Goal: Task Accomplishment & Management: Use online tool/utility

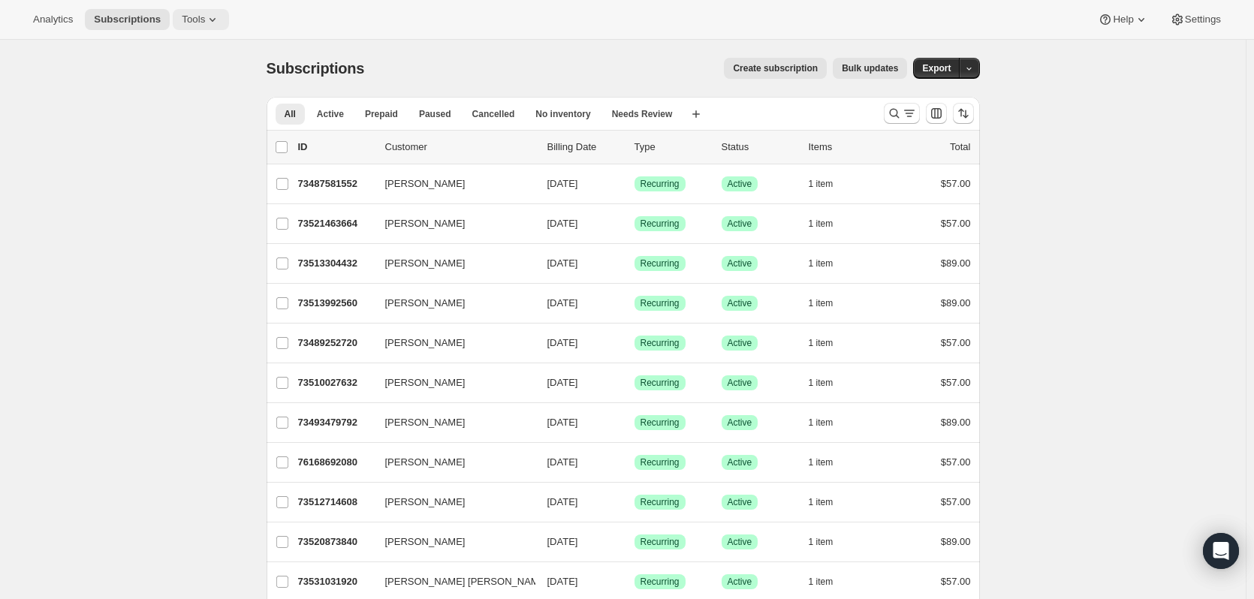
click at [205, 20] on icon at bounding box center [212, 19] width 15 height 15
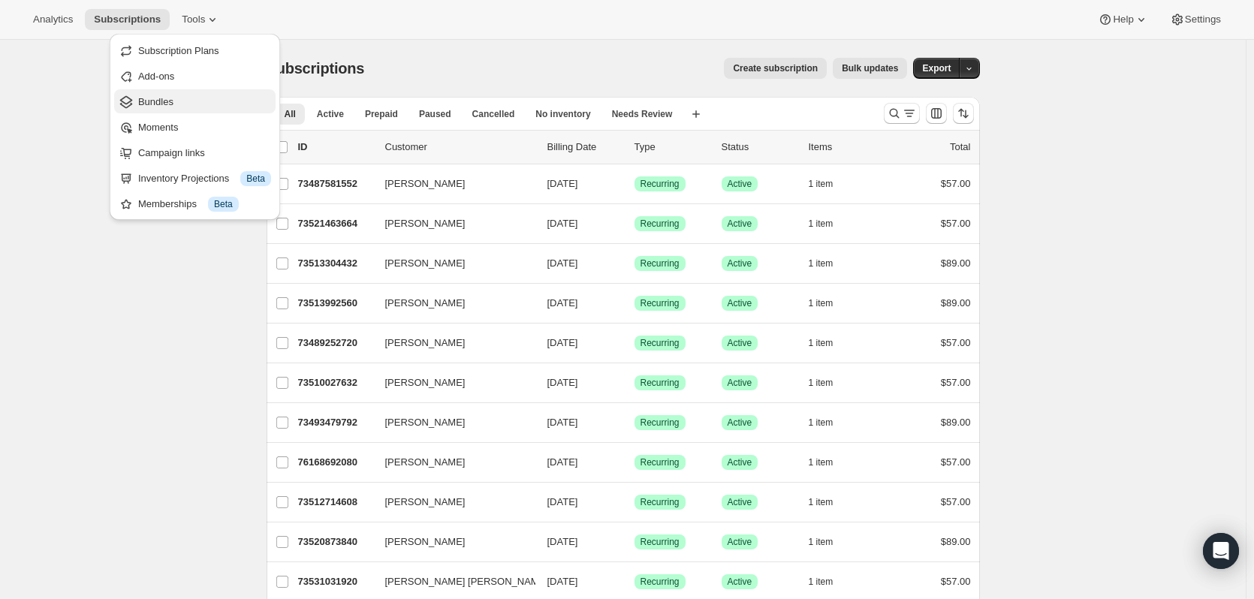
click at [181, 107] on span "Bundles" at bounding box center [204, 102] width 133 height 15
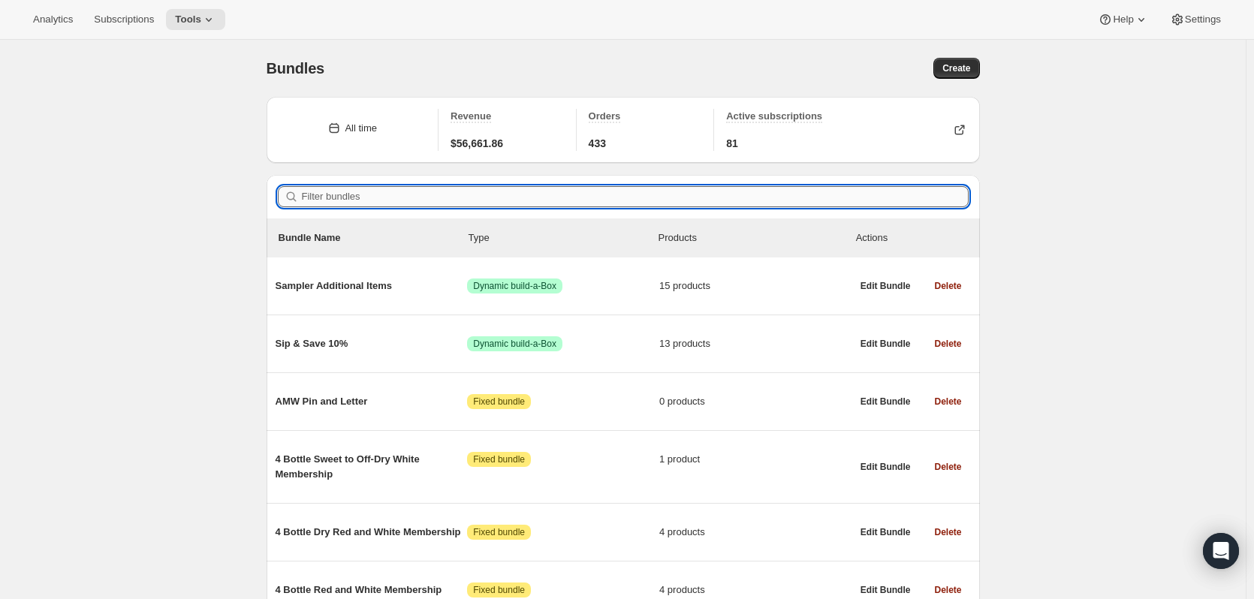
click at [333, 195] on input "Filter bundles" at bounding box center [635, 196] width 667 height 21
paste input "2 Bottle Dry Red and White 12-Month"
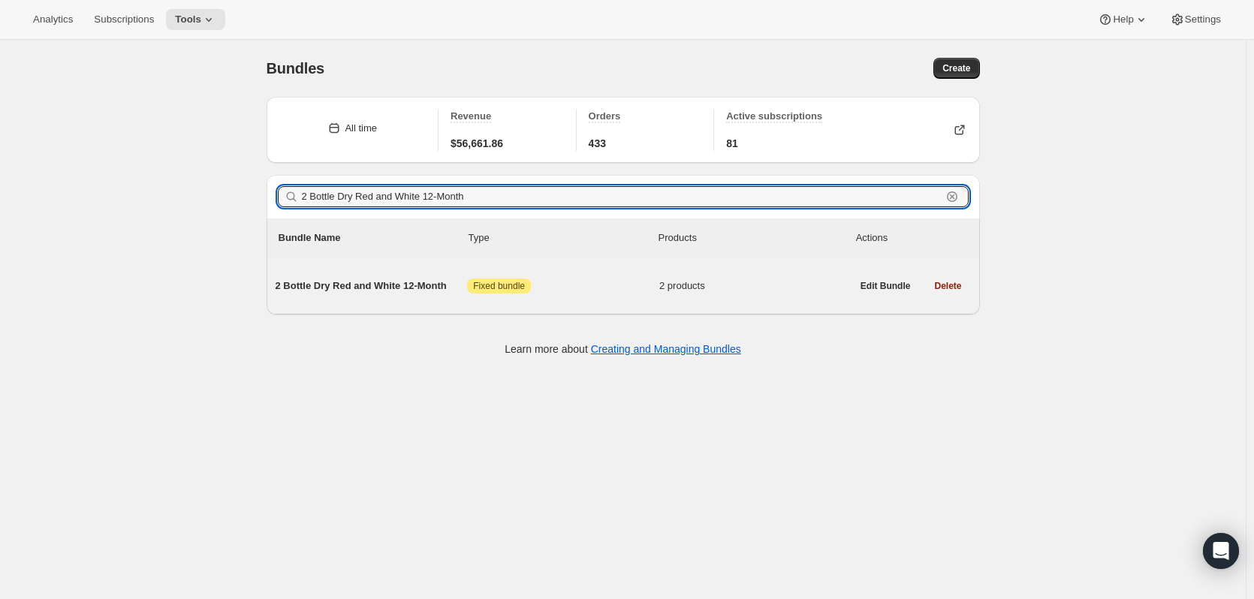
type input "2 Bottle Dry Red and White 12-Month"
click at [691, 285] on span "2 products" at bounding box center [755, 286] width 192 height 15
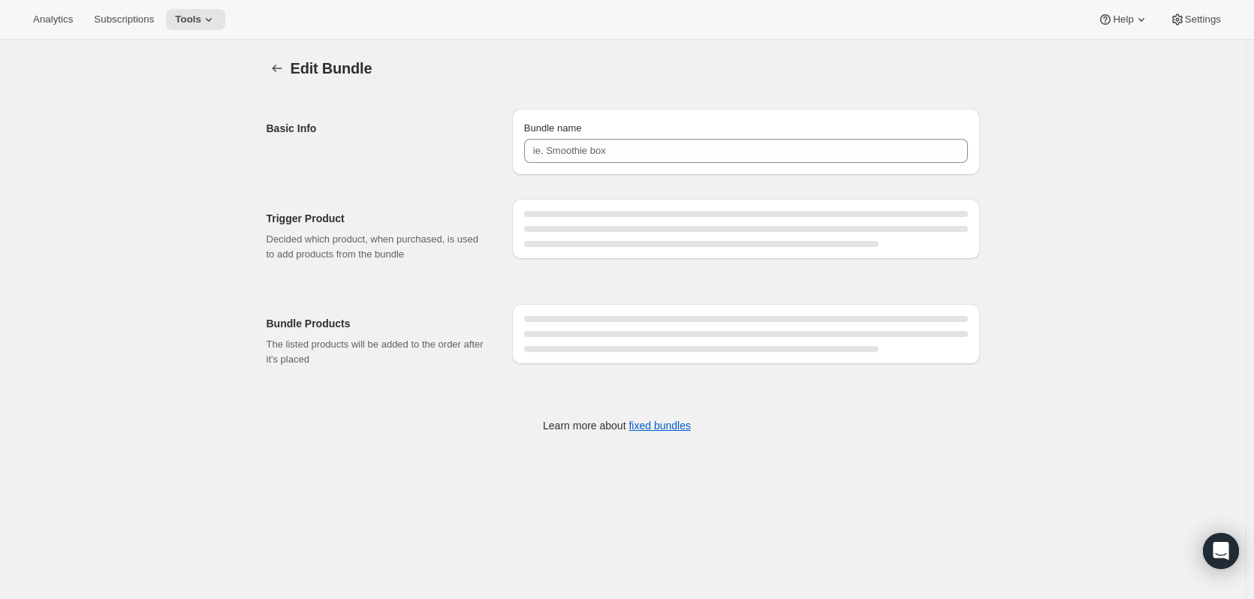
type input "2 Bottle Dry Red and White 12-Month"
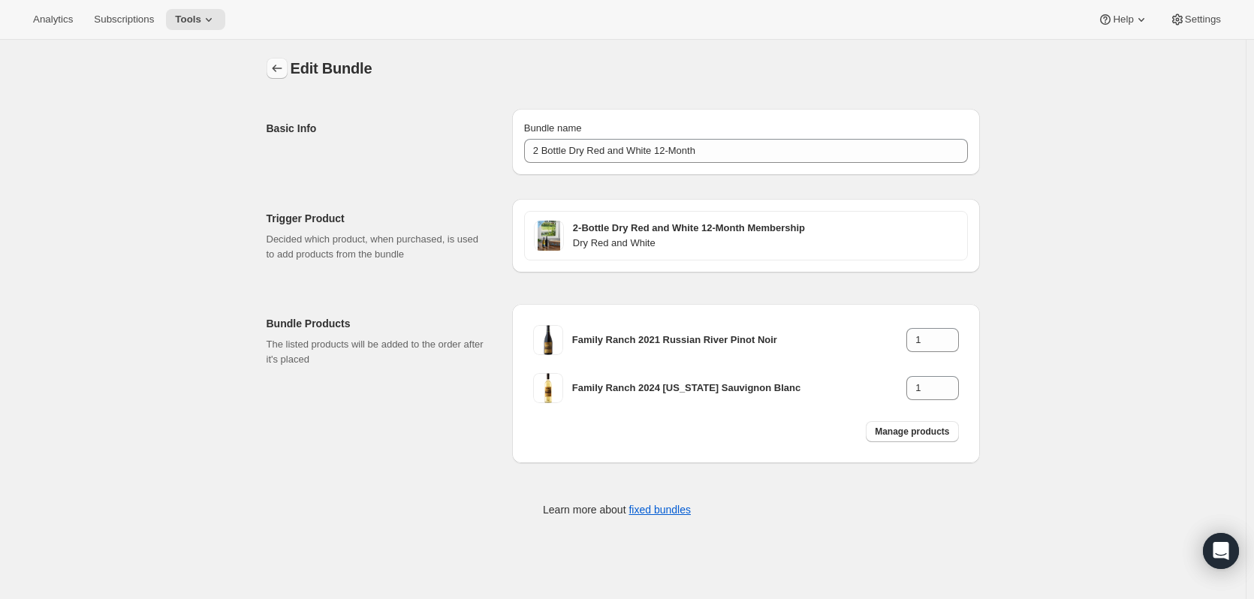
click at [288, 71] on button "Bundles" at bounding box center [277, 68] width 21 height 21
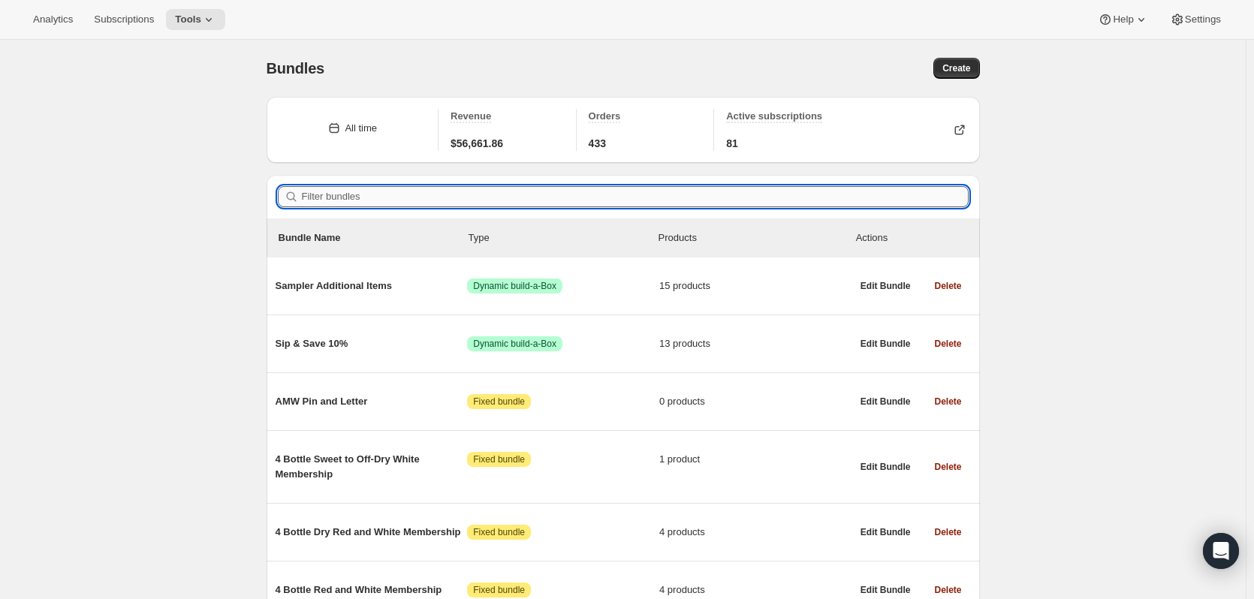
click at [443, 193] on input "Filter bundles" at bounding box center [635, 196] width 667 height 21
paste input "2 Bottle Dry Red and White 3-Month"
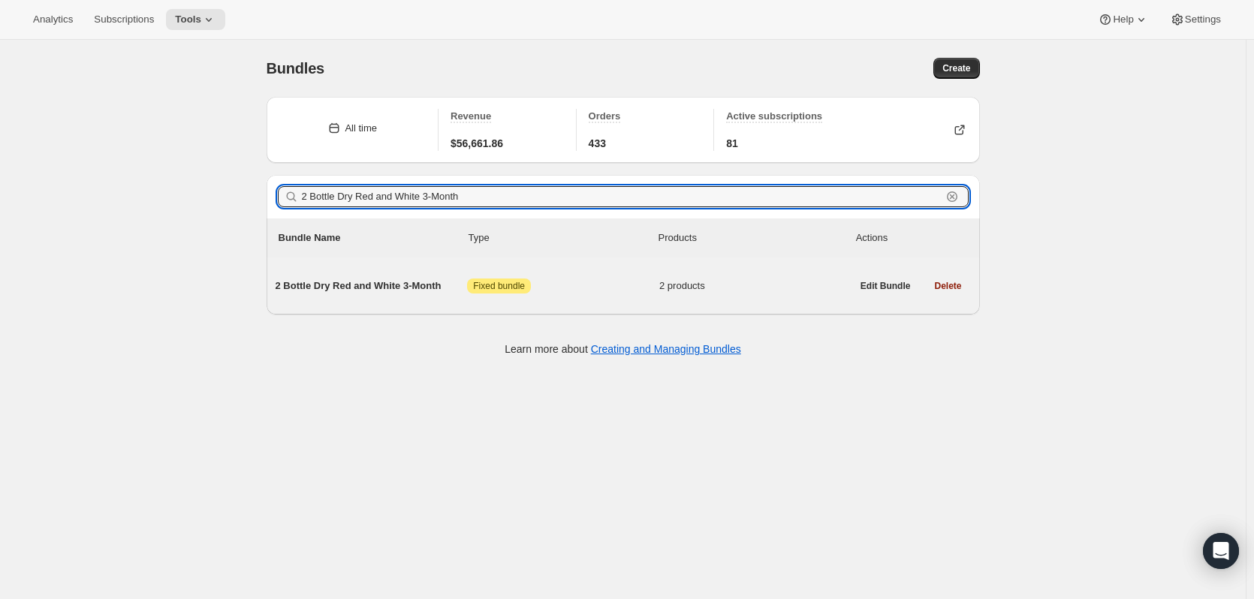
type input "2 Bottle Dry Red and White 3-Month"
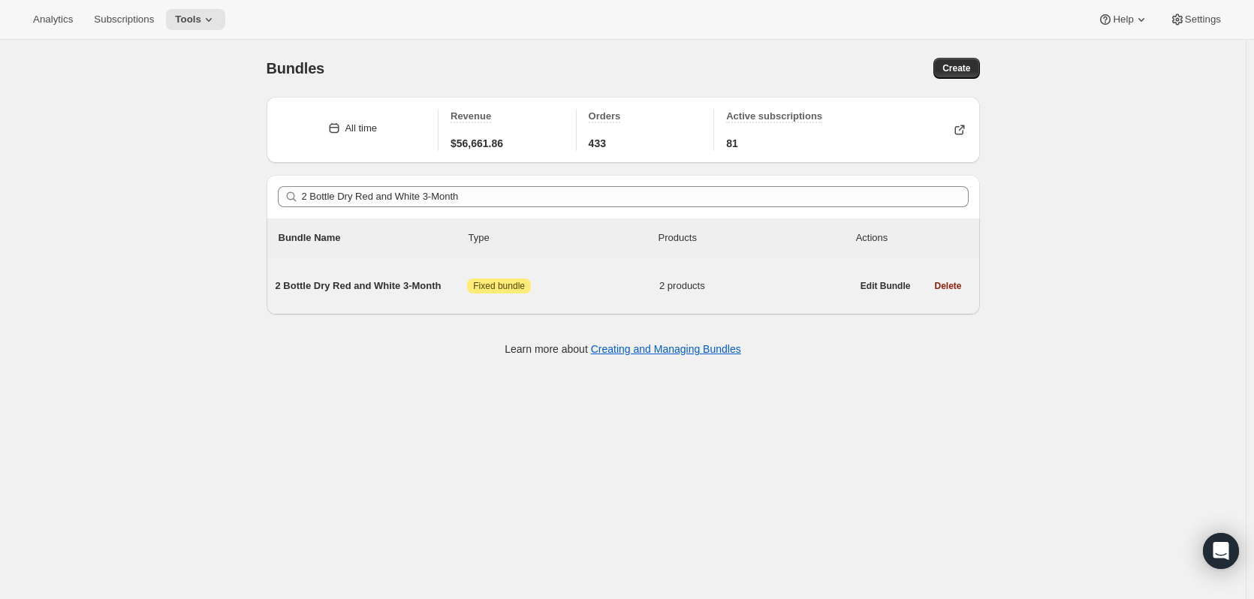
click at [407, 284] on span "2 Bottle Dry Red and White 3-Month" at bounding box center [372, 286] width 192 height 15
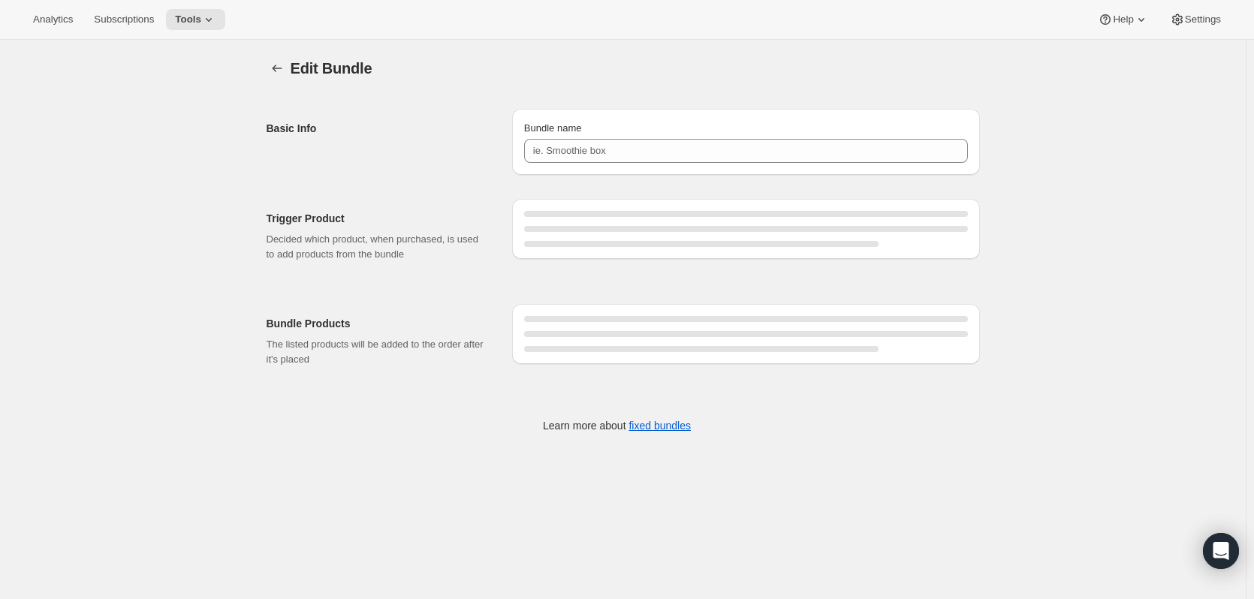
type input "2 Bottle Dry Red and White 3-Month"
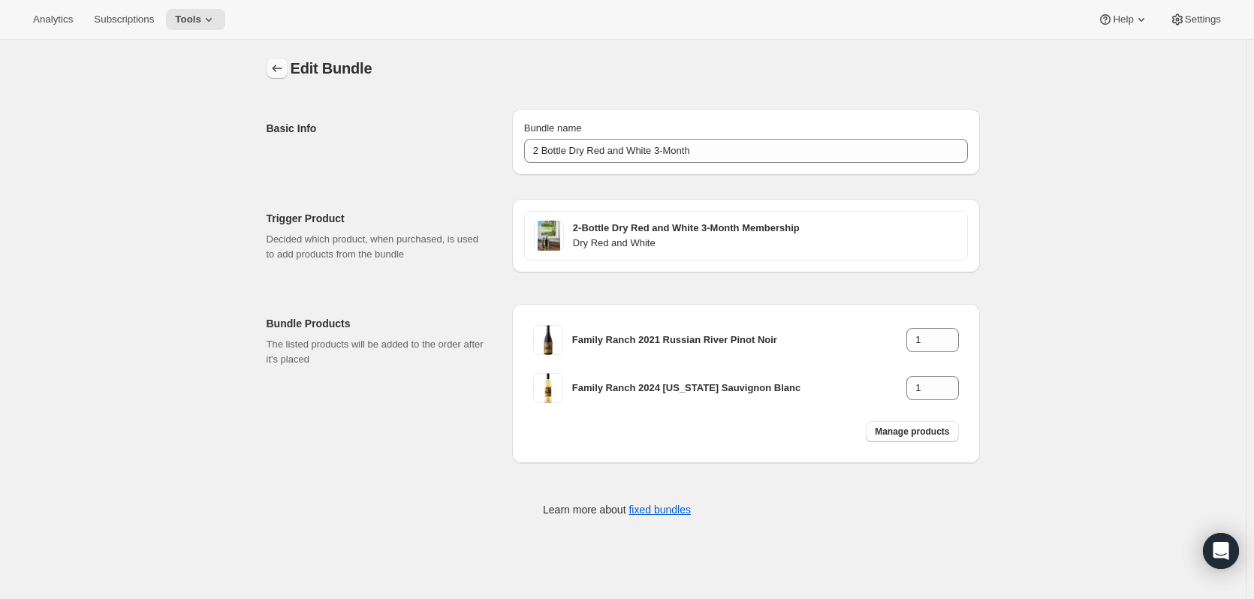
click at [281, 66] on icon "Bundles" at bounding box center [277, 68] width 15 height 15
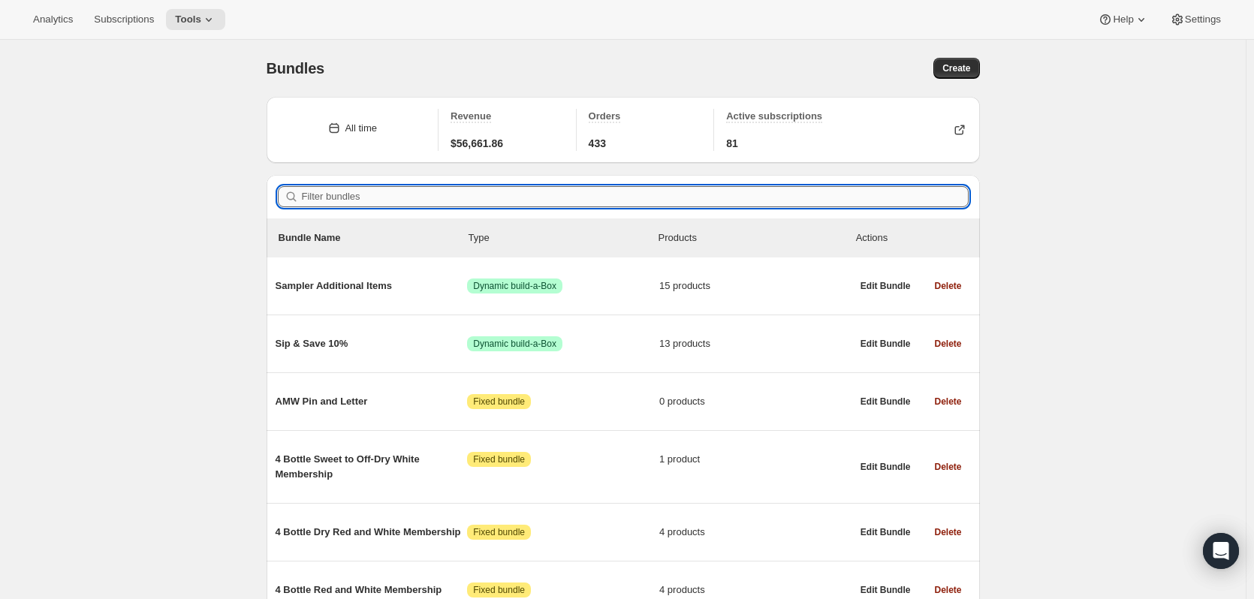
click at [315, 194] on input "Filter bundles" at bounding box center [635, 196] width 667 height 21
paste input "2 Bottle Dry Red and White 6-Month"
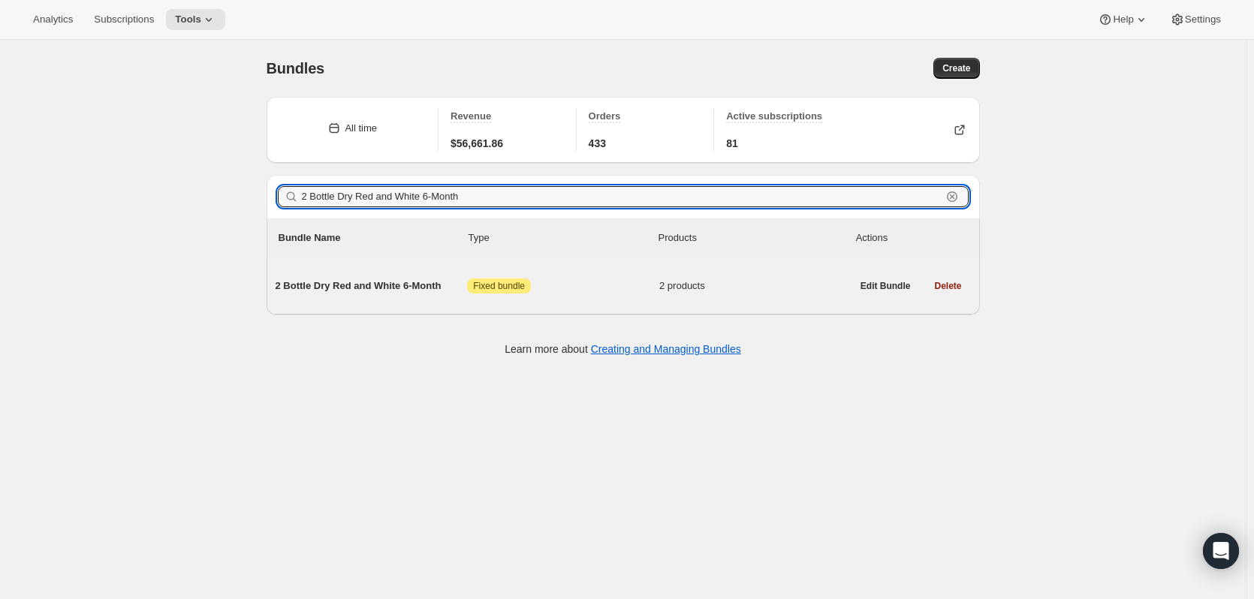
type input "2 Bottle Dry Red and White 6-Month"
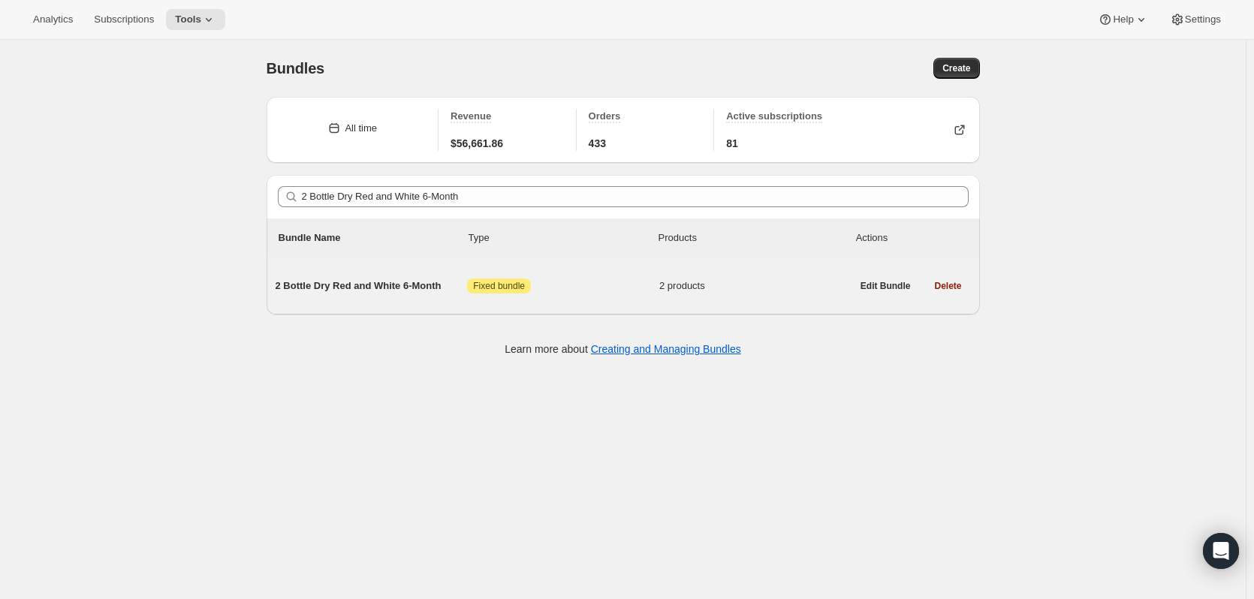
click at [368, 288] on span "2 Bottle Dry Red and White 6-Month" at bounding box center [372, 286] width 192 height 15
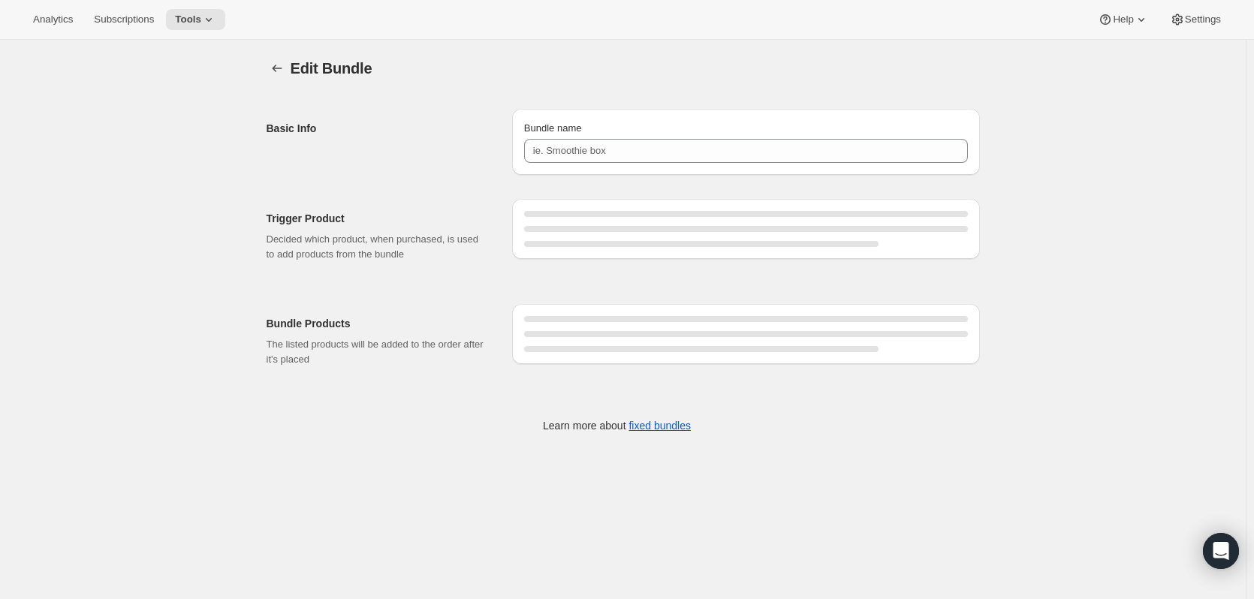
type input "2 Bottle Dry Red and White 6-Month"
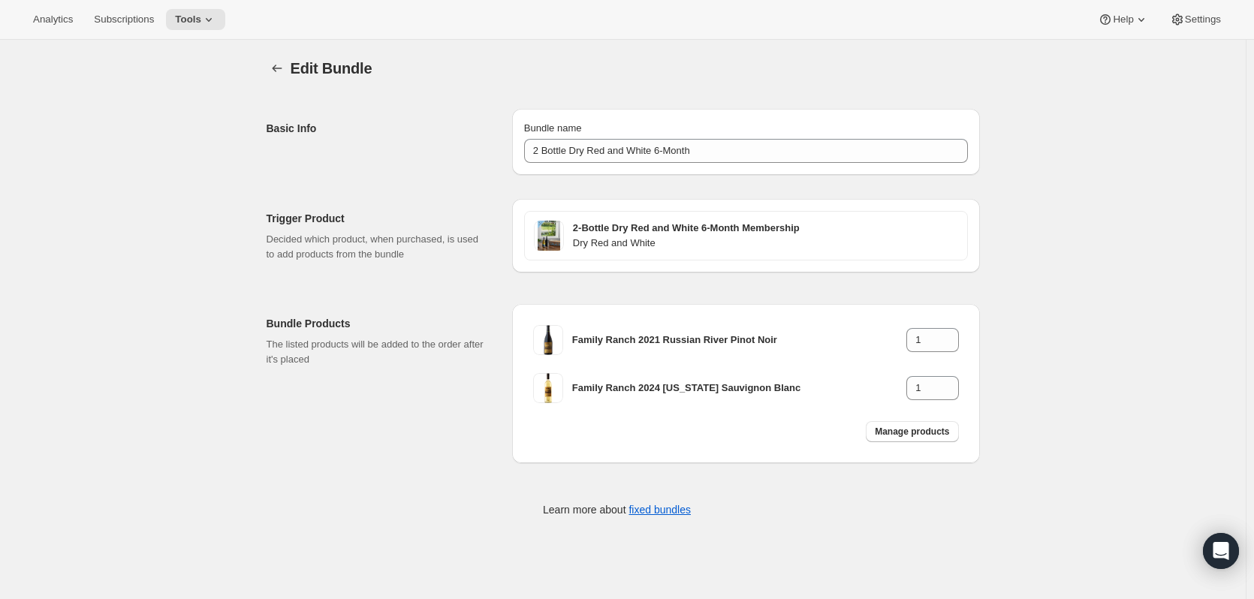
click at [267, 68] on div "Edit Bundle. This page is ready Edit Bundle Basic Info Bundle name 2 Bottle Dry…" at bounding box center [623, 297] width 749 height 515
click at [285, 68] on icon "Bundles" at bounding box center [277, 68] width 15 height 15
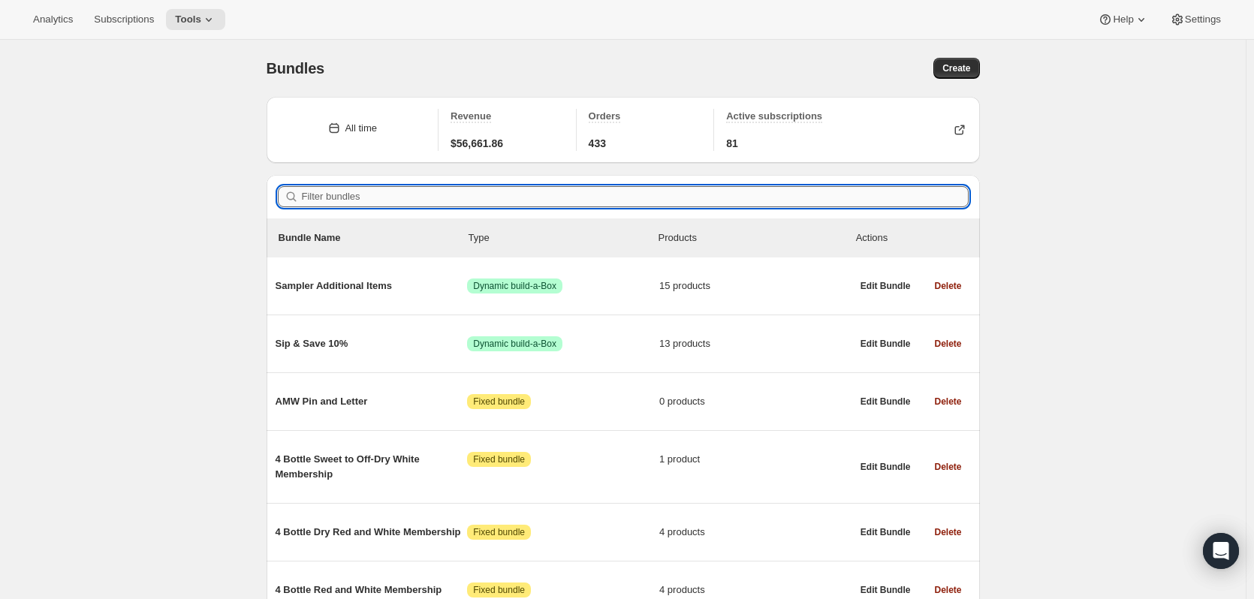
click at [349, 200] on input "Filter bundles" at bounding box center [635, 196] width 667 height 21
paste input "2 Bottle Dry Red and White Membership"
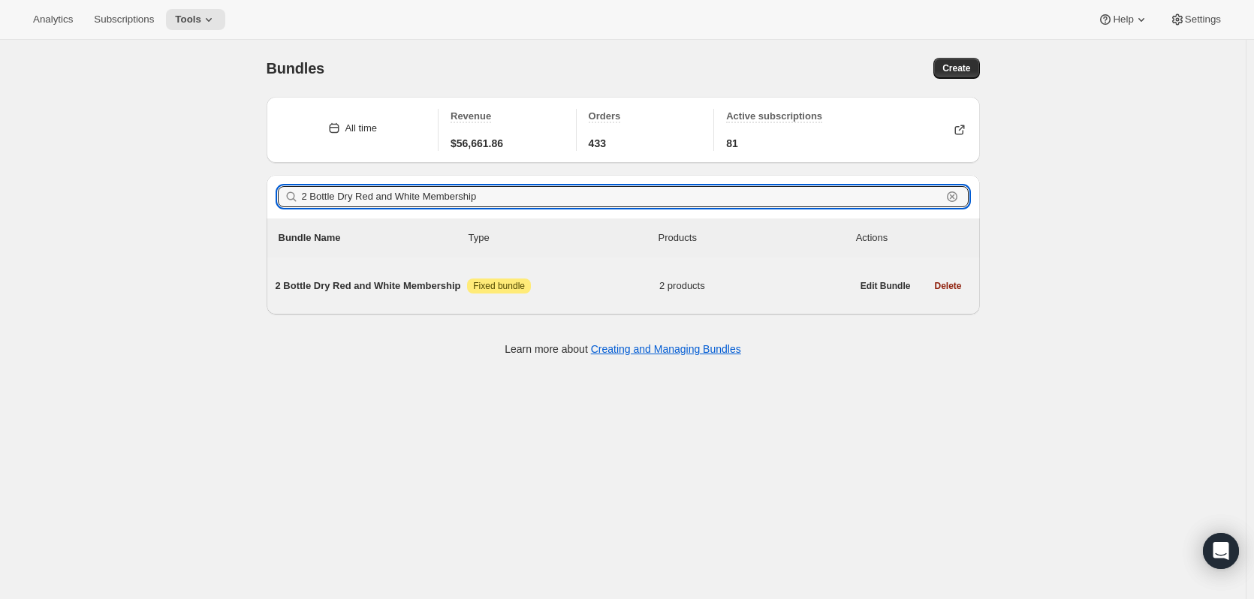
type input "2 Bottle Dry Red and White Membership"
click at [401, 282] on span "2 Bottle Dry Red and White Membership" at bounding box center [372, 286] width 192 height 15
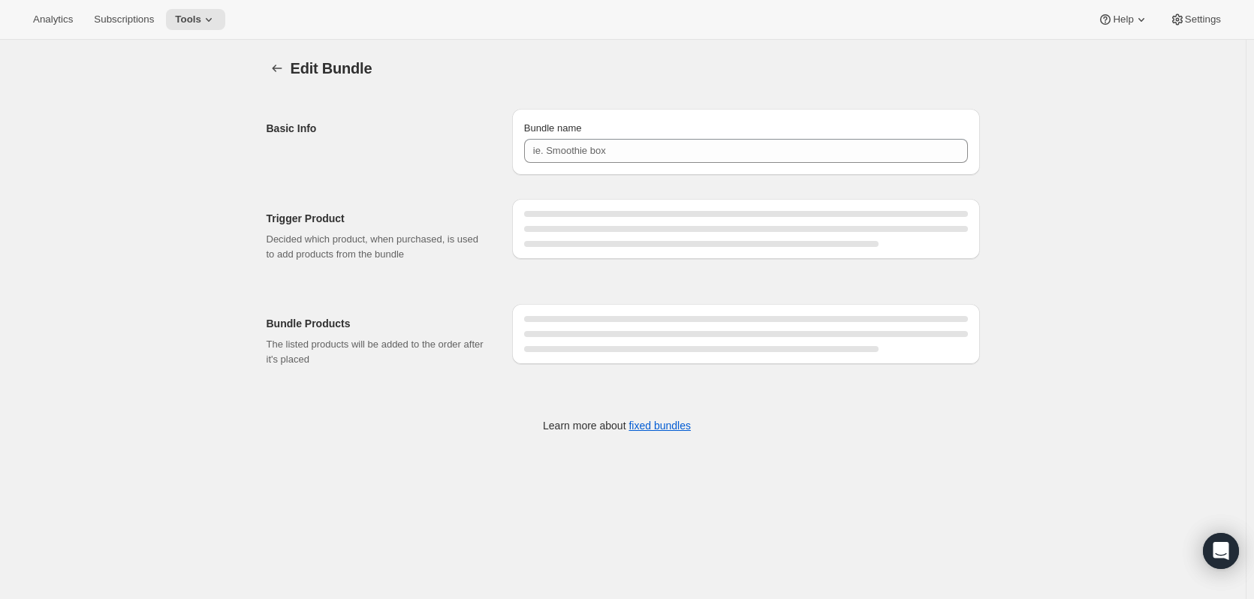
type input "2 Bottle Dry Red and White Membership"
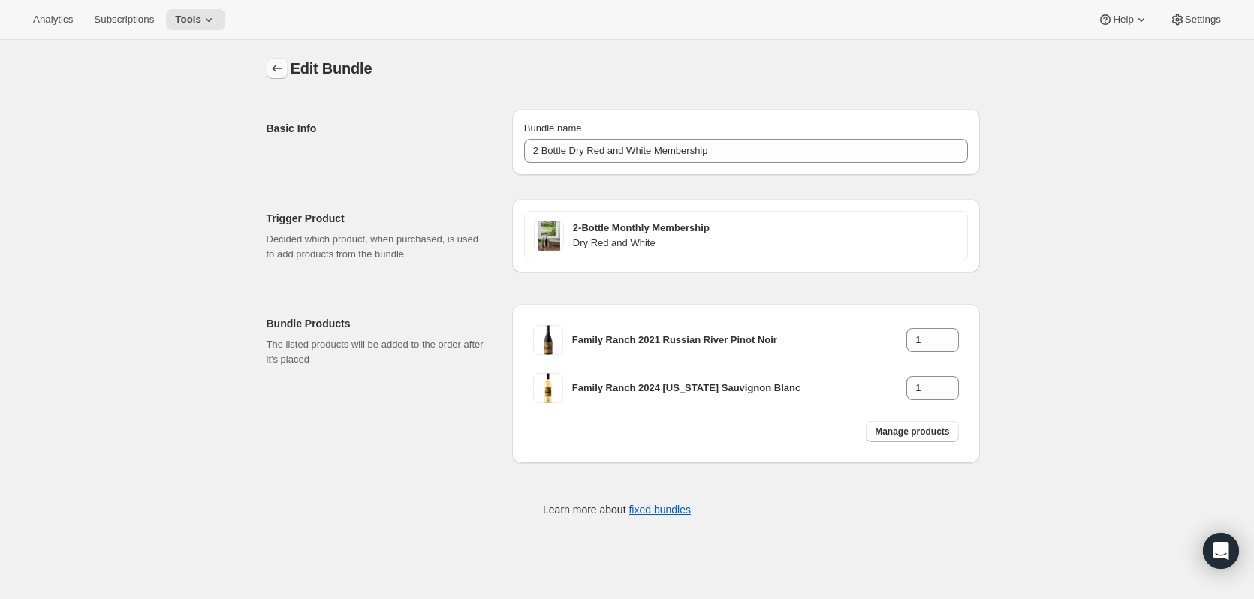
click at [276, 63] on icon "Bundles" at bounding box center [277, 68] width 15 height 15
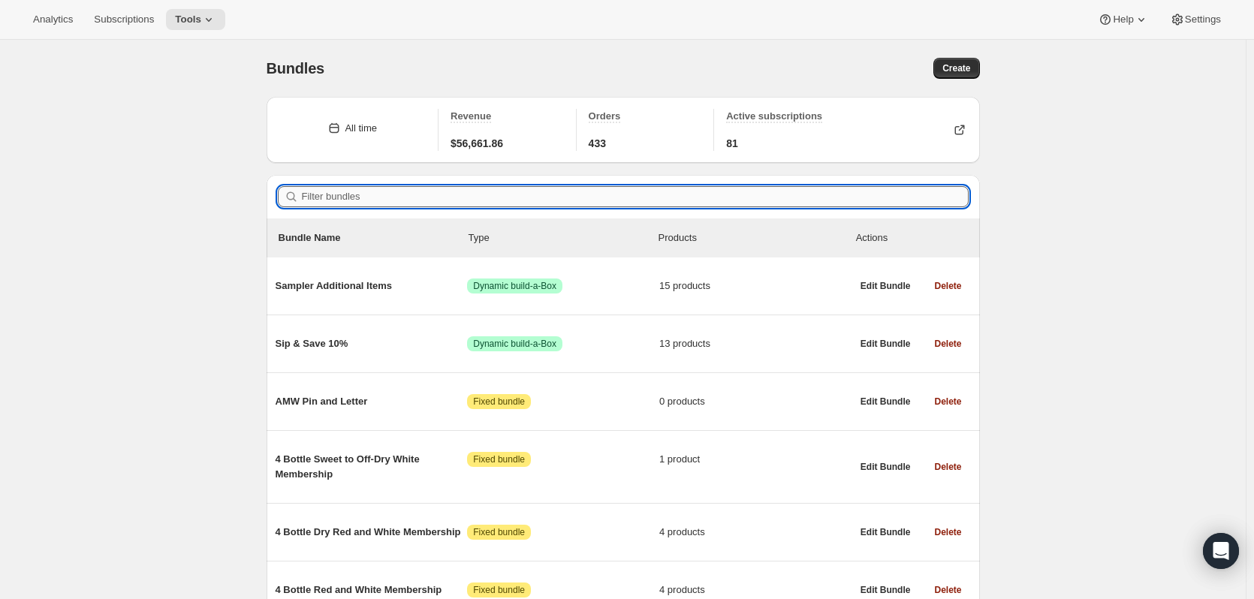
click at [333, 193] on input "Filter bundles" at bounding box center [635, 196] width 667 height 21
paste input "2 Bottle Sweet to Off-Dry Mix Membership"
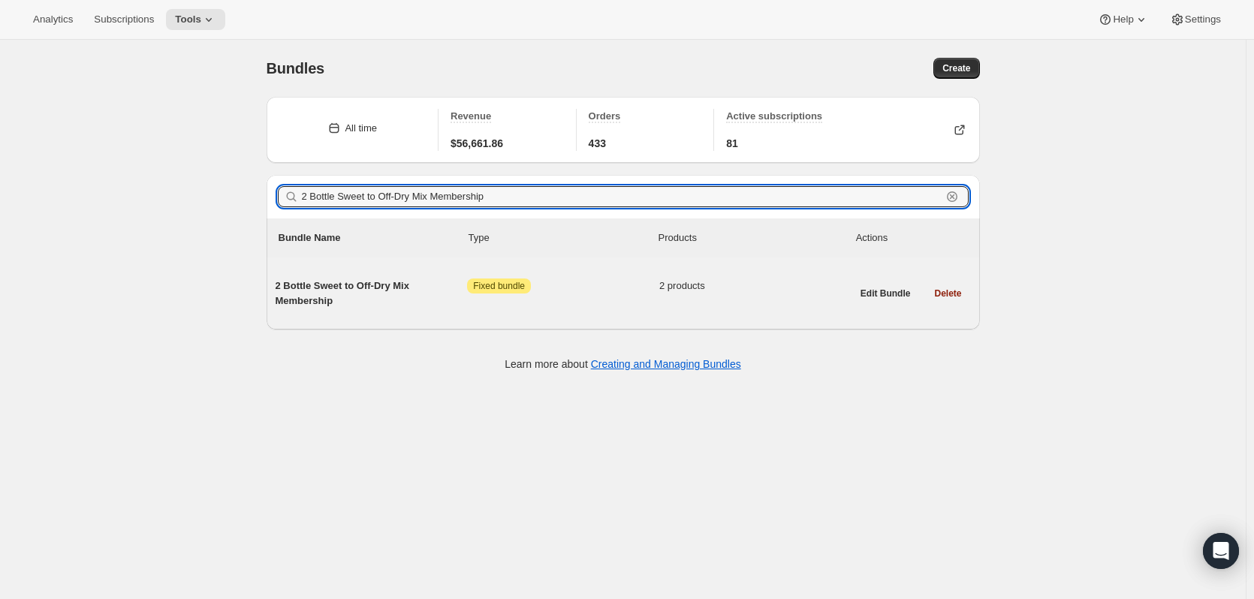
type input "2 Bottle Sweet to Off-Dry Mix Membership"
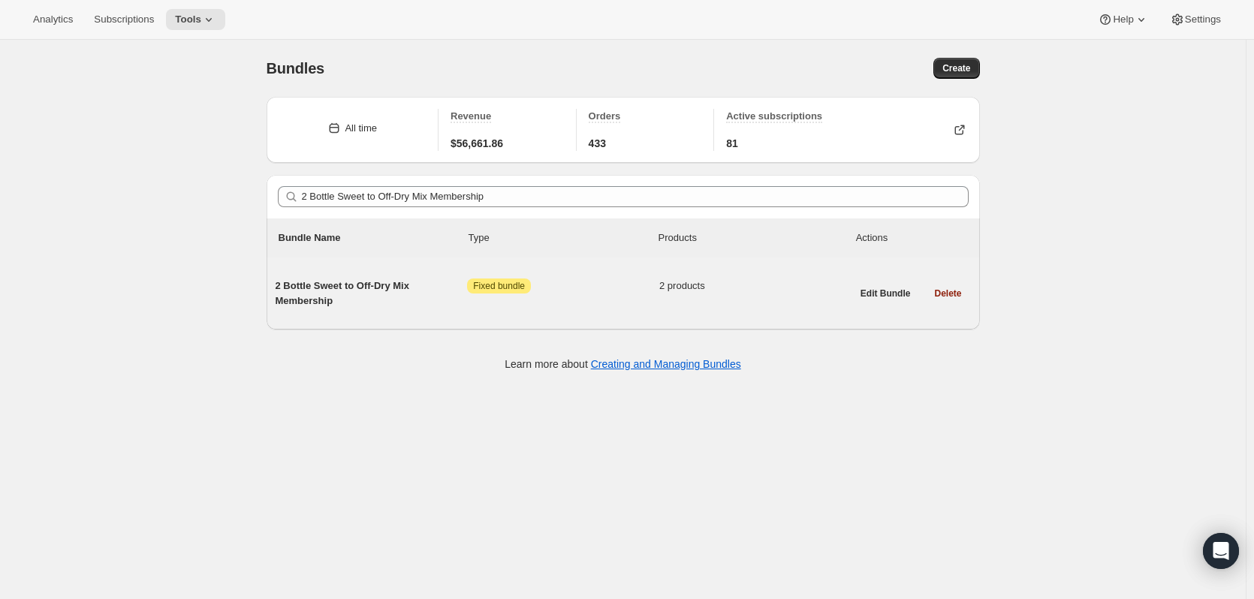
click at [309, 291] on span "2 Bottle Sweet to Off-Dry Mix Membership" at bounding box center [372, 294] width 192 height 30
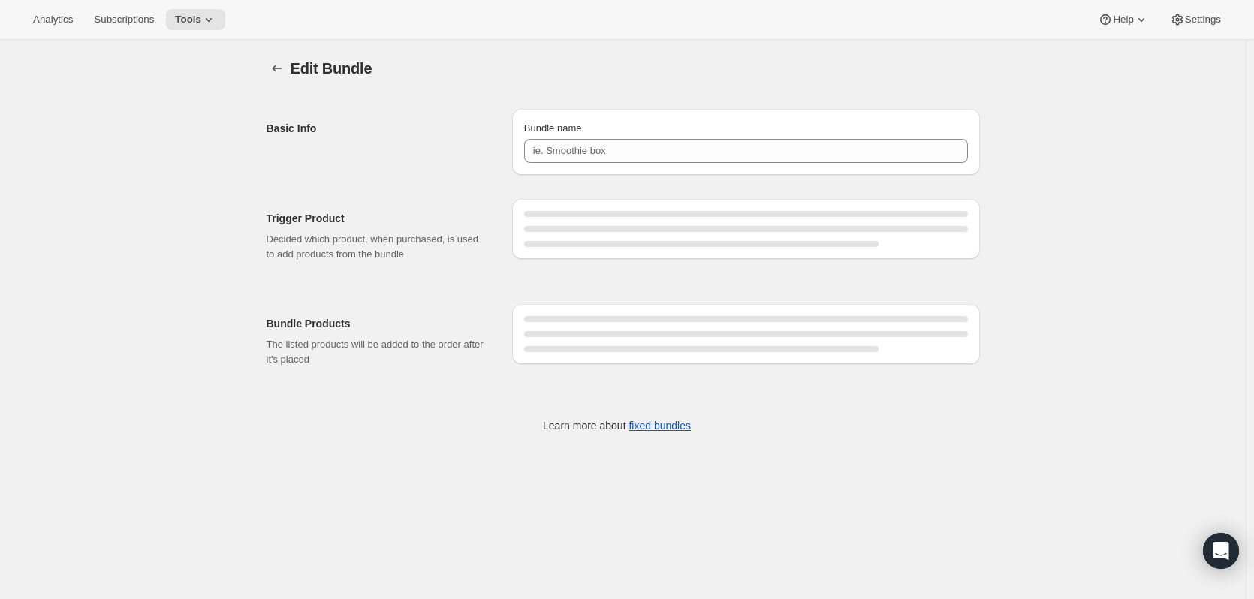
type input "2 Bottle Sweet to Off-Dry Mix Membership"
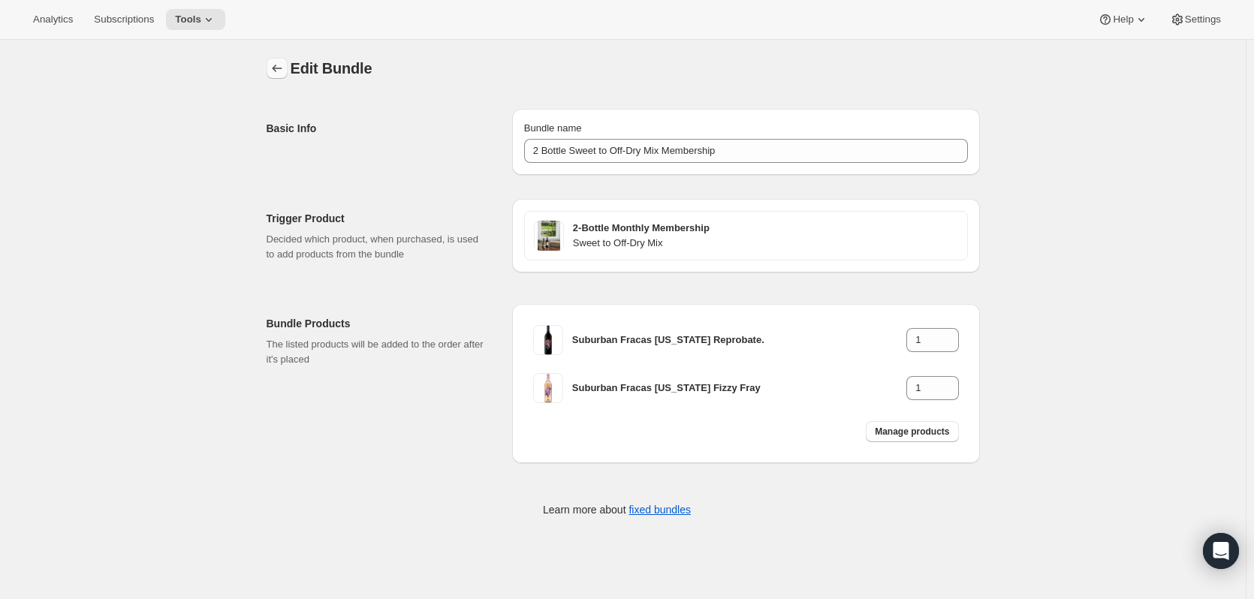
click at [285, 65] on icon "Bundles" at bounding box center [277, 68] width 15 height 15
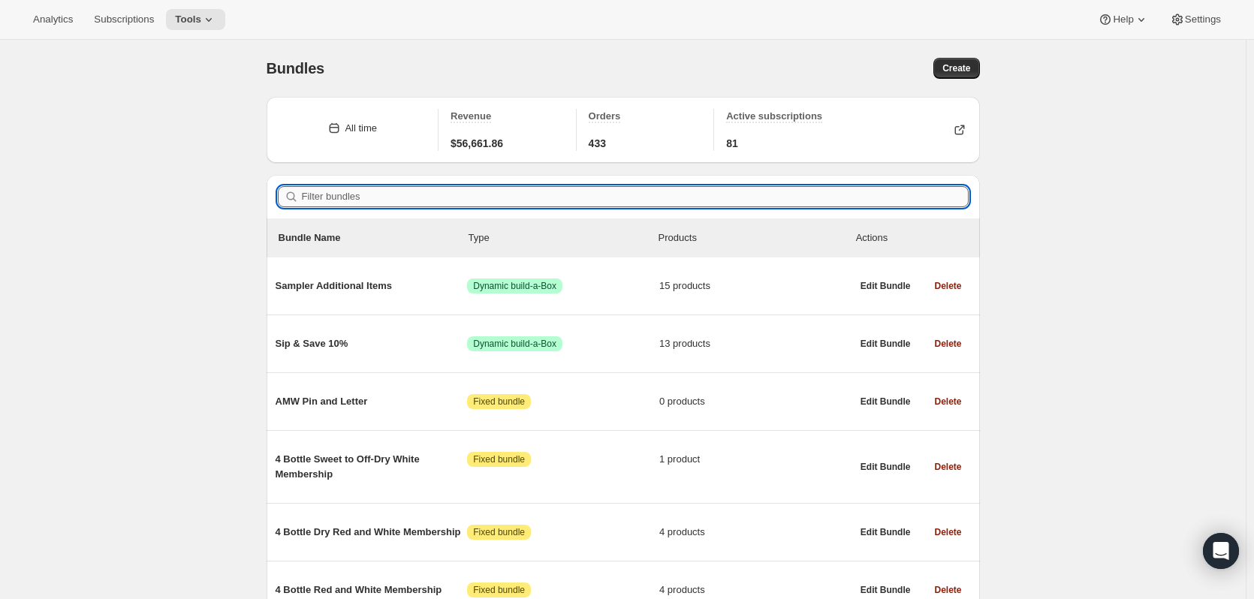
click at [334, 200] on input "Filter bundles" at bounding box center [635, 196] width 667 height 21
paste input "2 Bottle Reds Membership"
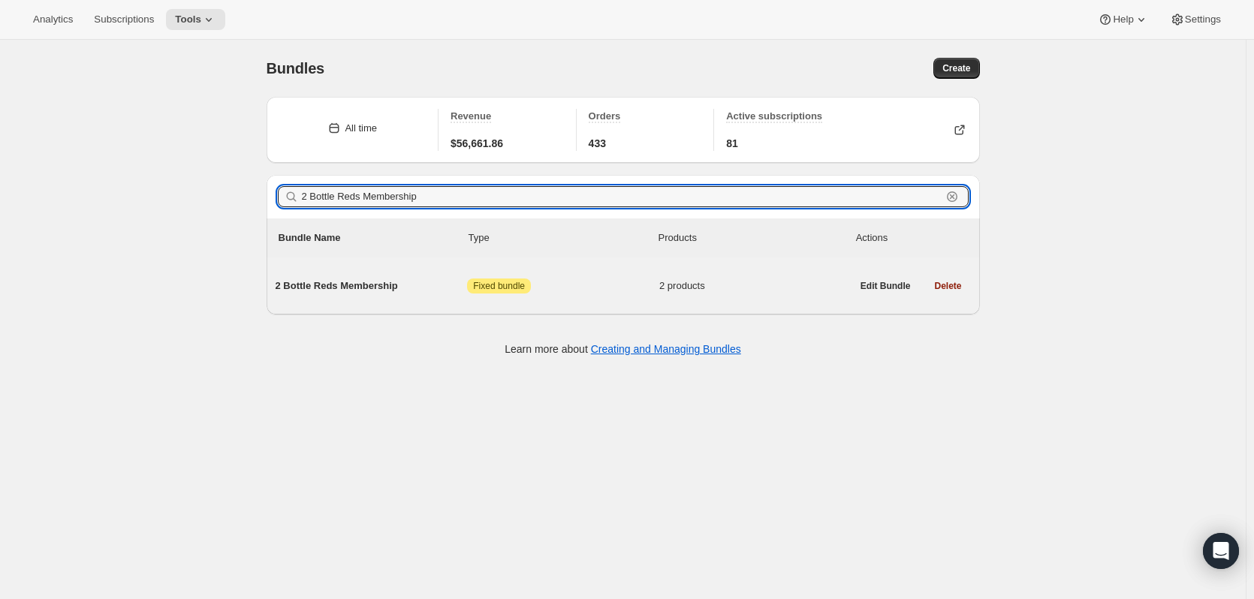
type input "2 Bottle Reds Membership"
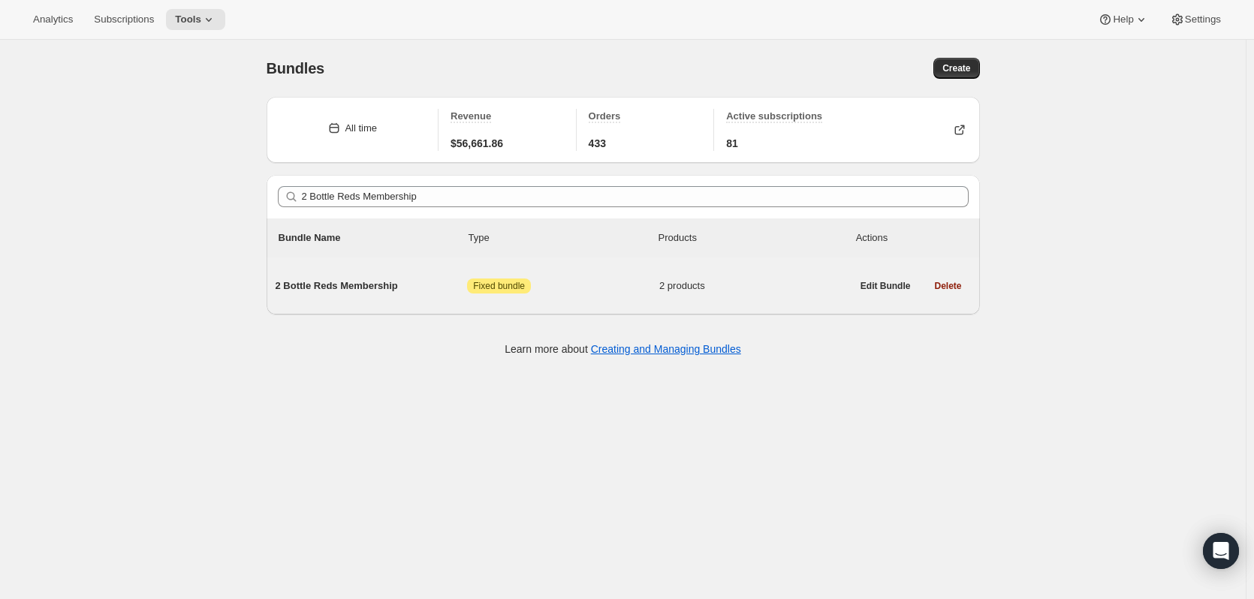
click at [371, 283] on span "2 Bottle Reds Membership" at bounding box center [372, 286] width 192 height 15
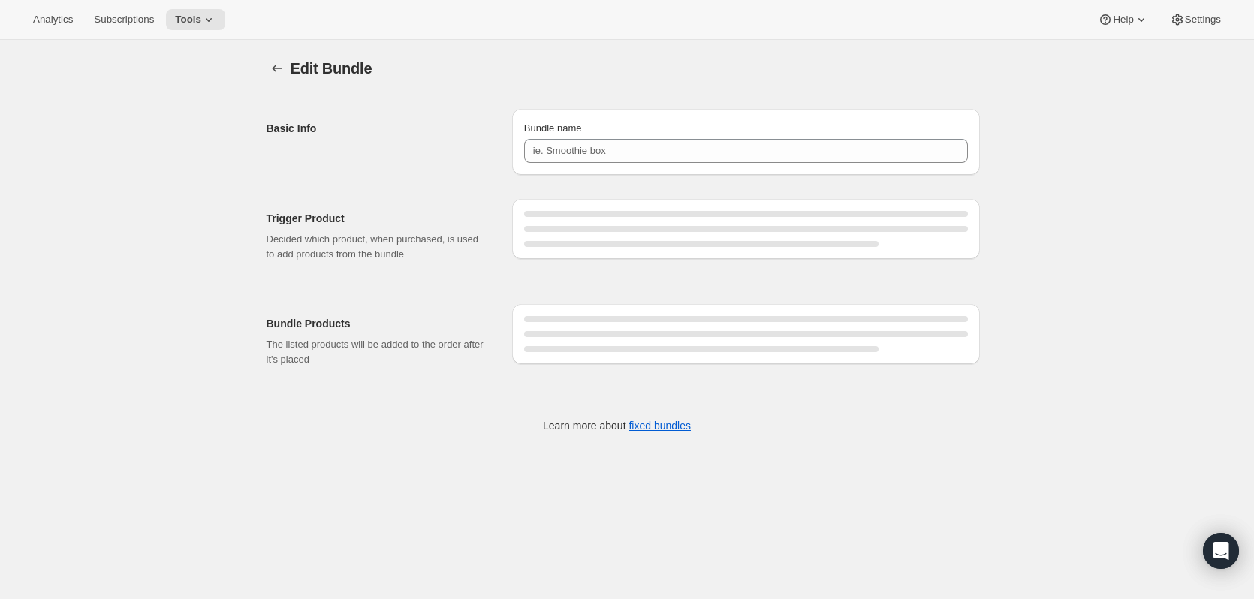
type input "2 Bottle Reds Membership"
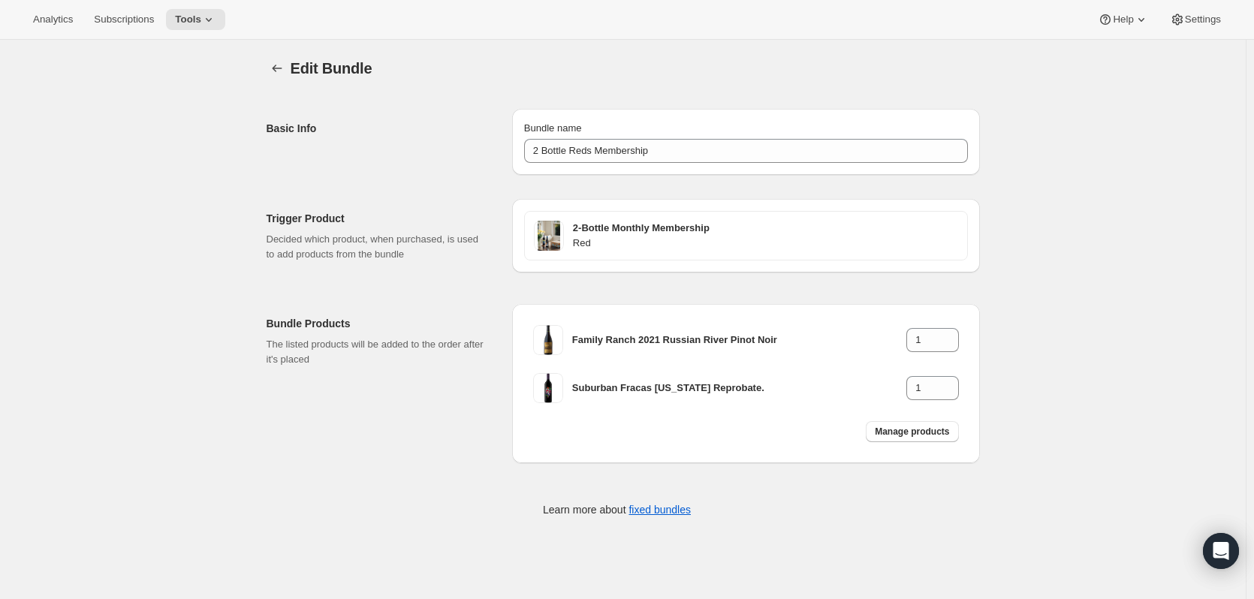
click at [291, 59] on div at bounding box center [279, 68] width 24 height 21
click at [284, 64] on icon "Bundles" at bounding box center [277, 68] width 15 height 15
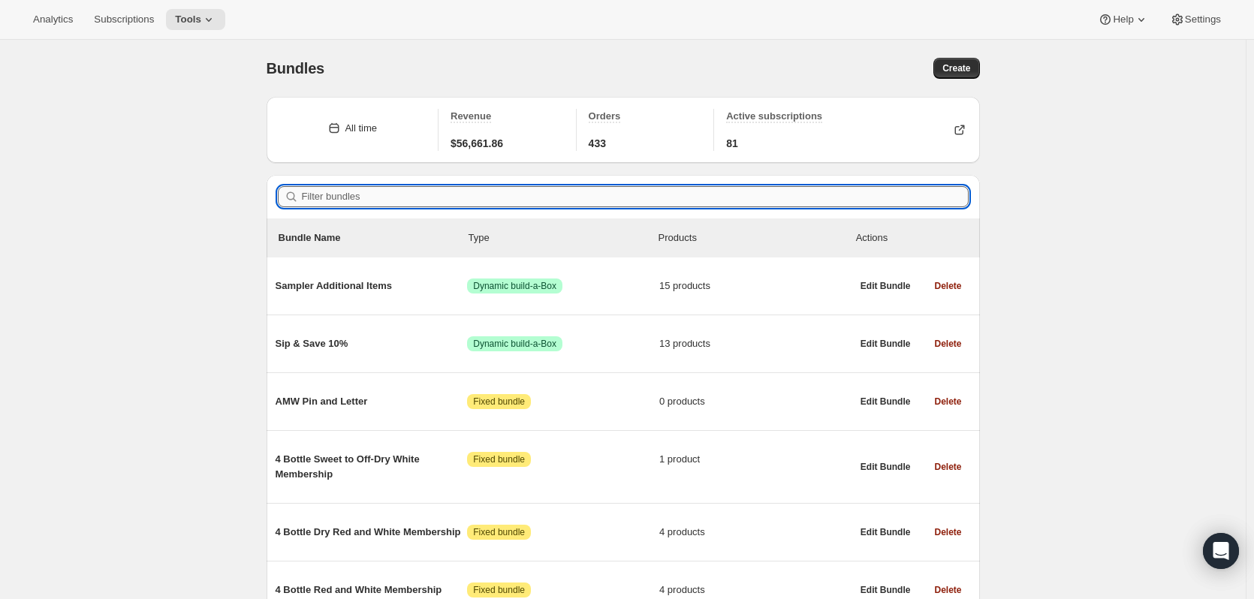
click at [411, 201] on input "Filter bundles" at bounding box center [635, 196] width 667 height 21
paste input "2 Bottle Dry Red Membership"
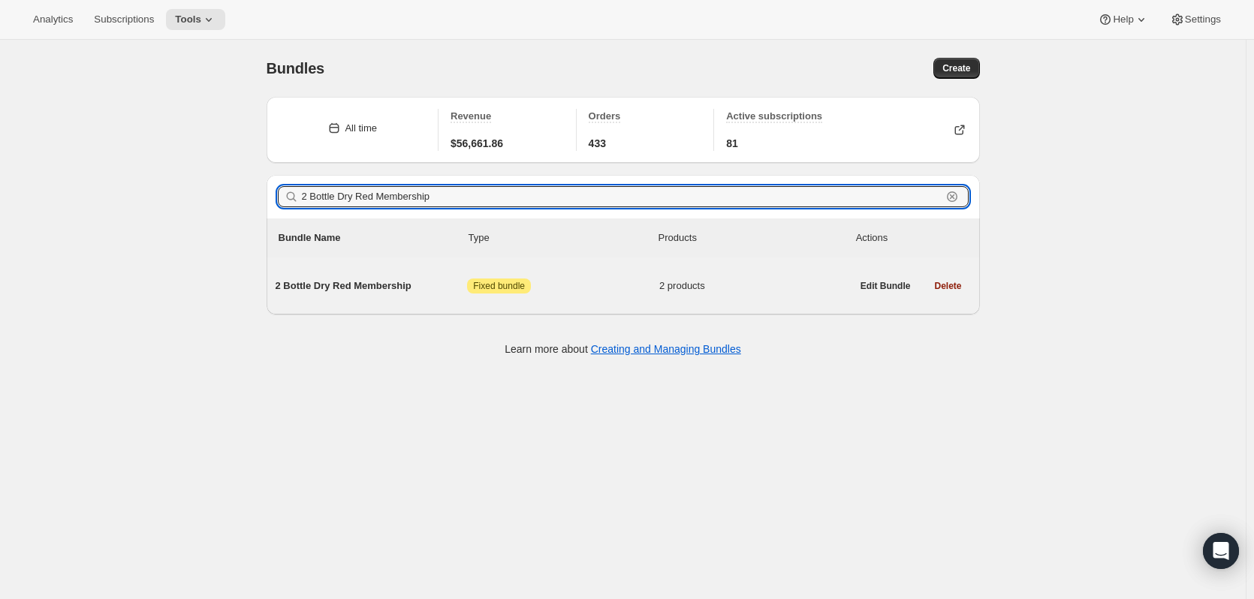
type input "2 Bottle Dry Red Membership"
click at [388, 285] on span "2 Bottle Dry Red Membership" at bounding box center [372, 286] width 192 height 15
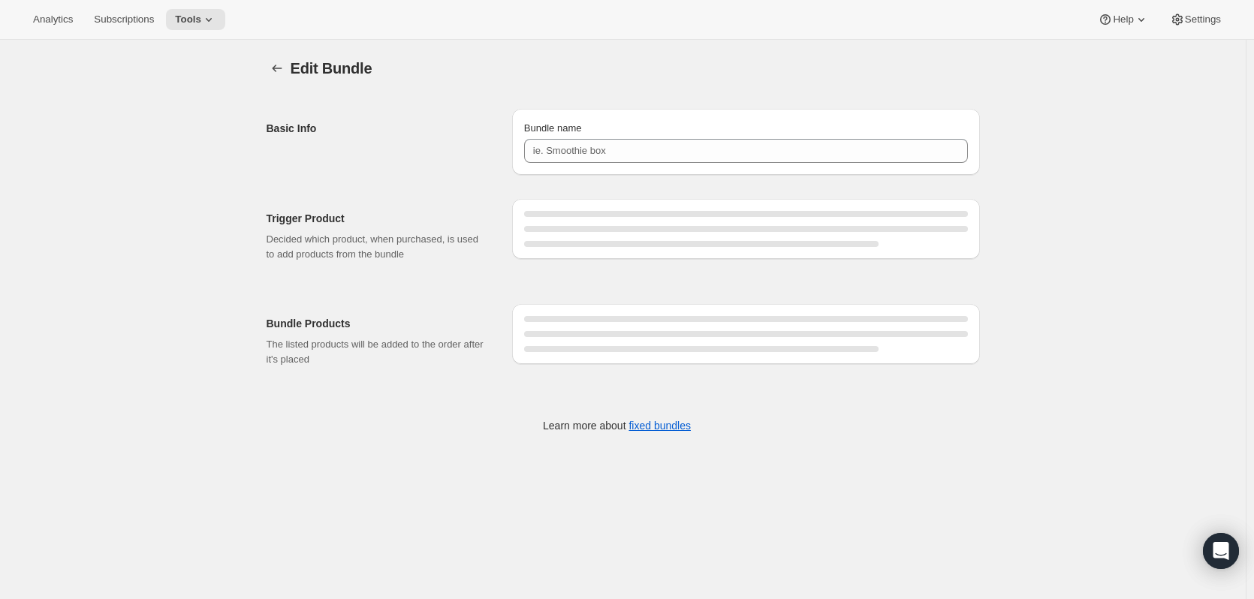
type input "2 Bottle Dry Red Membership"
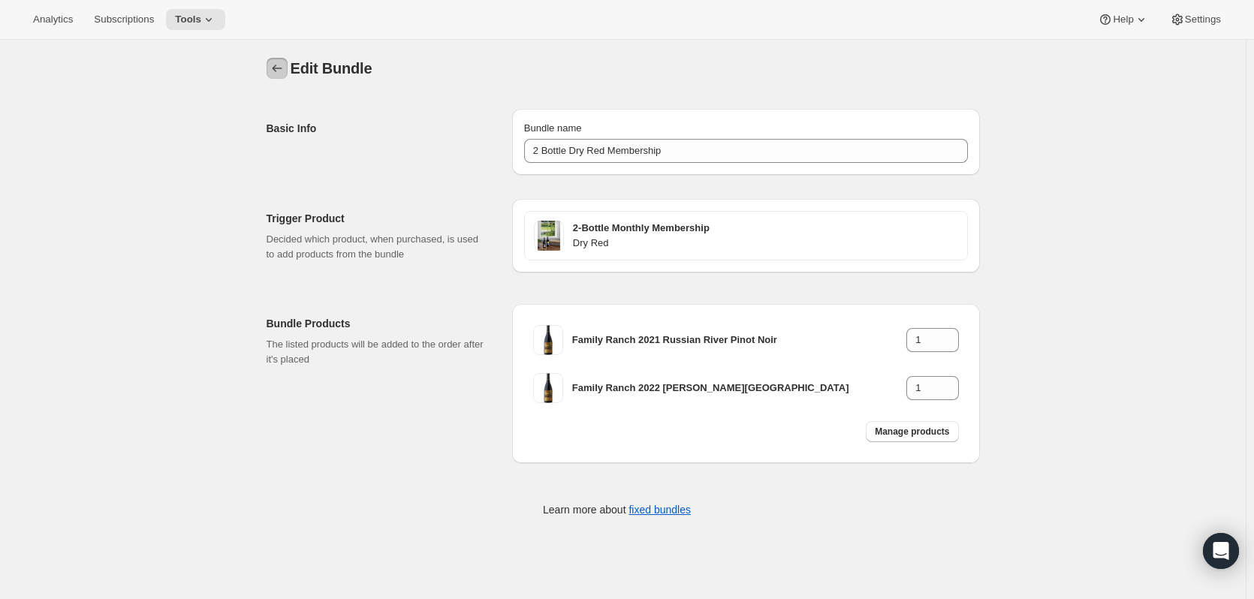
click at [276, 68] on icon "Bundles" at bounding box center [277, 69] width 10 height 8
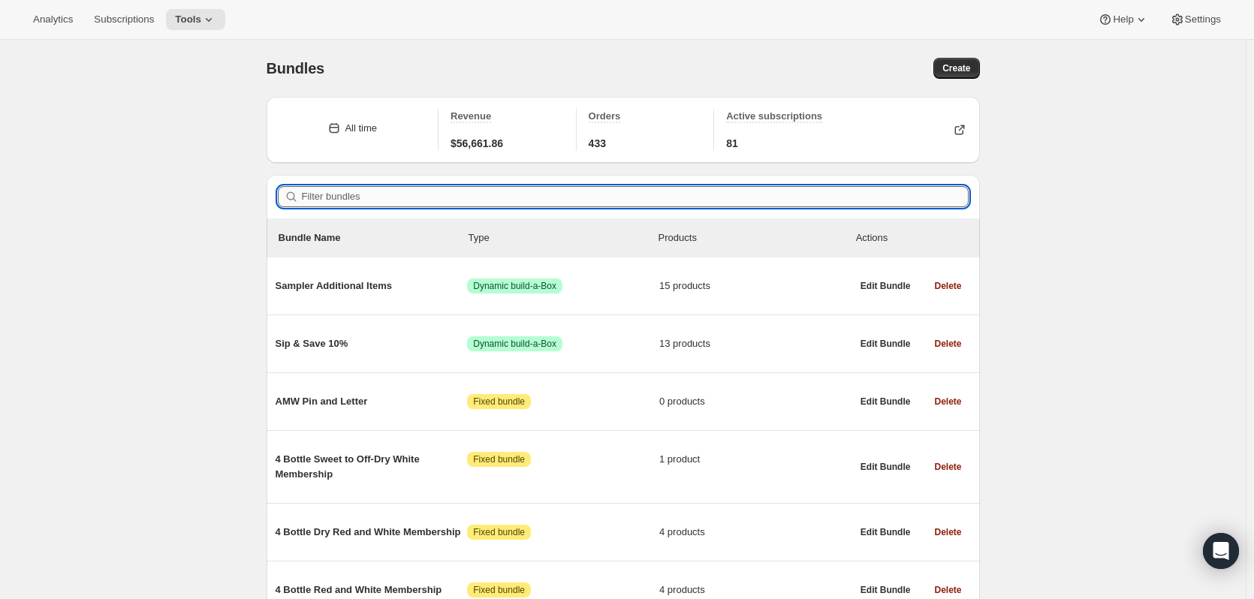
click at [373, 197] on input "Filter bundles" at bounding box center [635, 196] width 667 height 21
paste input "2 Bottle White Membership"
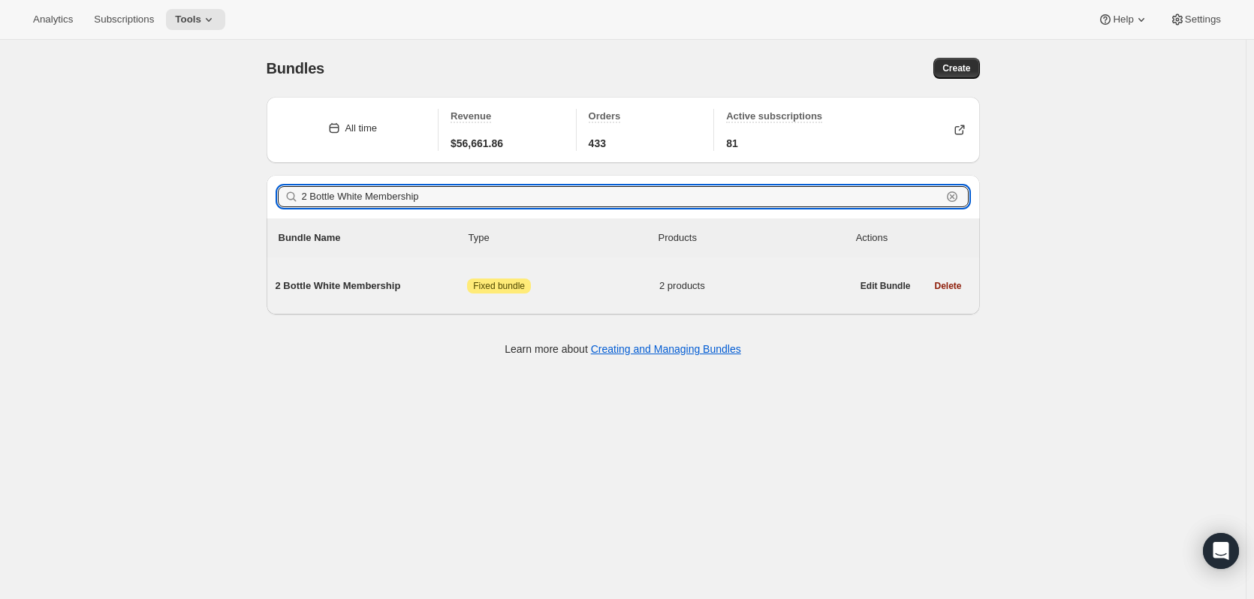
type input "2 Bottle White Membership"
click at [354, 288] on span "2 Bottle White Membership" at bounding box center [372, 286] width 192 height 15
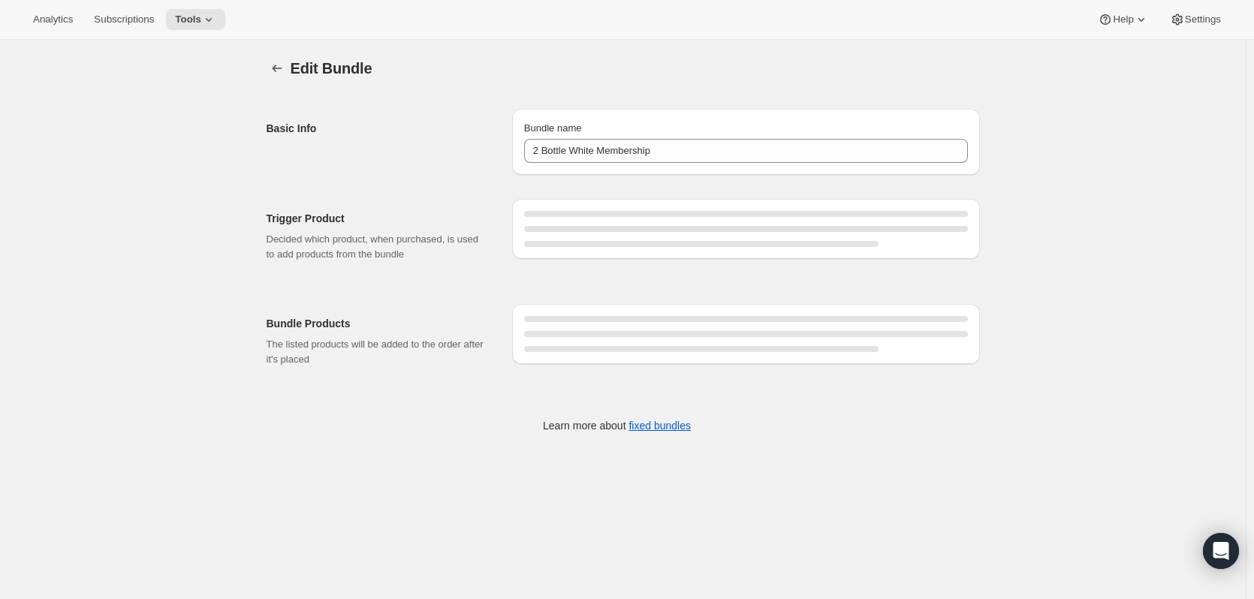
type input "2 Bottle White Membership"
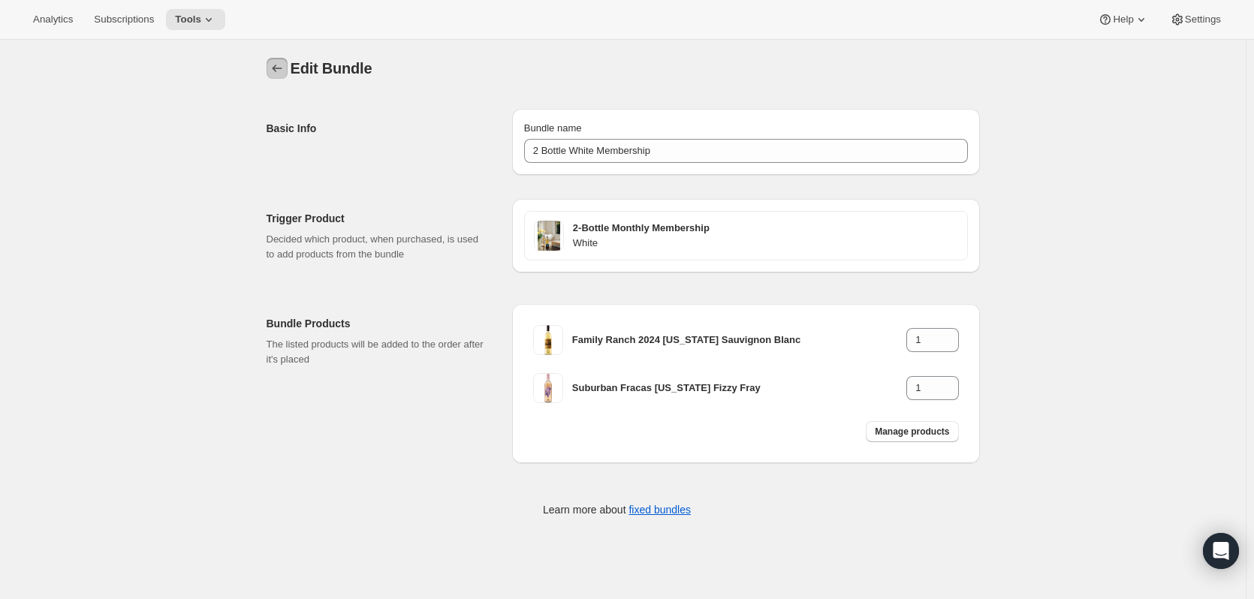
click at [285, 66] on icon "Bundles" at bounding box center [277, 68] width 15 height 15
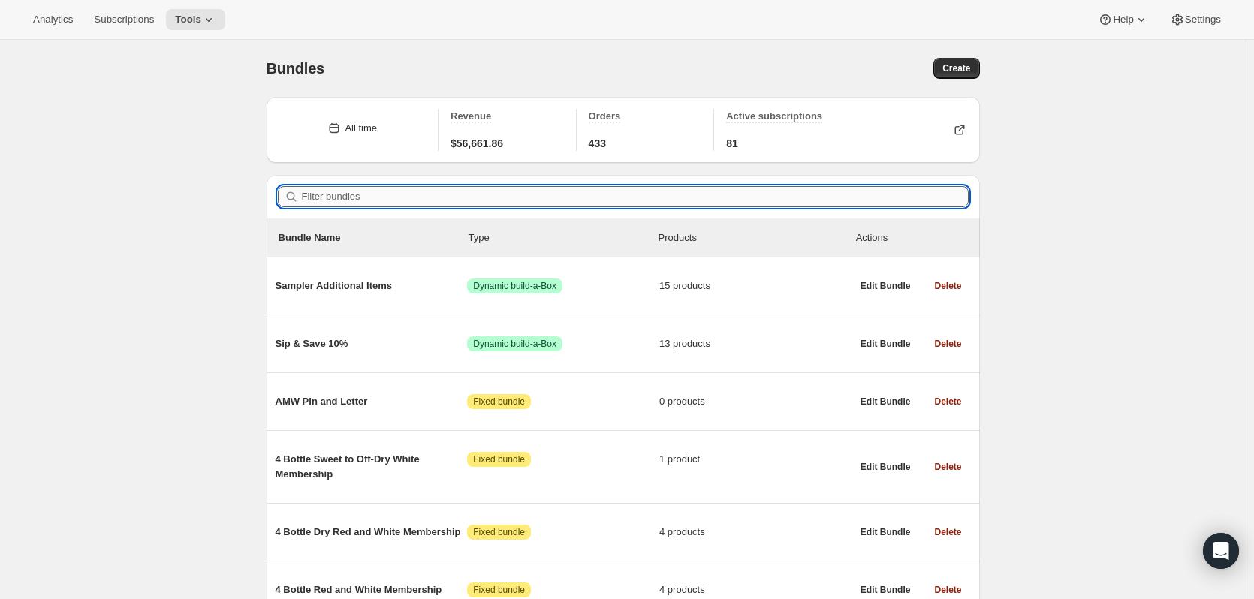
click at [329, 192] on input "Filter bundles" at bounding box center [635, 196] width 667 height 21
paste input "2 Bottle Dry White Membership"
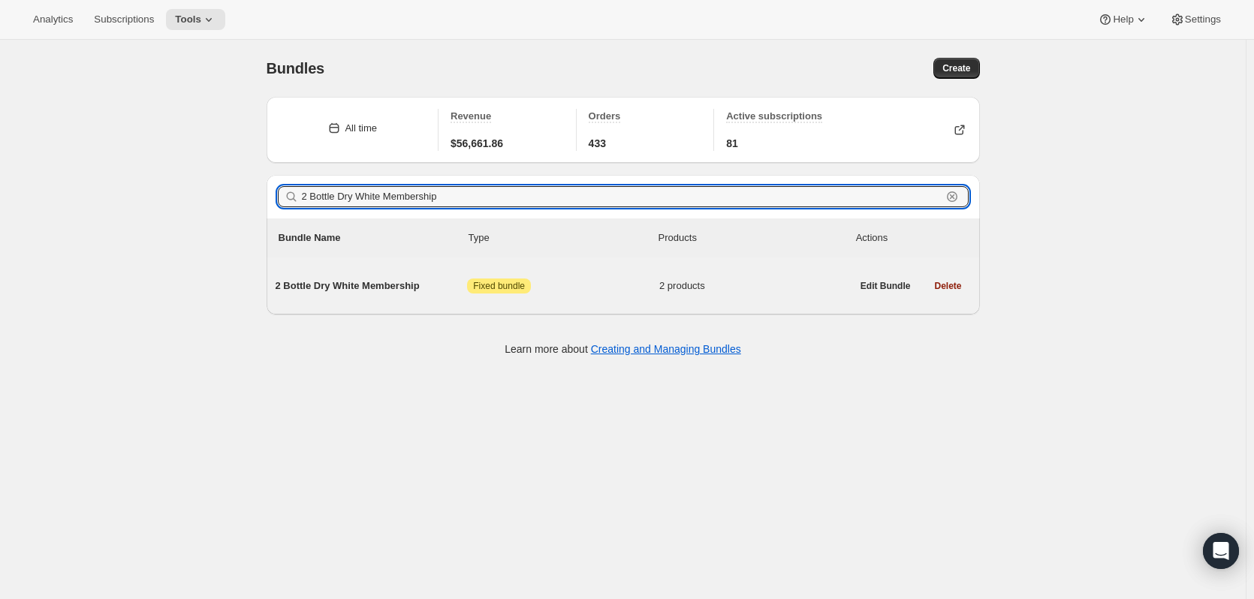
type input "2 Bottle Dry White Membership"
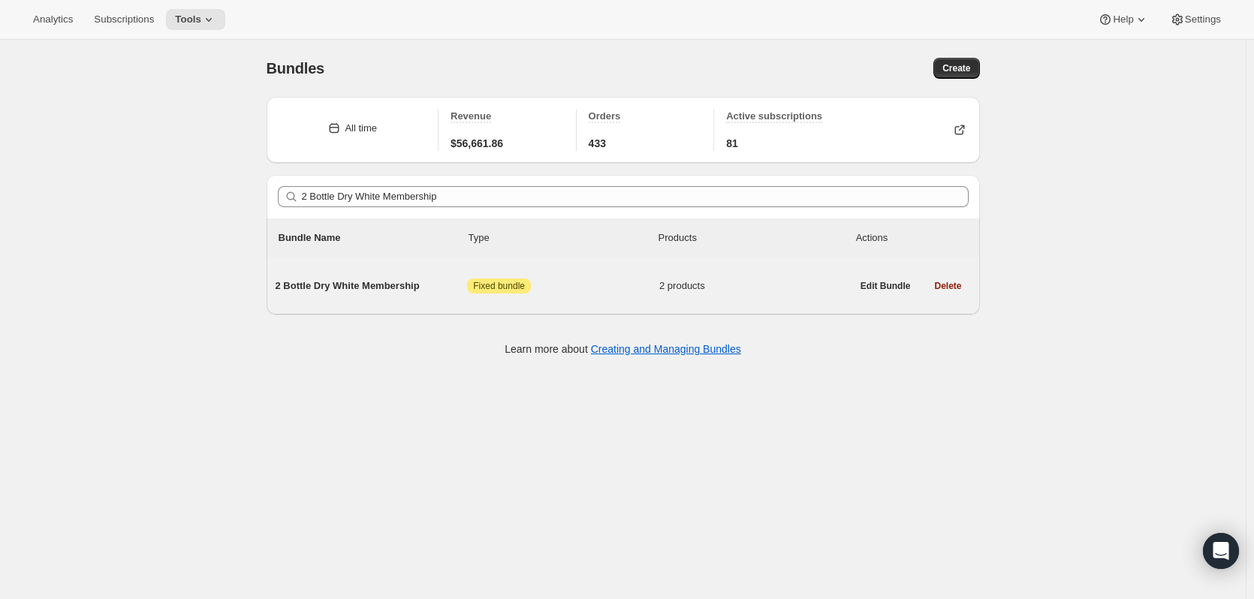
click at [367, 288] on span "2 Bottle Dry White Membership" at bounding box center [372, 286] width 192 height 15
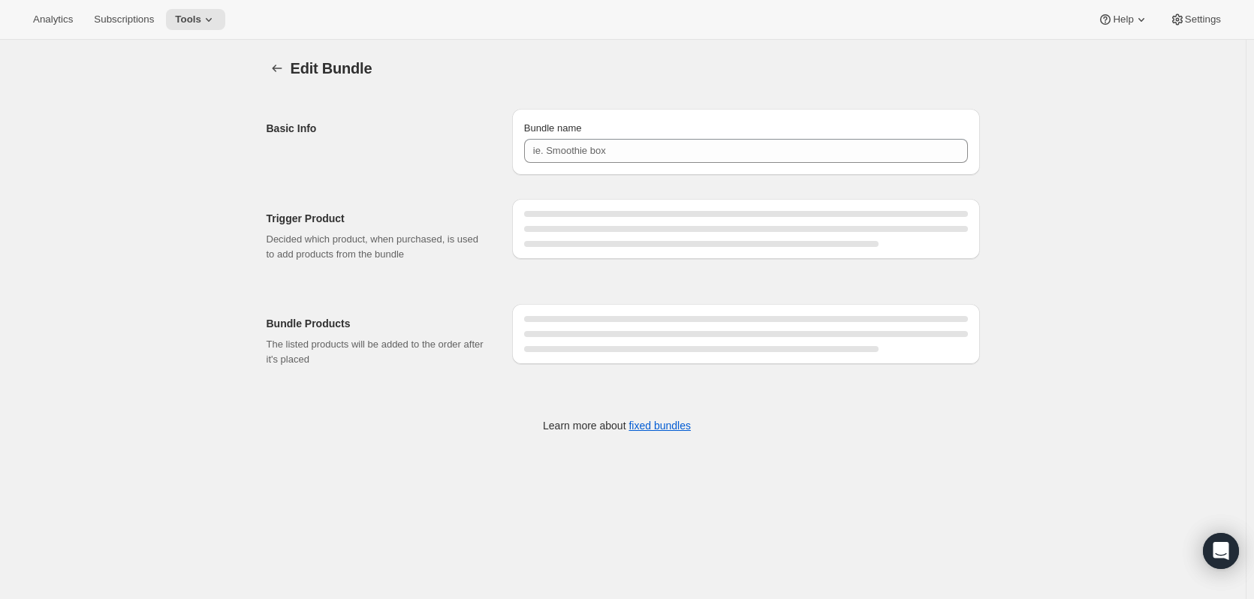
type input "2 Bottle Dry White Membership"
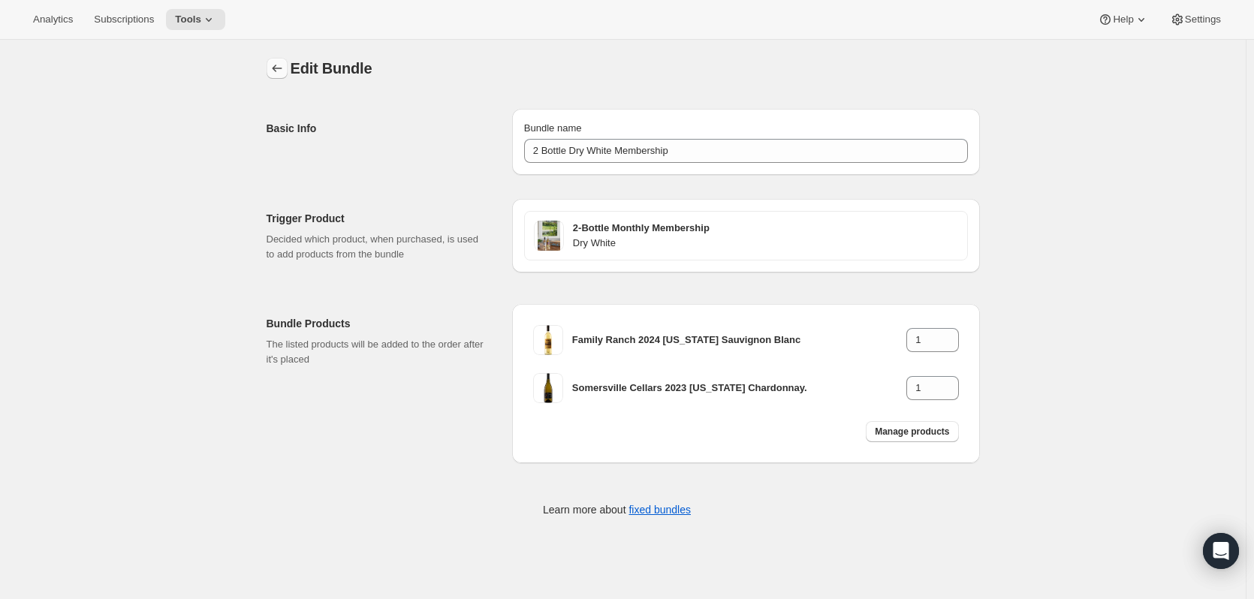
click at [270, 70] on button "Bundles" at bounding box center [277, 68] width 21 height 21
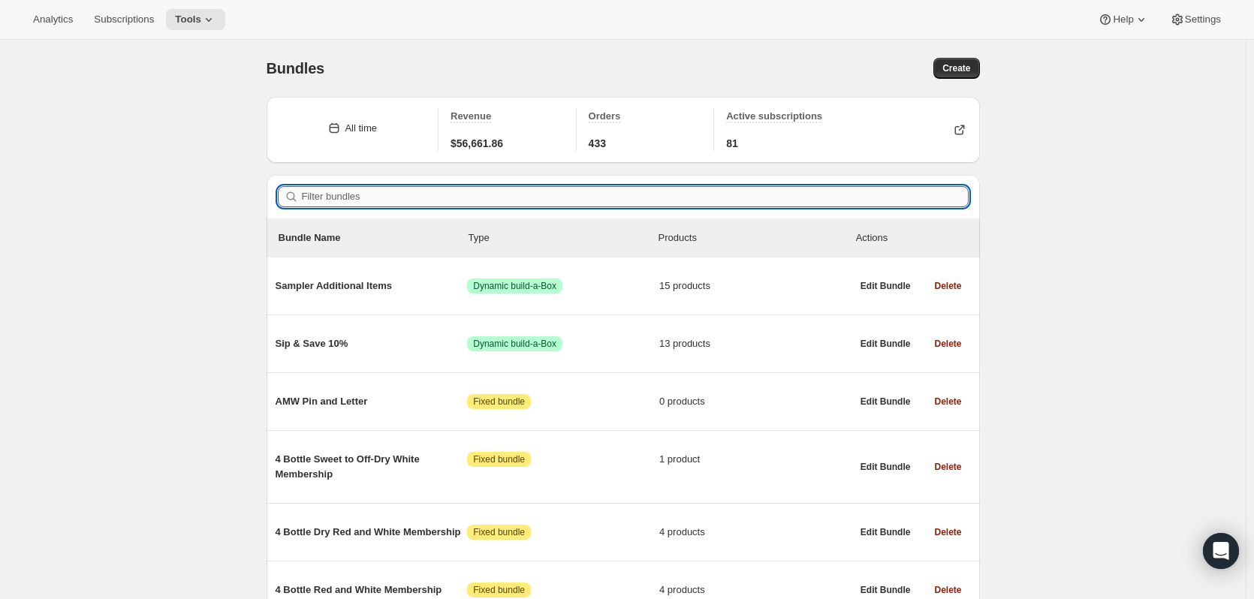
click at [342, 196] on input "Filter bundles" at bounding box center [635, 196] width 667 height 21
paste input "2 Bottle White Membership"
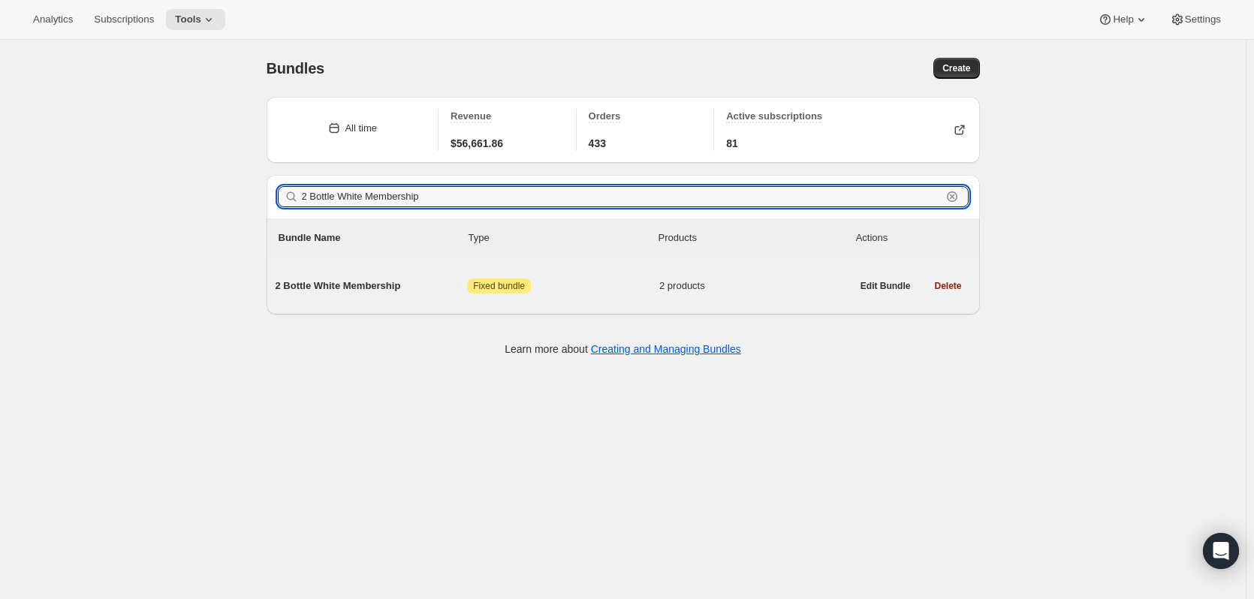
type input "2 Bottle White Membership"
click at [367, 291] on span "2 Bottle White Membership" at bounding box center [372, 286] width 192 height 15
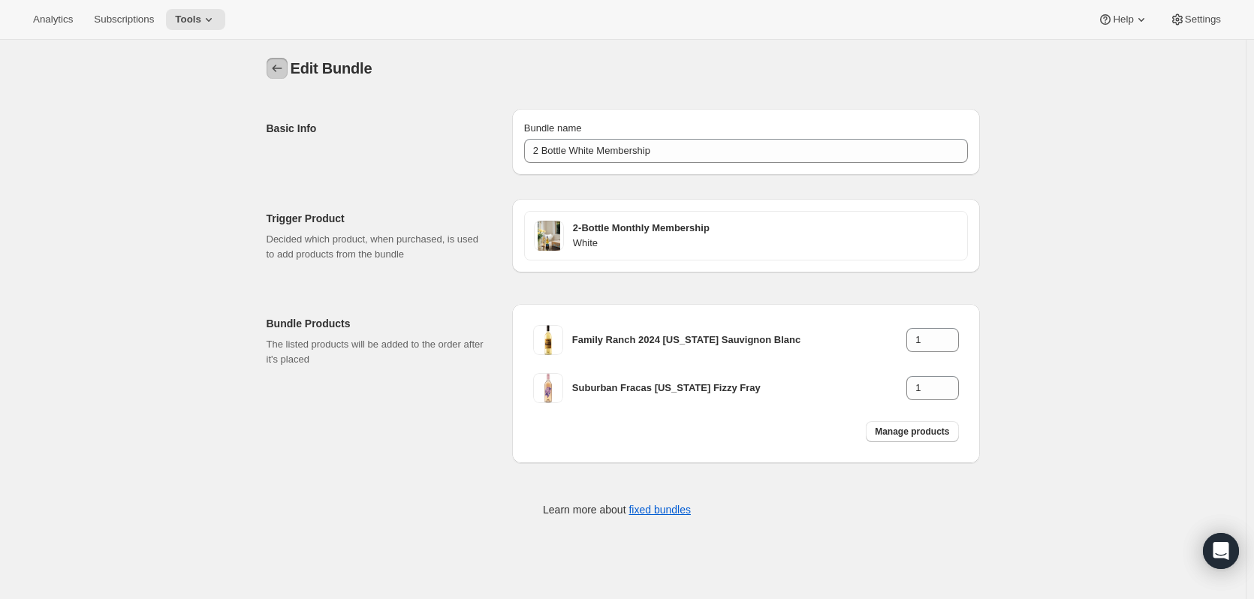
click at [279, 71] on icon "Bundles" at bounding box center [277, 69] width 10 height 8
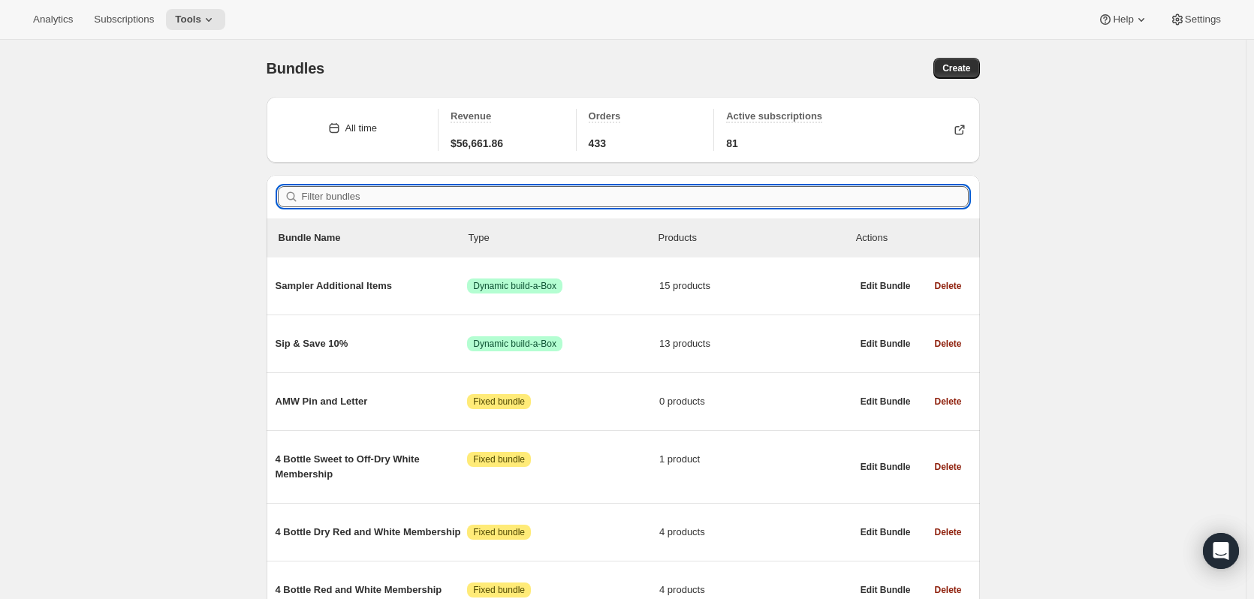
click at [363, 196] on input "Filter bundles" at bounding box center [635, 196] width 667 height 21
paste input "2 Bottle Sweet to Off-Dry White Membership"
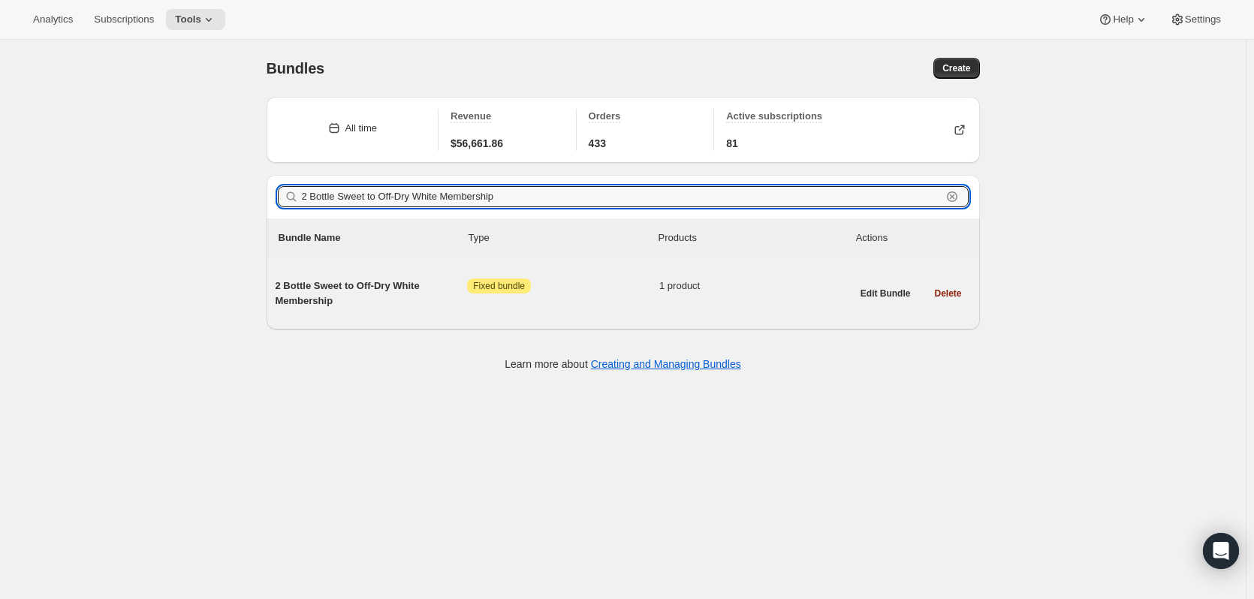
type input "2 Bottle Sweet to Off-Dry White Membership"
click at [346, 291] on span "2 Bottle Sweet to Off-Dry White Membership" at bounding box center [372, 294] width 192 height 30
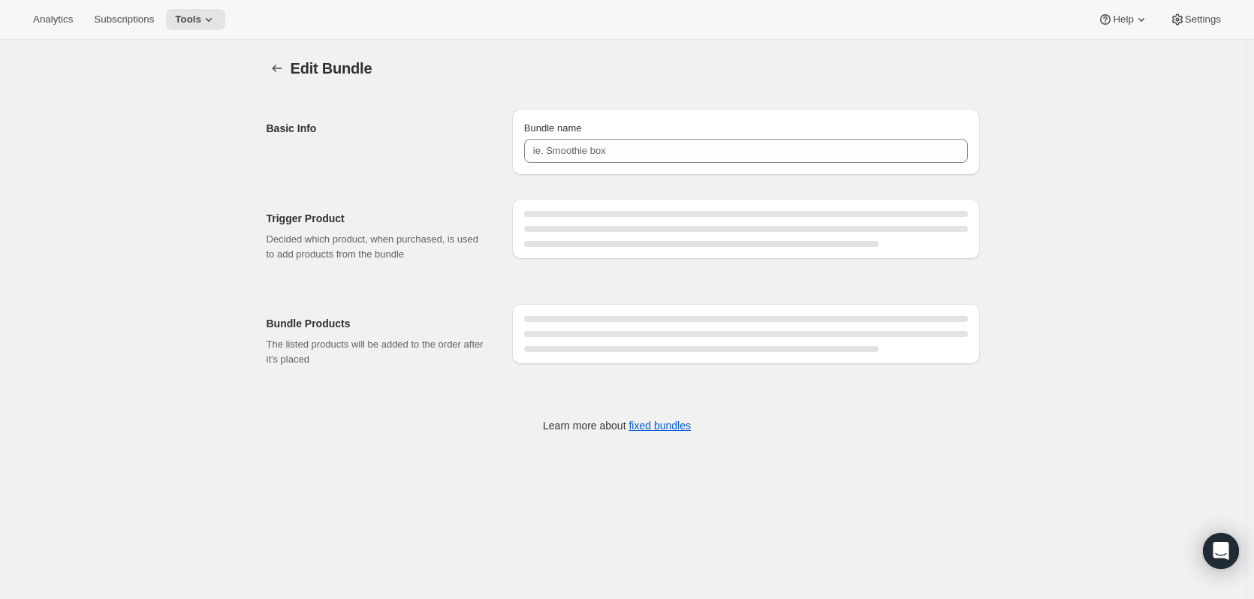
type input "2 Bottle Sweet to Off-Dry White Membership"
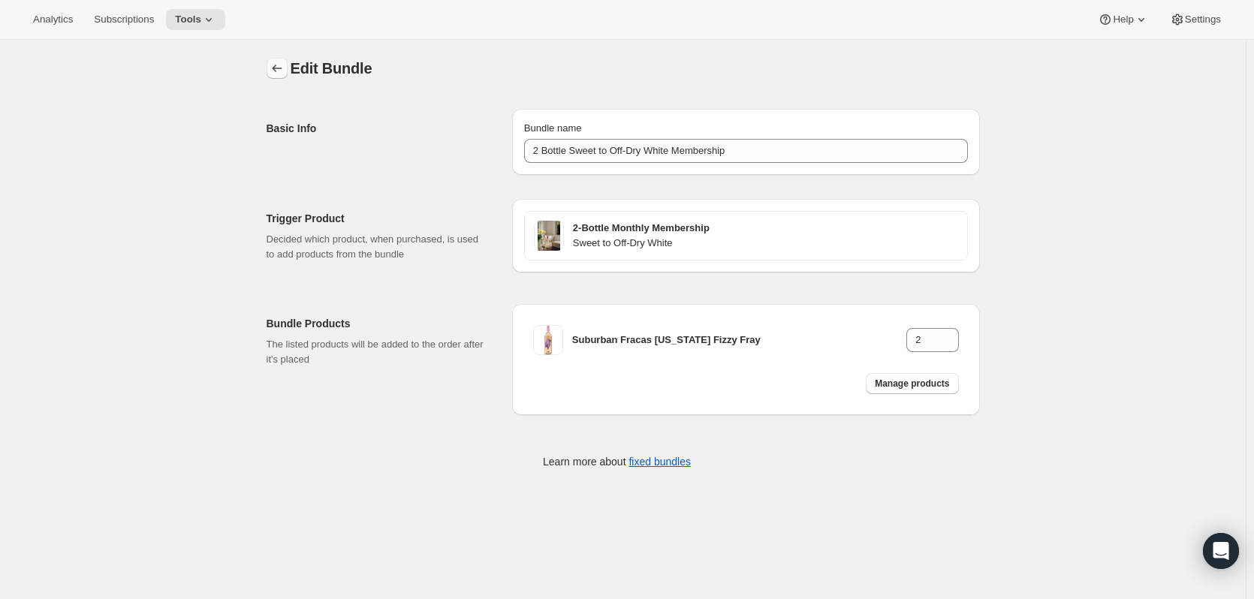
click at [270, 64] on button "Bundles" at bounding box center [277, 68] width 21 height 21
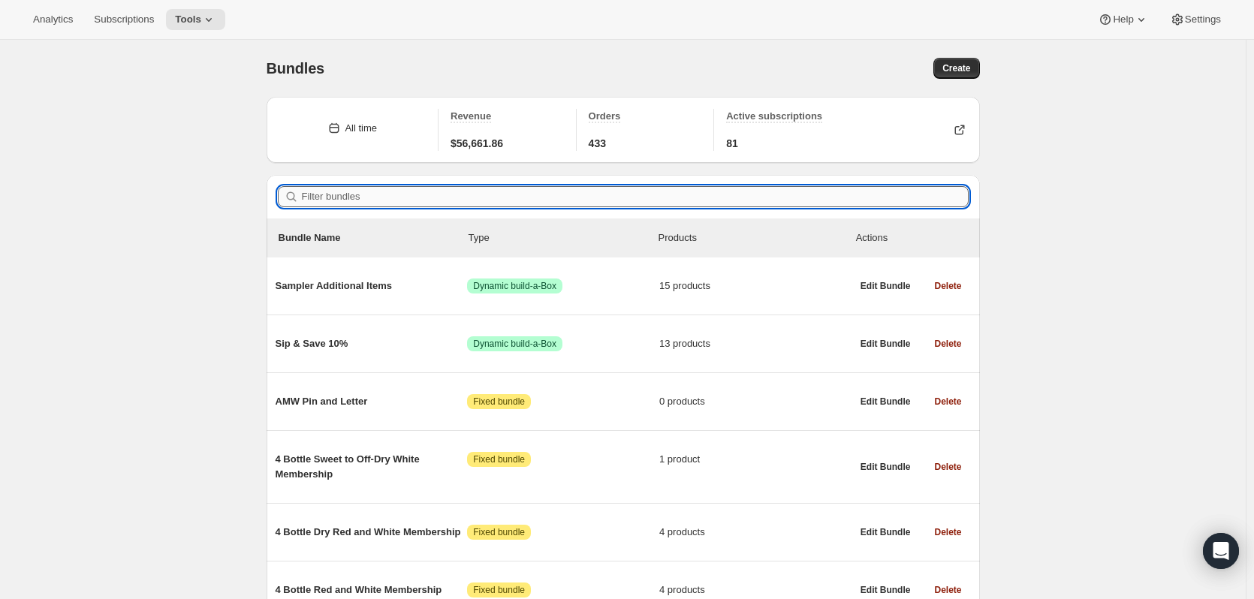
click at [364, 203] on input "Filter bundles" at bounding box center [635, 196] width 667 height 21
paste input "4 Bottle Red and White Membership"
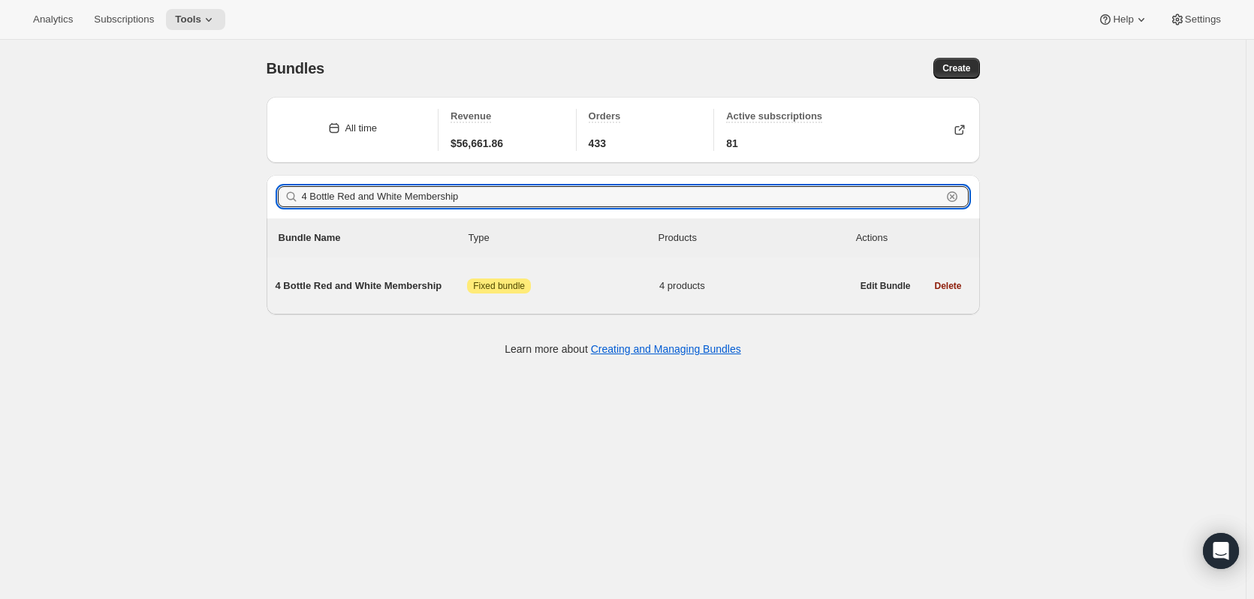
type input "4 Bottle Red and White Membership"
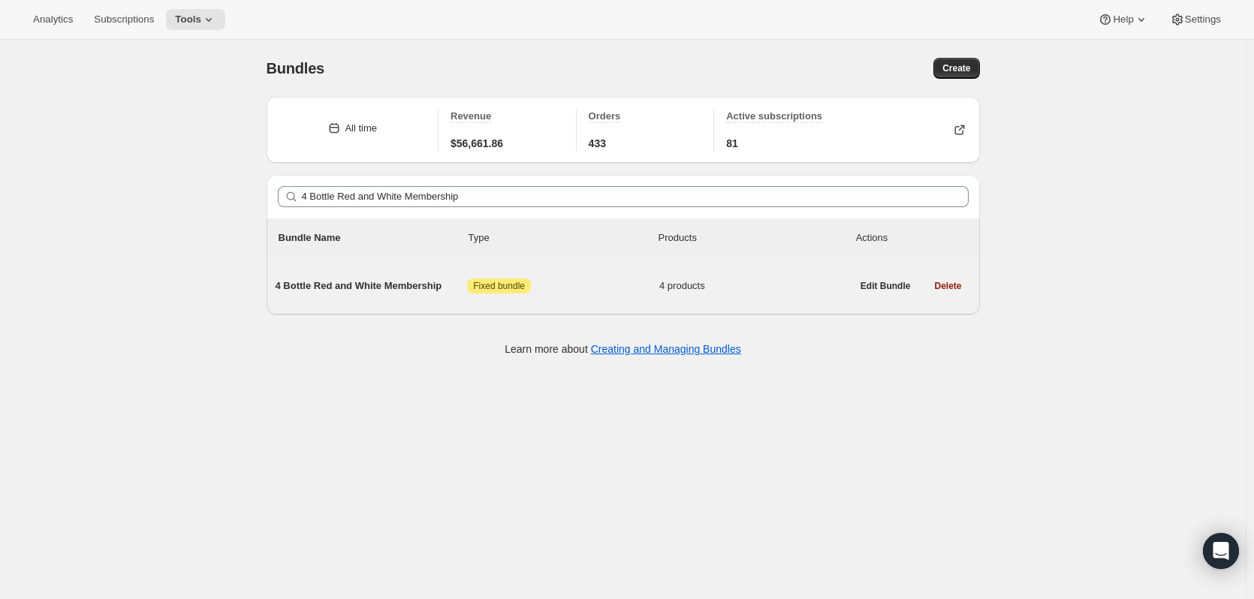
click at [390, 283] on span "4 Bottle Red and White Membership" at bounding box center [372, 286] width 192 height 15
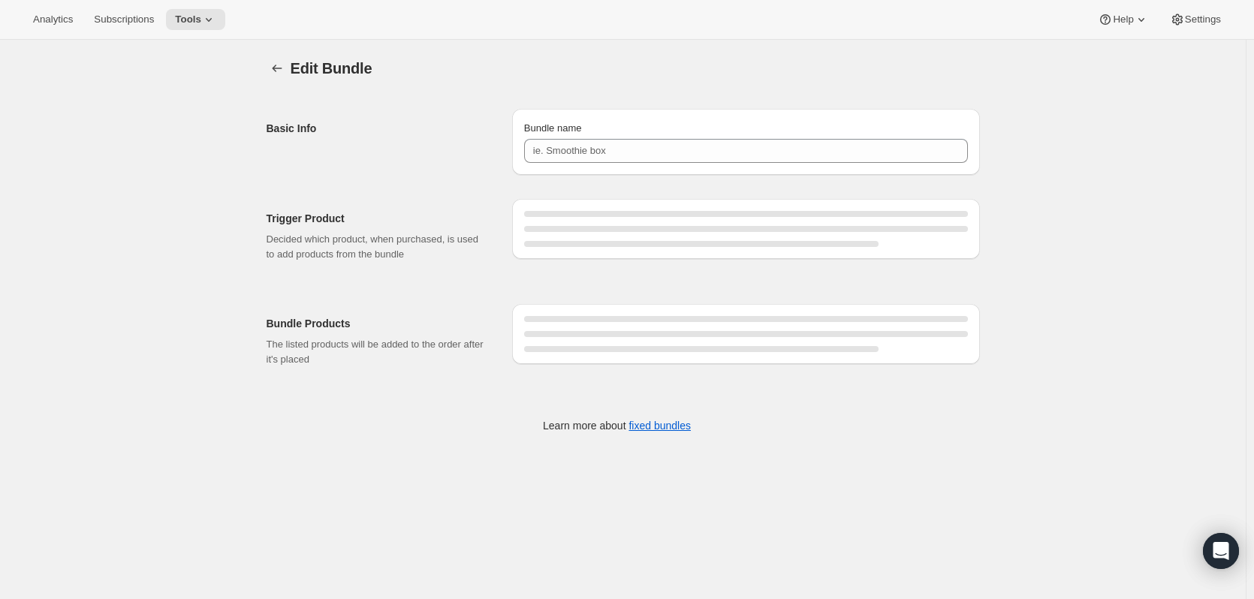
type input "4 Bottle Red and White Membership"
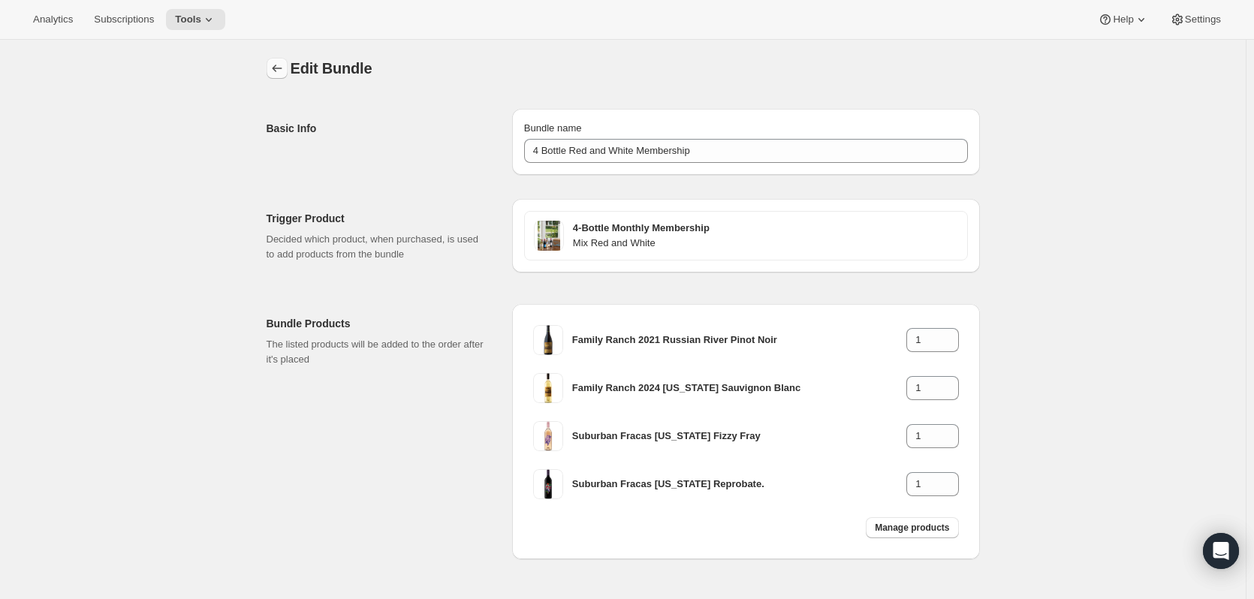
click at [275, 66] on icon "Bundles" at bounding box center [277, 68] width 15 height 15
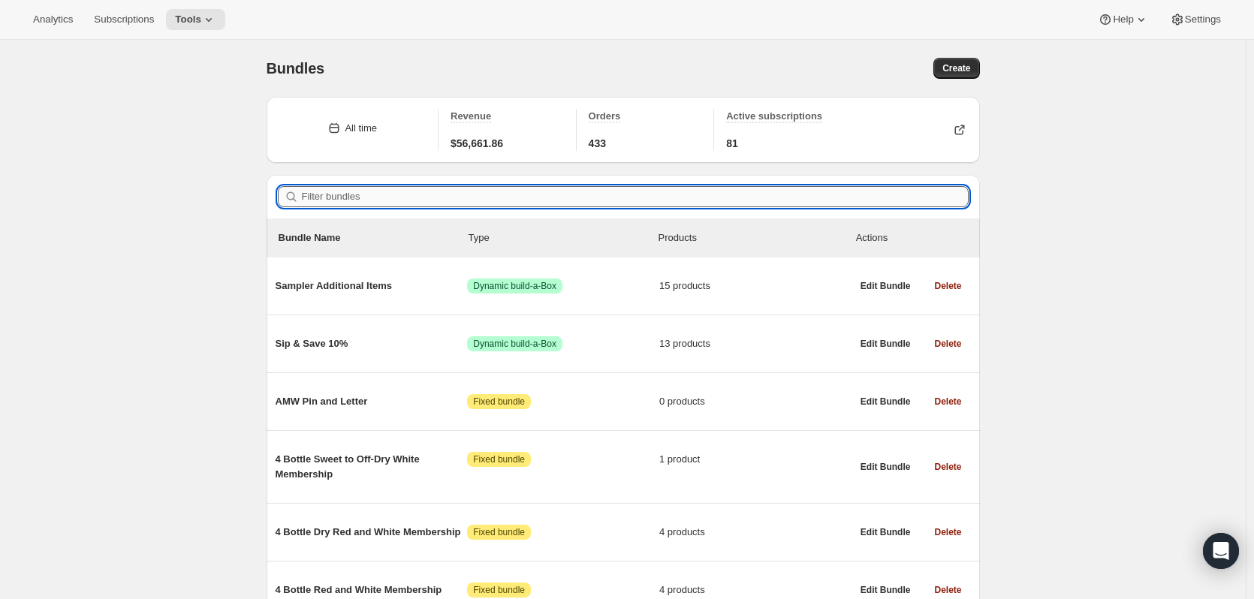
click at [402, 192] on input "Filter bundles" at bounding box center [635, 196] width 667 height 21
paste input "4 Bottle Red and White 12 Month"
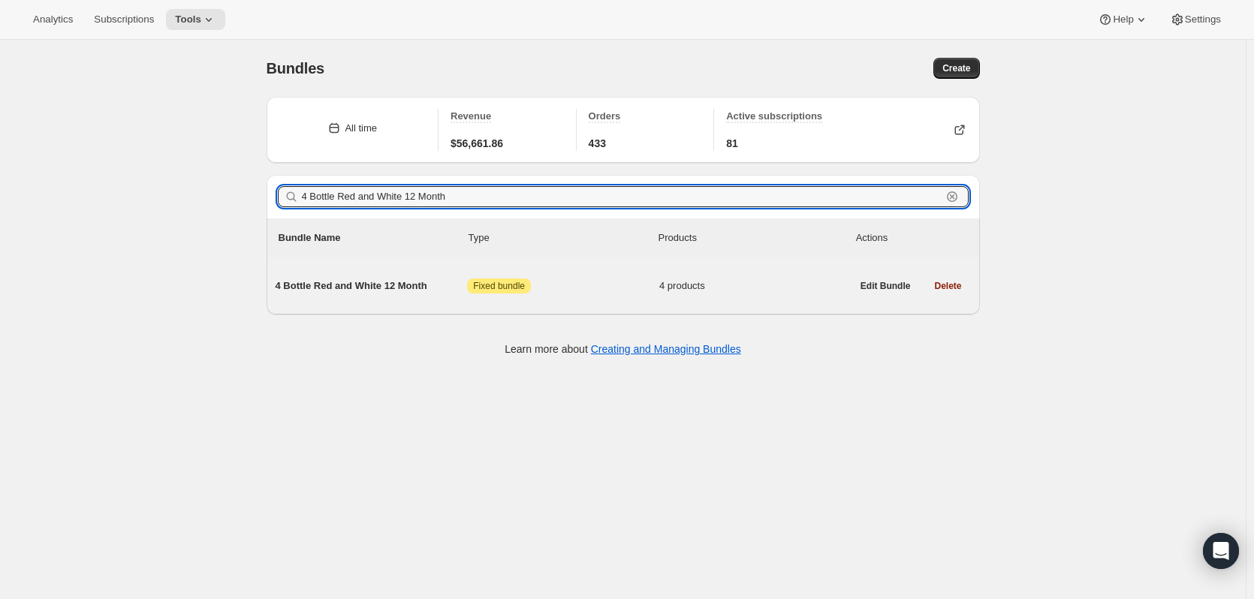
type input "4 Bottle Red and White 12 Month"
click at [363, 282] on span "4 Bottle Red and White 12 Month" at bounding box center [372, 286] width 192 height 15
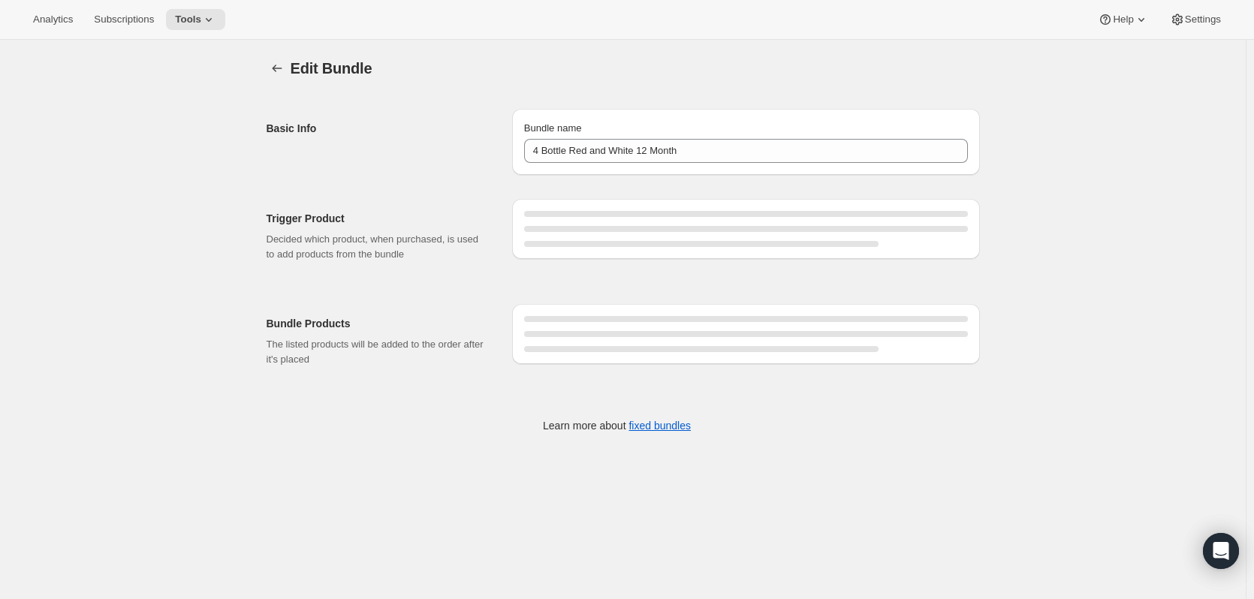
type input "4 Bottle Red and White 12 Month"
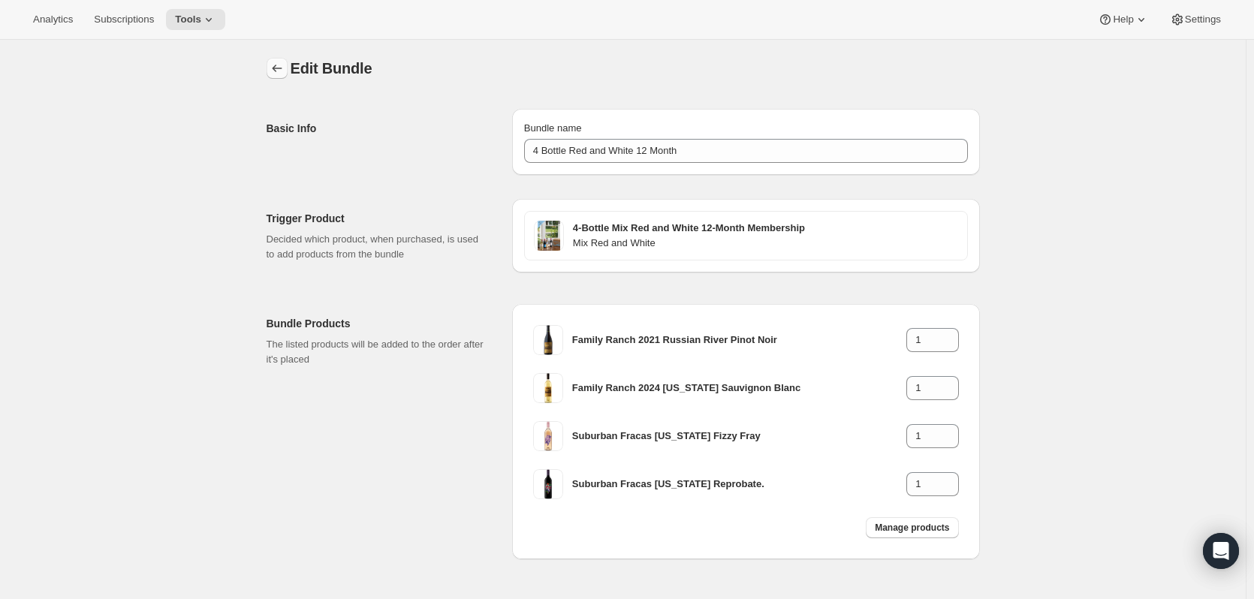
click at [281, 71] on icon "Bundles" at bounding box center [277, 68] width 15 height 15
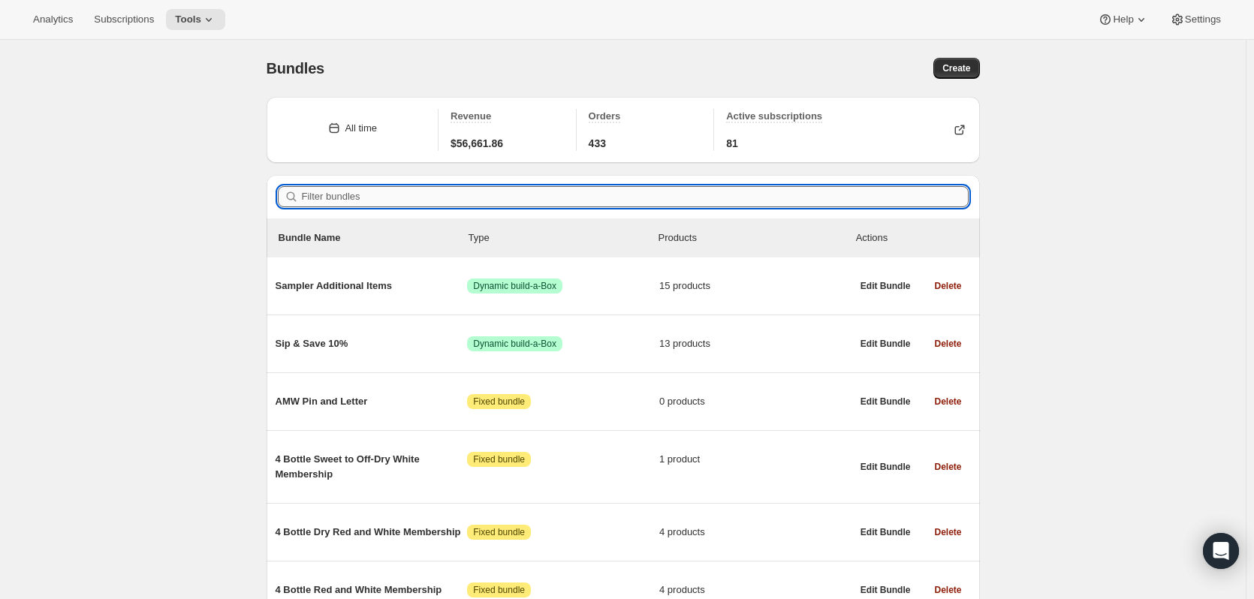
click at [331, 194] on input "Filter bundles" at bounding box center [635, 196] width 667 height 21
paste input "4 Bottle Red and White 6 Month"
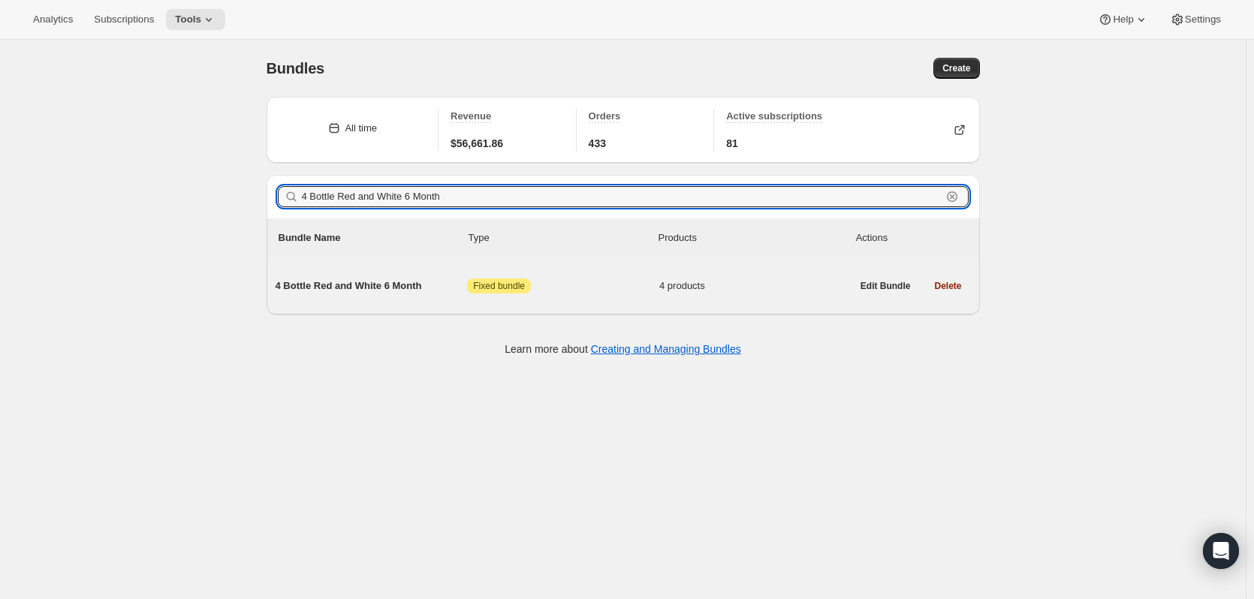
type input "4 Bottle Red and White 6 Month"
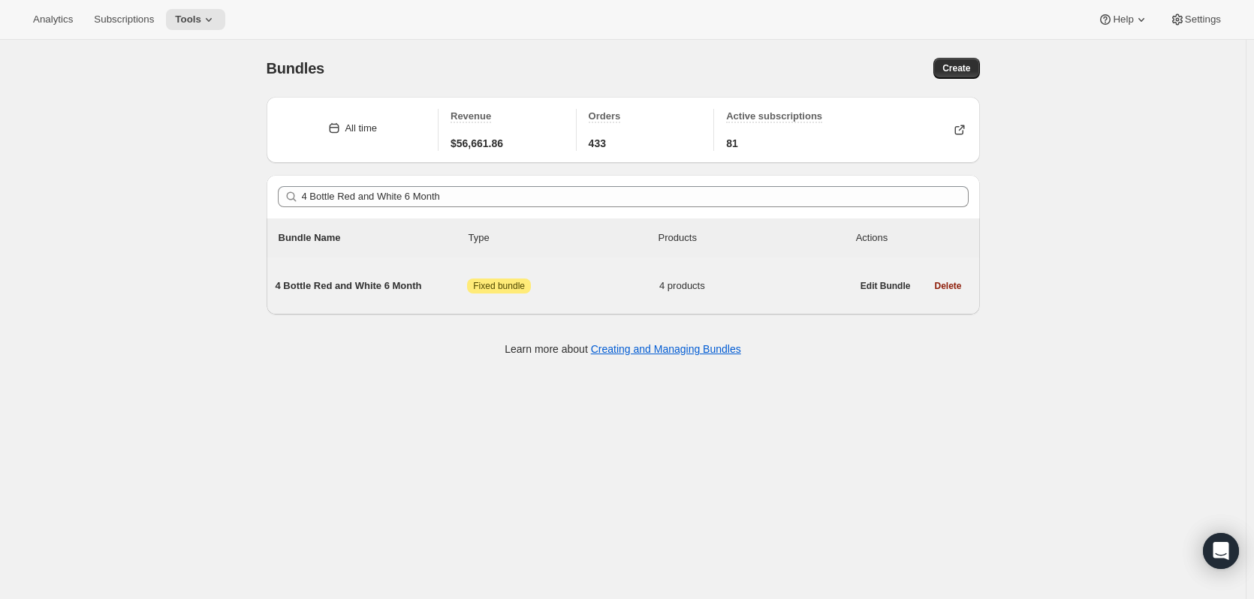
click at [369, 287] on span "4 Bottle Red and White 6 Month" at bounding box center [372, 286] width 192 height 15
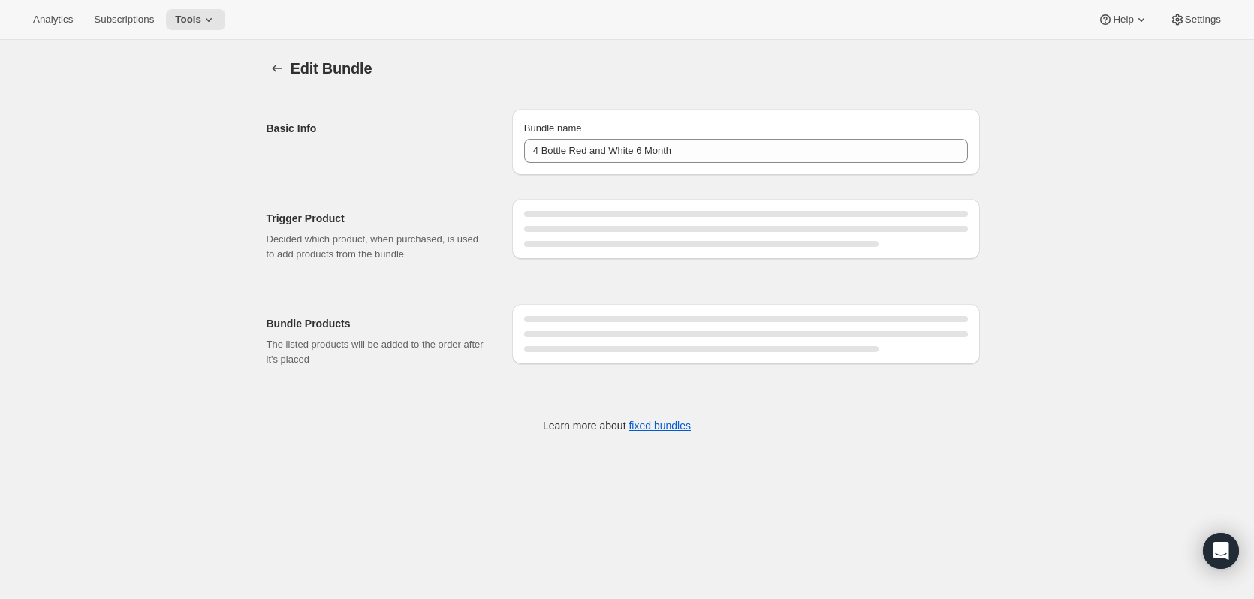
type input "4 Bottle Red and White 6 Month"
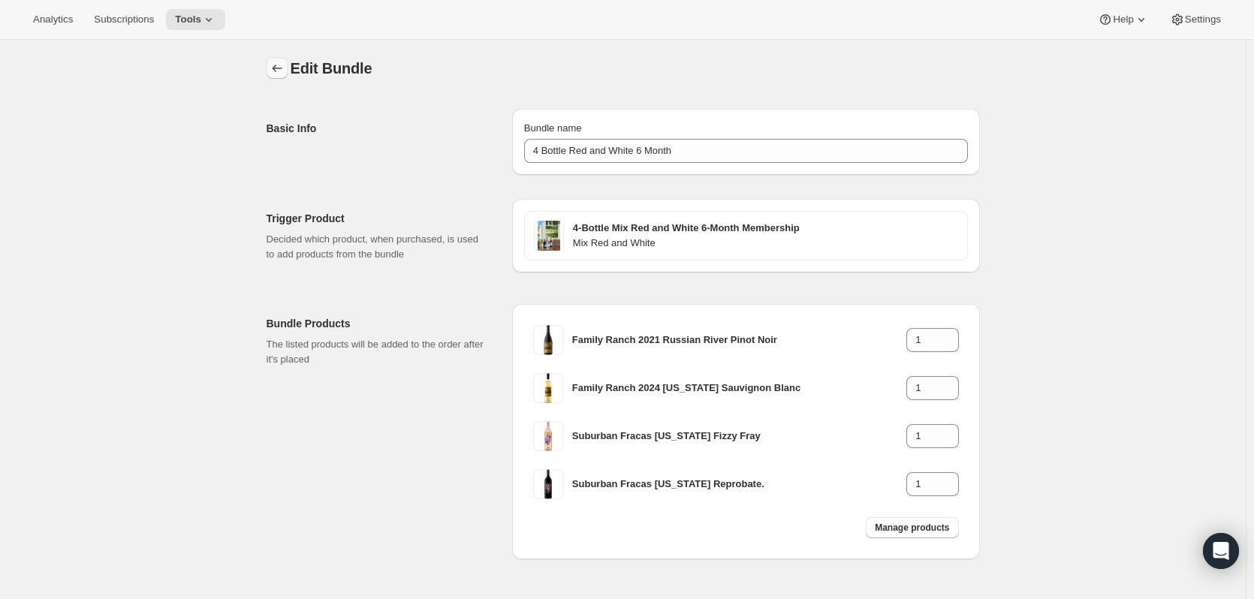
click at [279, 66] on icon "Bundles" at bounding box center [277, 68] width 15 height 15
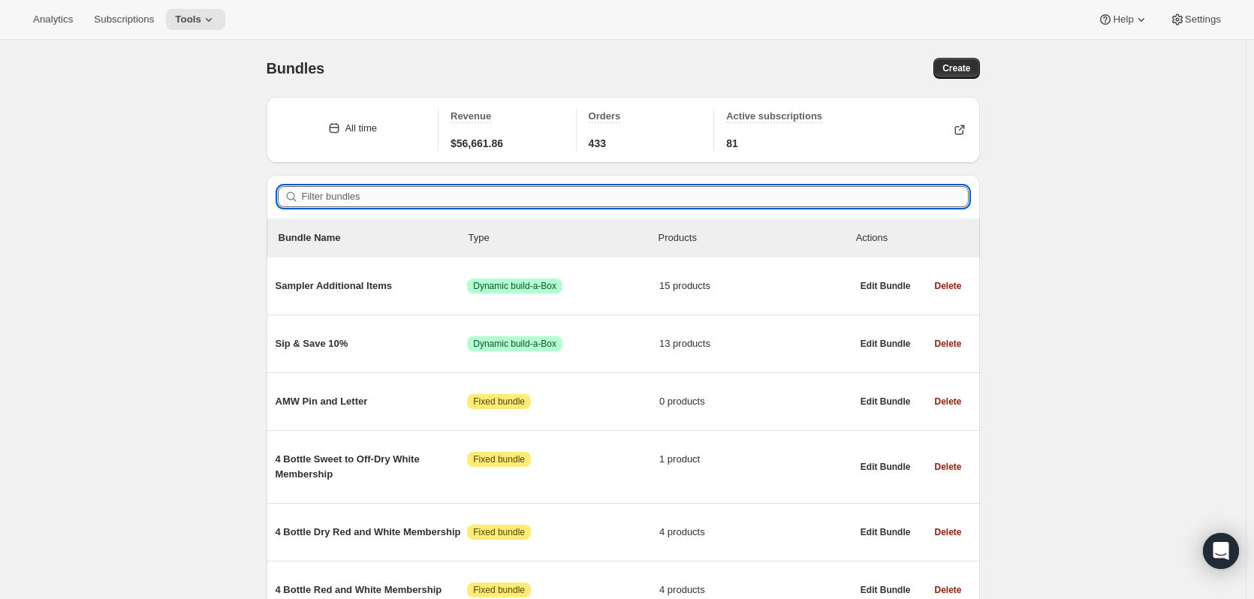
click at [544, 194] on input "Filter bundles" at bounding box center [635, 196] width 667 height 21
paste input "4 Bottle Red and White 3 Month"
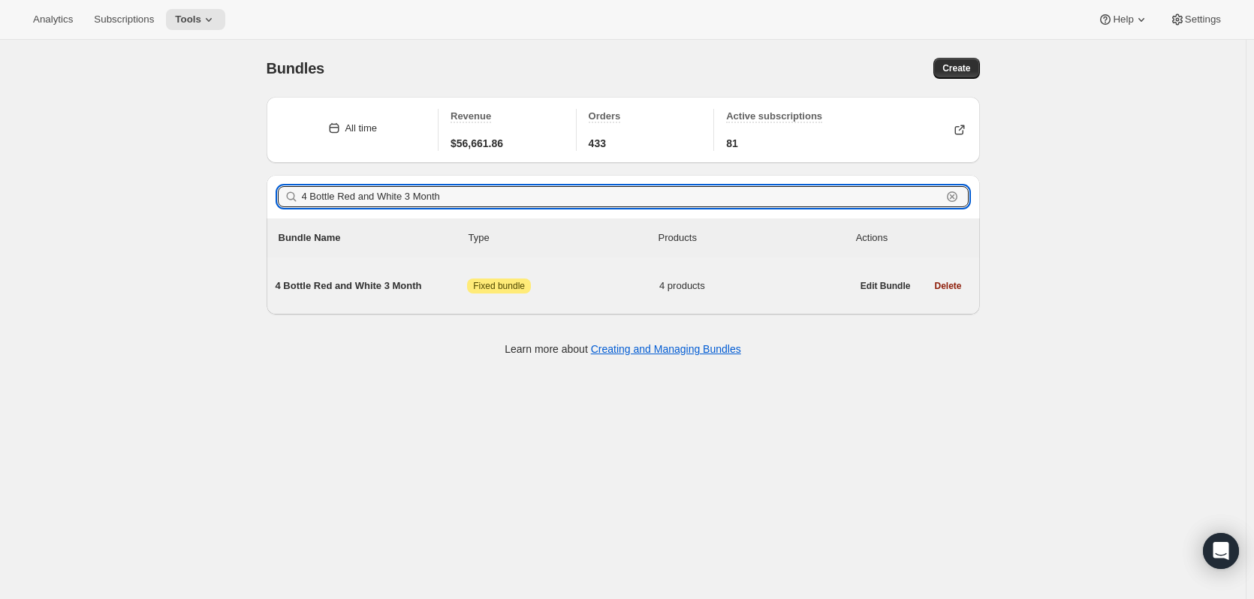
type input "4 Bottle Red and White 3 Month"
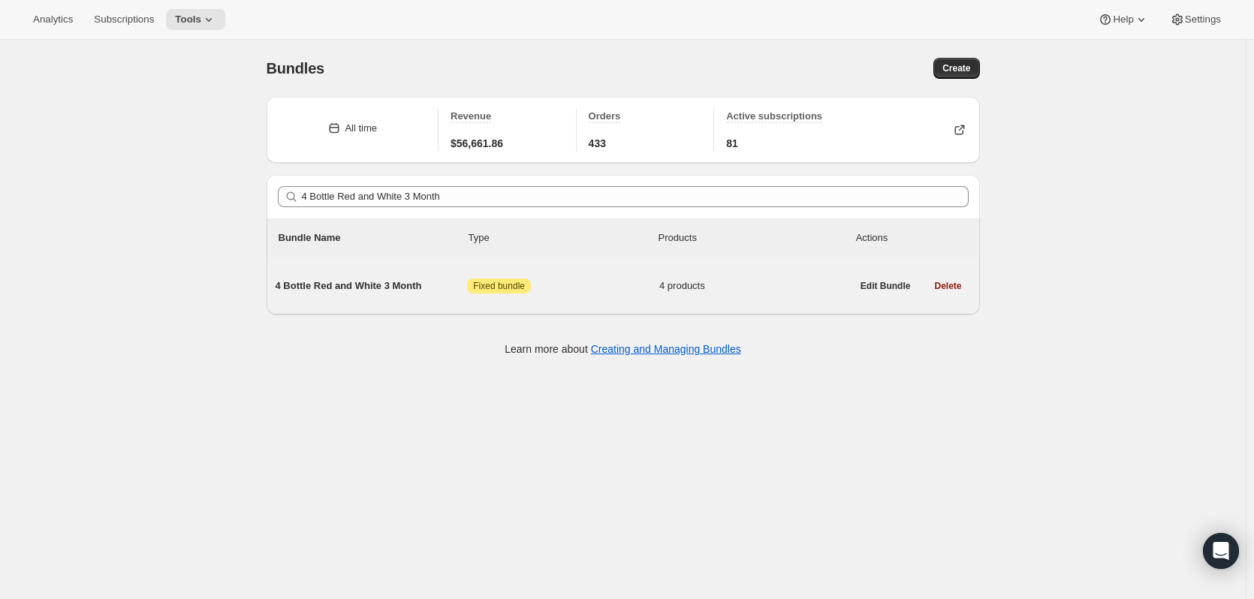
click at [408, 277] on div "4 Bottle Red and White 3 Month Attention Fixed bundle 4 products" at bounding box center [564, 286] width 576 height 39
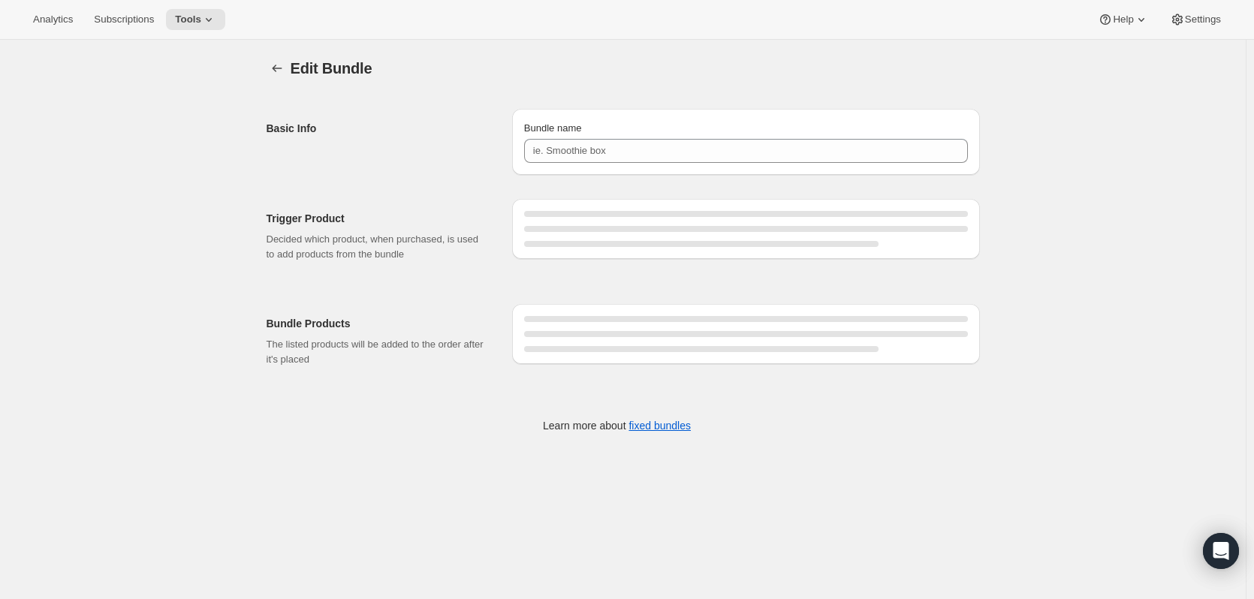
type input "4 Bottle Red and White 3 Month"
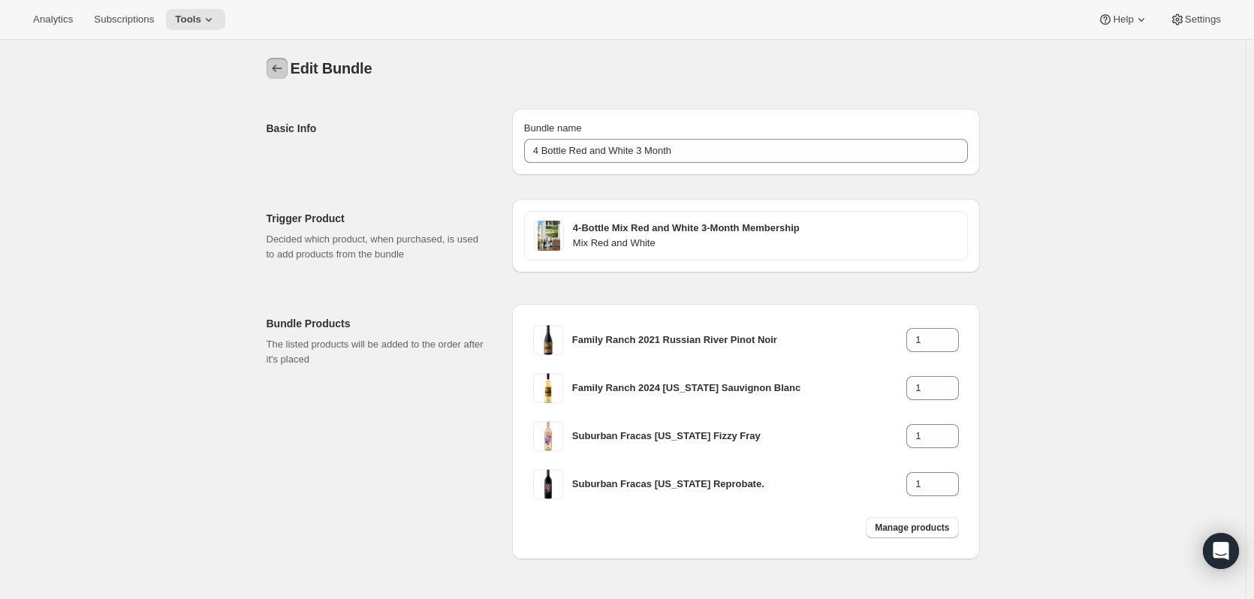
click at [281, 70] on icon "Bundles" at bounding box center [277, 68] width 15 height 15
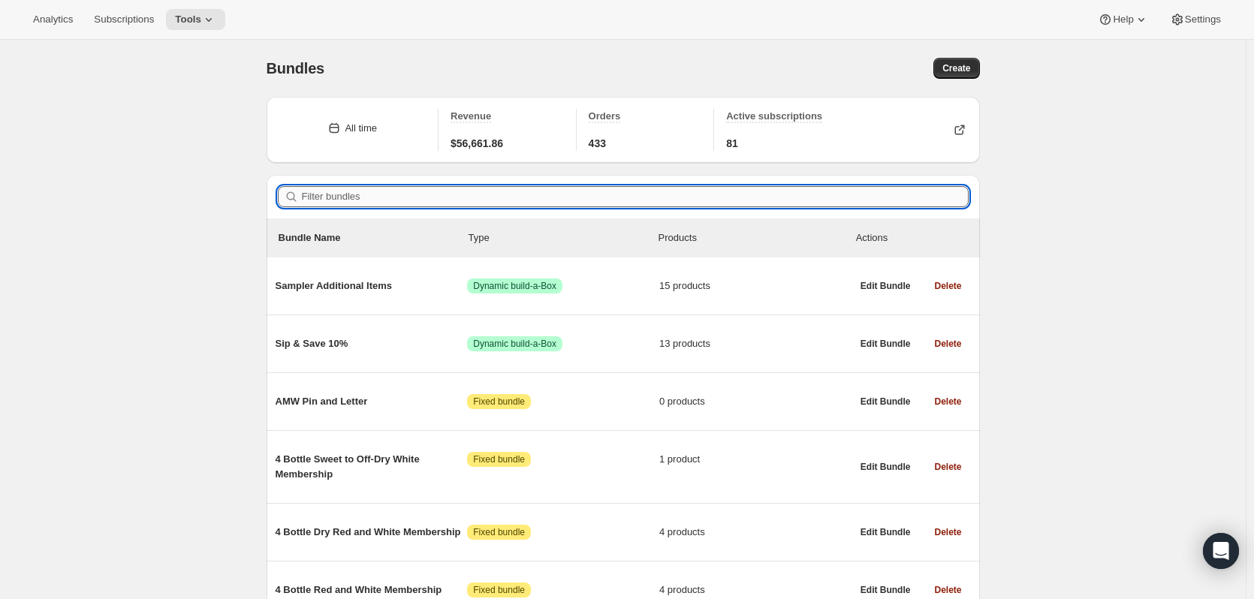
click at [509, 197] on input "Filter bundles" at bounding box center [635, 196] width 667 height 21
paste input "4 Bottle Sweet to Off-Dry Mix Membership"
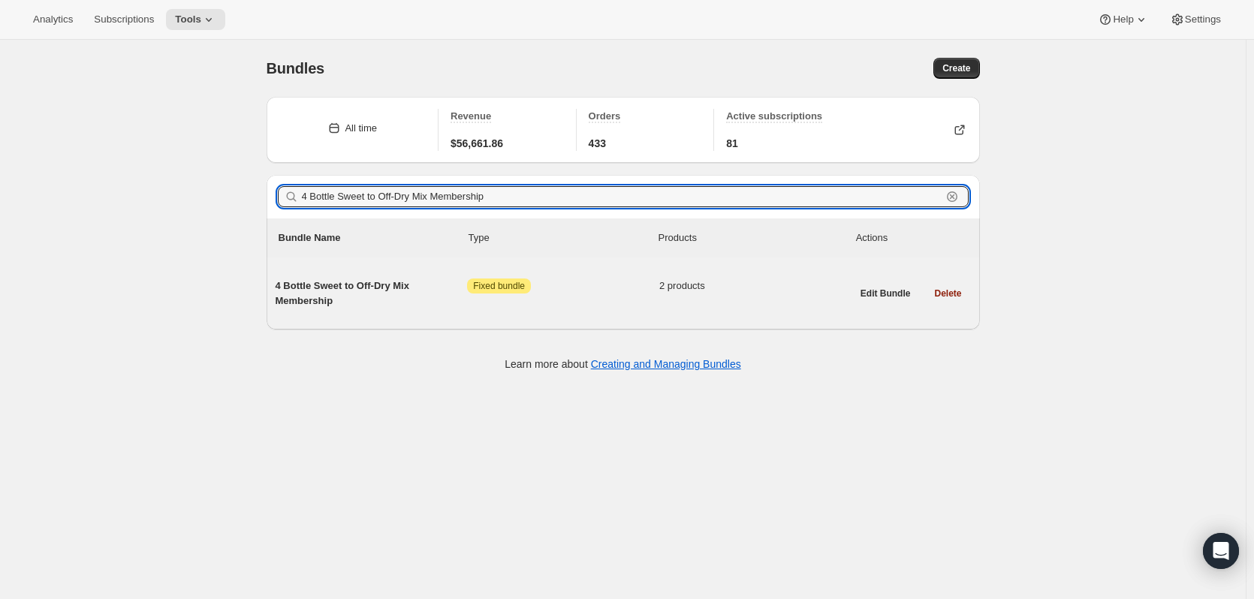
type input "4 Bottle Sweet to Off-Dry Mix Membership"
click at [360, 285] on span "4 Bottle Sweet to Off-Dry Mix Membership" at bounding box center [372, 294] width 192 height 30
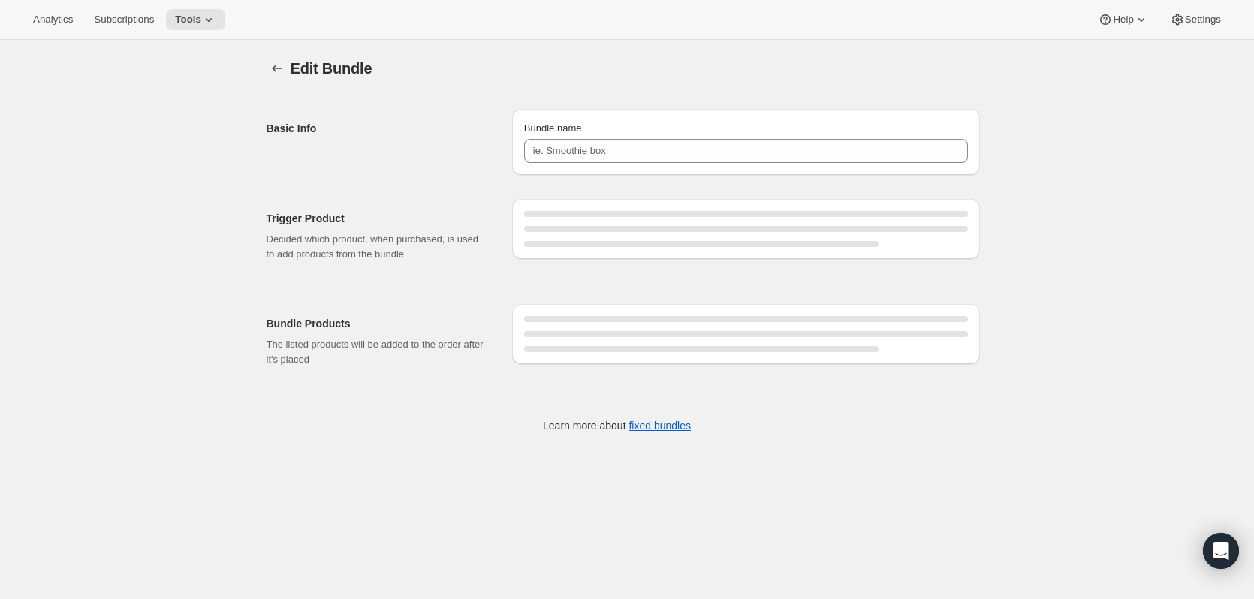
type input "4 Bottle Sweet to Off-Dry Mix Membership"
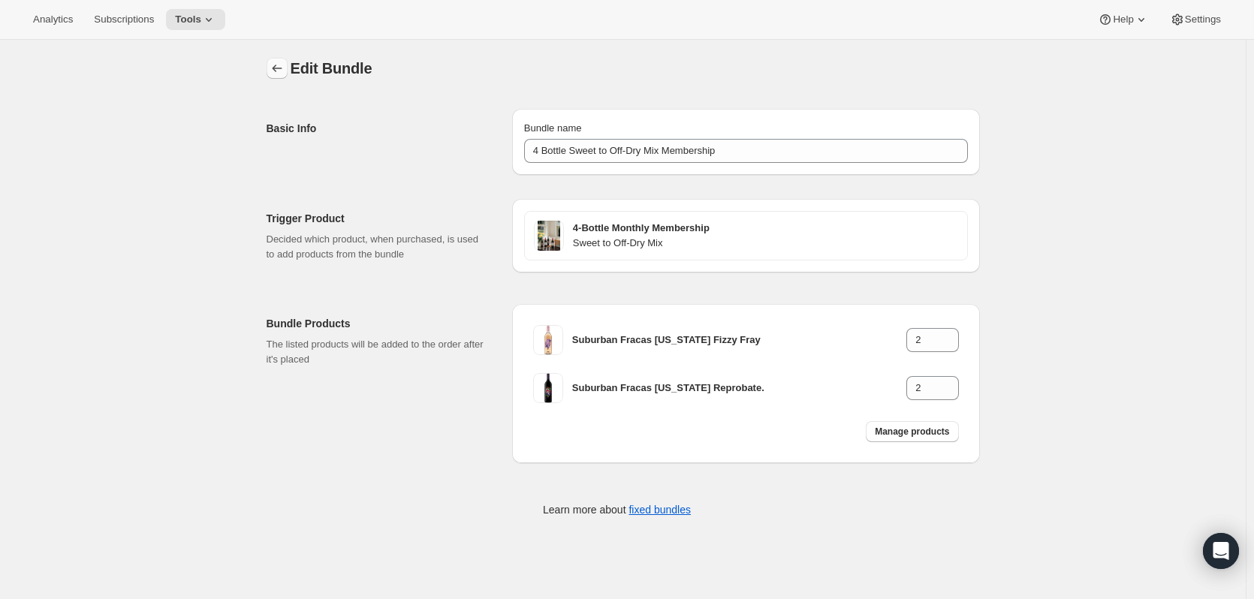
click at [285, 67] on icon "Bundles" at bounding box center [277, 68] width 15 height 15
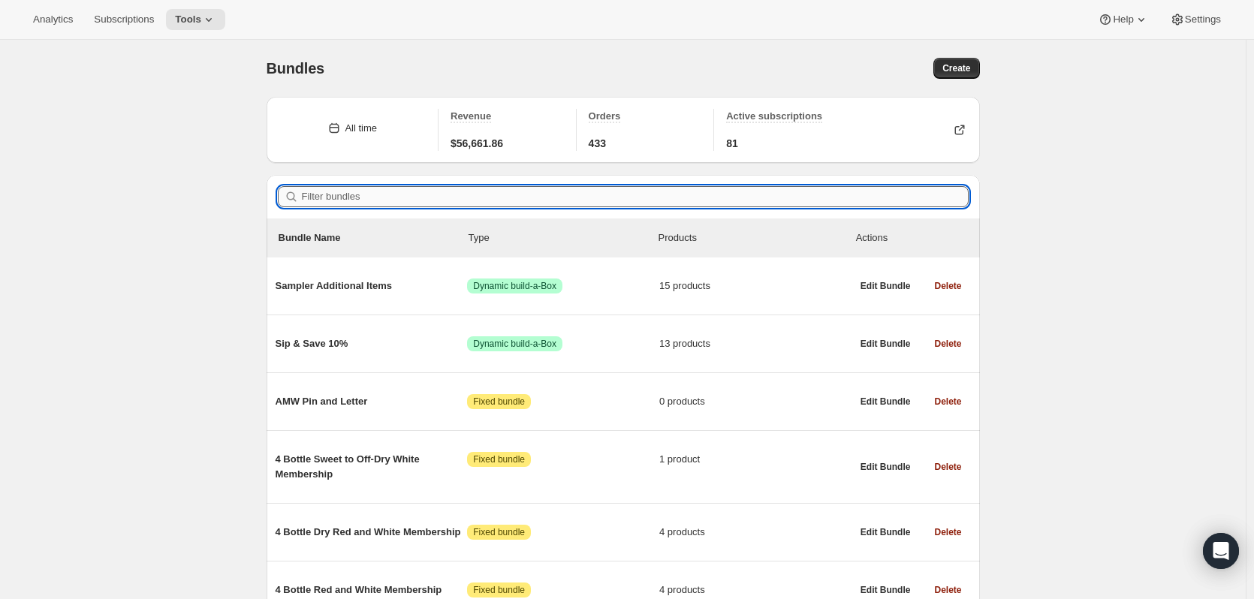
click at [373, 197] on input "Filter bundles" at bounding box center [635, 196] width 667 height 21
paste input "4 Bottle Dry Red and White Membership"
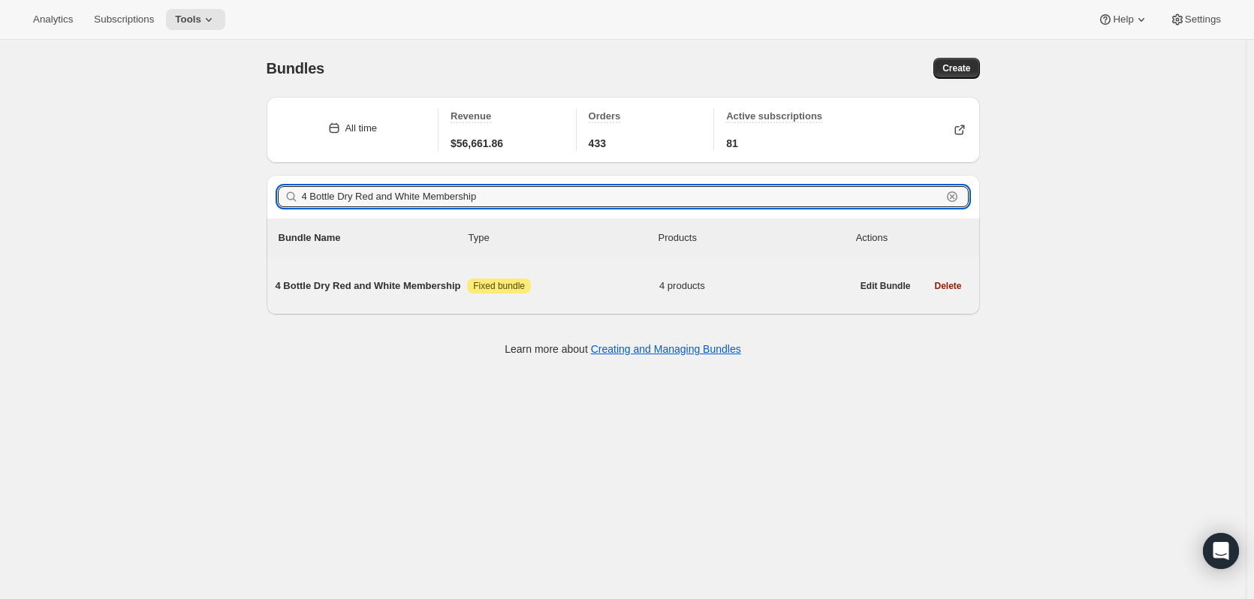
type input "4 Bottle Dry Red and White Membership"
click at [388, 283] on span "4 Bottle Dry Red and White Membership" at bounding box center [372, 286] width 192 height 15
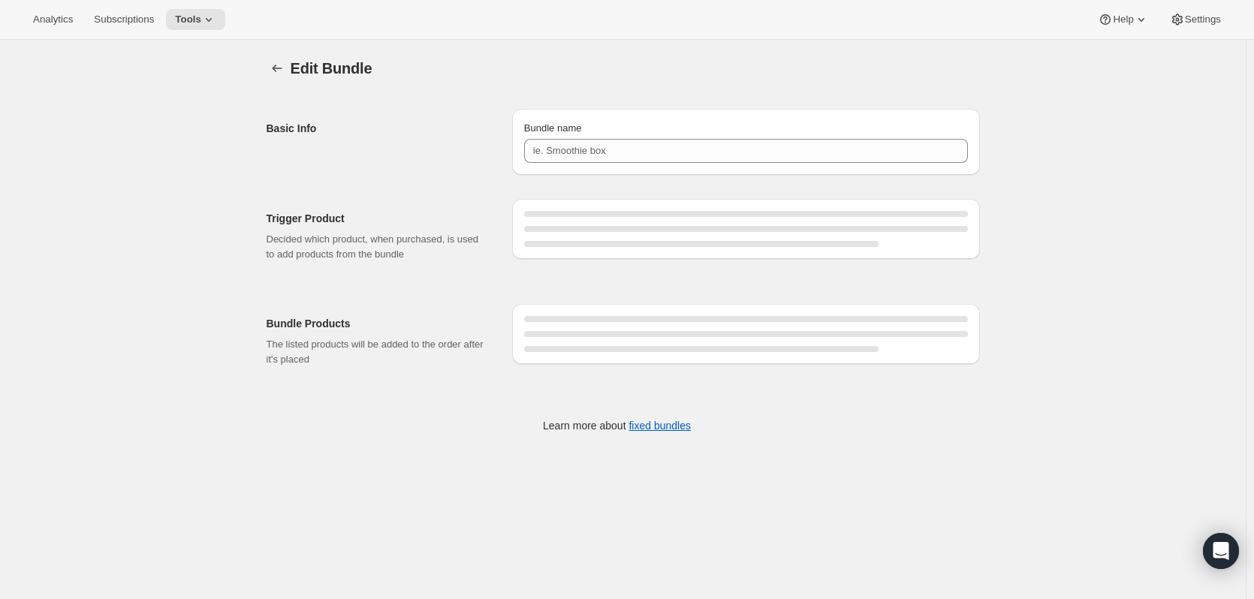
type input "4 Bottle Dry Red and White Membership"
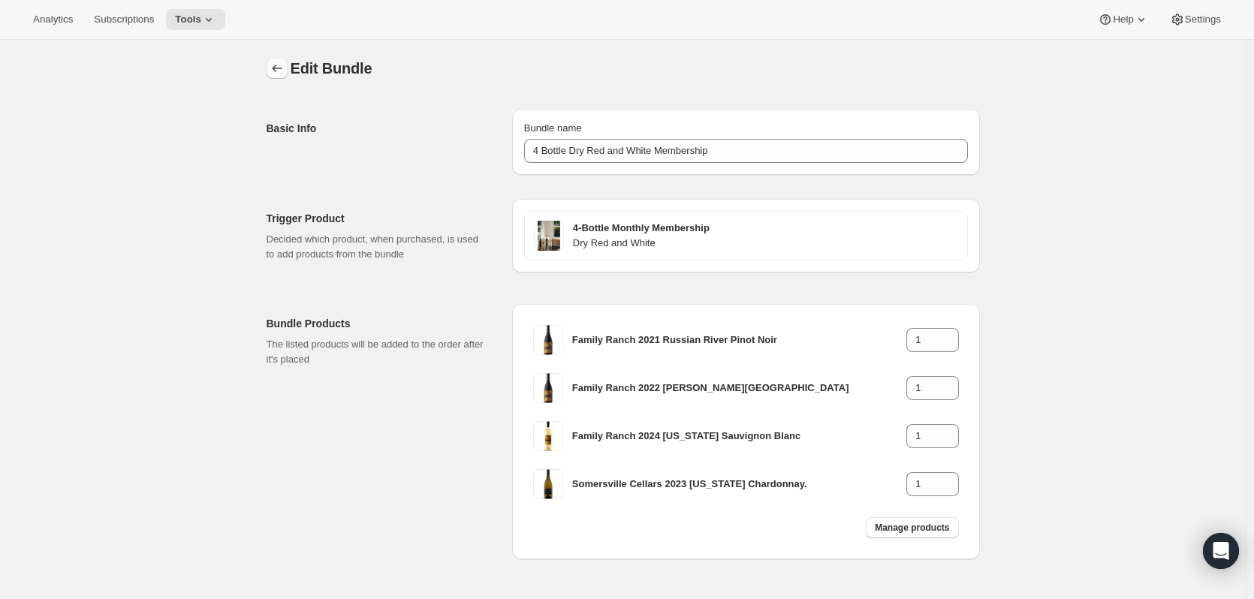
click at [282, 68] on icon "Bundles" at bounding box center [277, 68] width 15 height 15
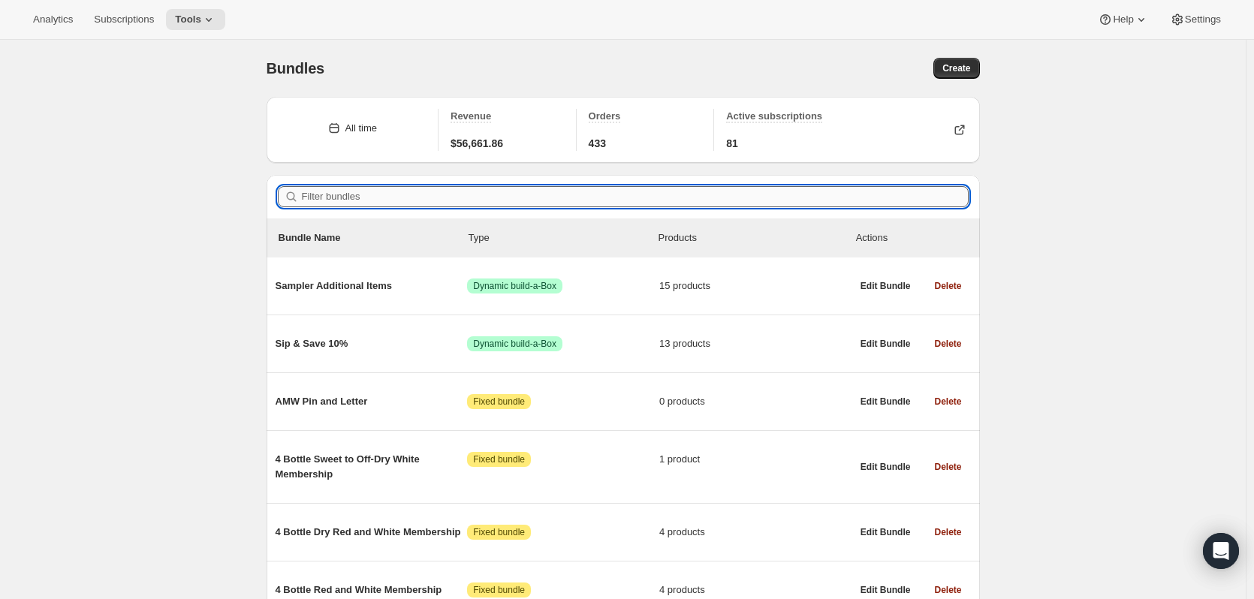
click at [363, 203] on input "Filter bundles" at bounding box center [635, 196] width 667 height 21
paste input "4 Bottle Red Membership"
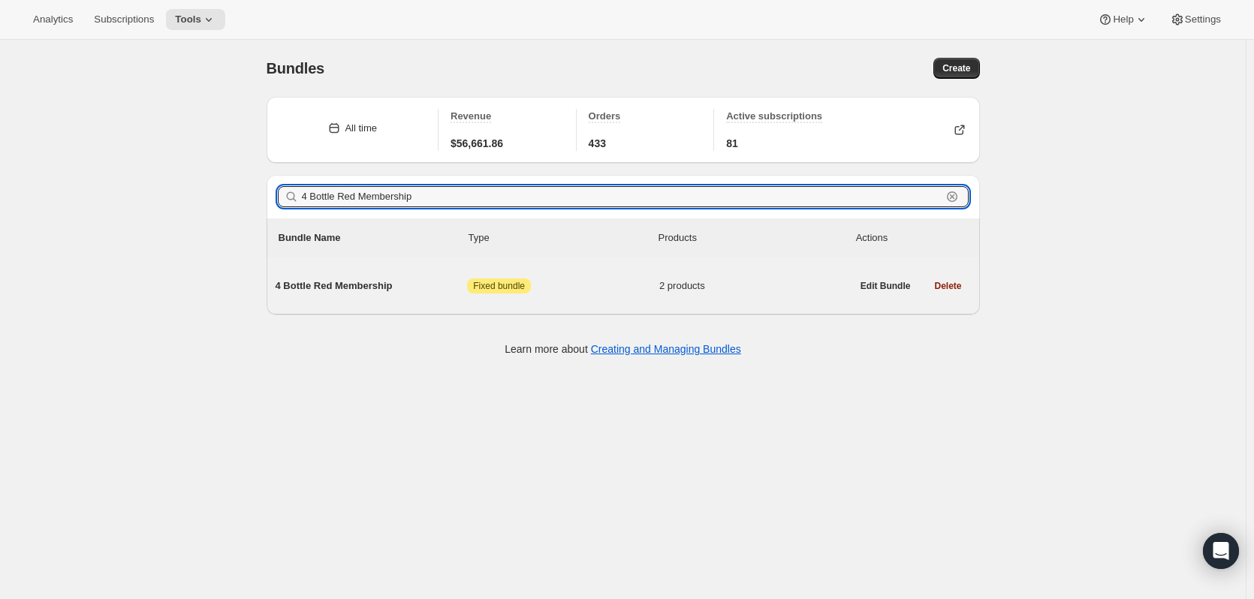
type input "4 Bottle Red Membership"
click at [354, 285] on span "4 Bottle Red Membership" at bounding box center [372, 286] width 192 height 15
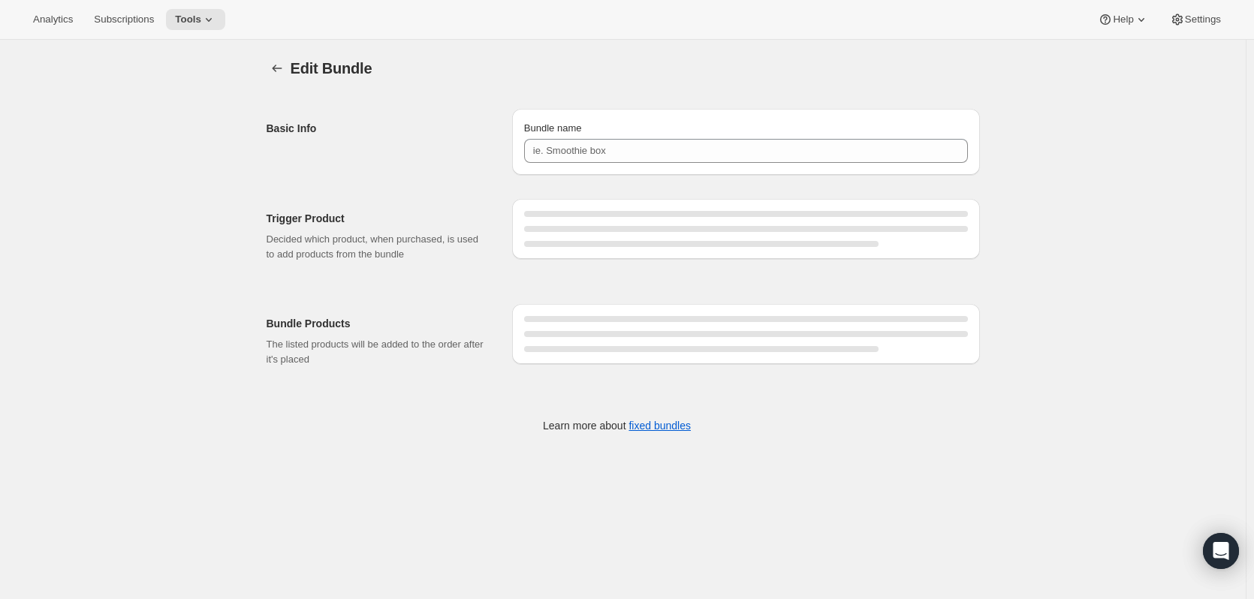
type input "4 Bottle Red Membership"
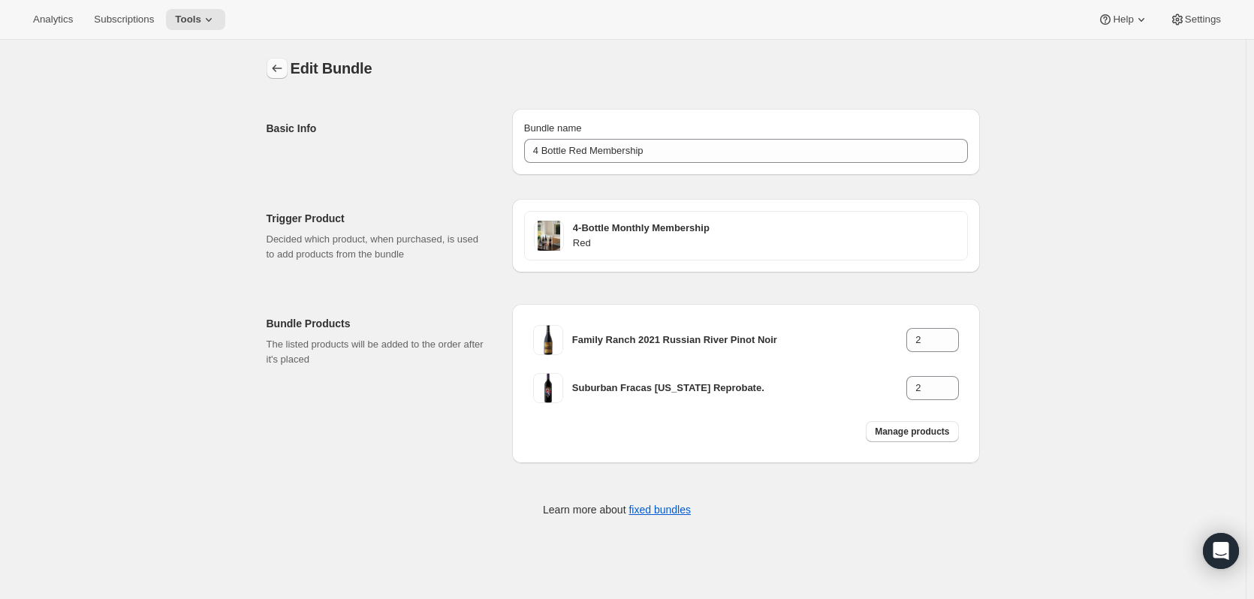
click at [279, 62] on icon "Bundles" at bounding box center [277, 68] width 15 height 15
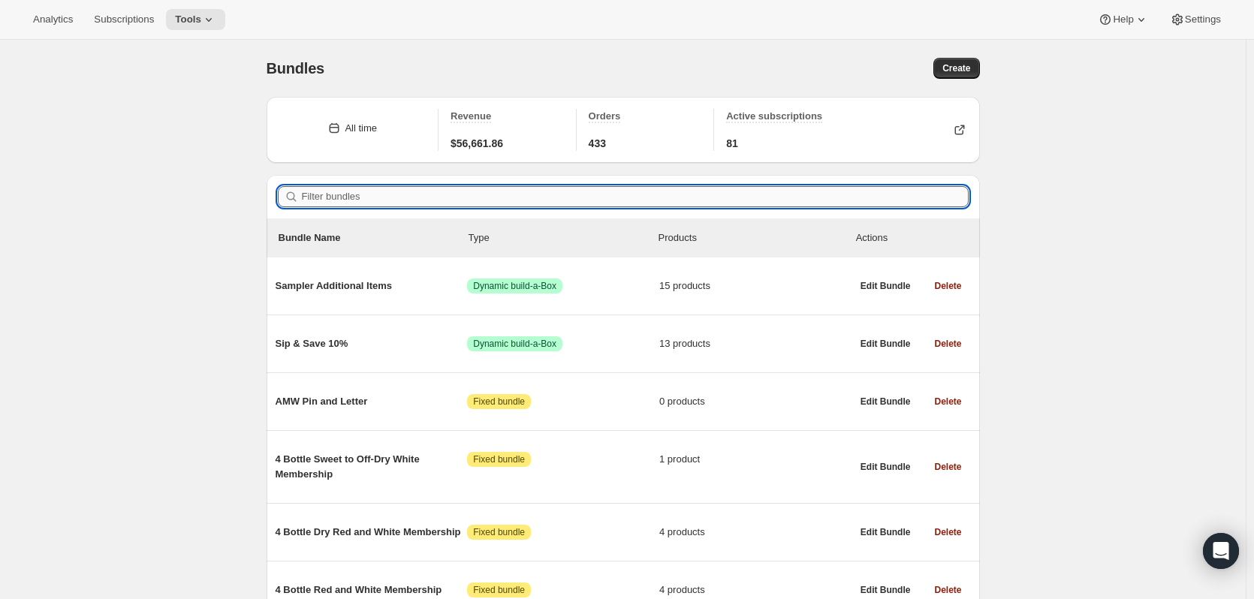
click at [486, 192] on input "Filter bundles" at bounding box center [635, 196] width 667 height 21
paste input "4 Bottle Dry Red Membership"
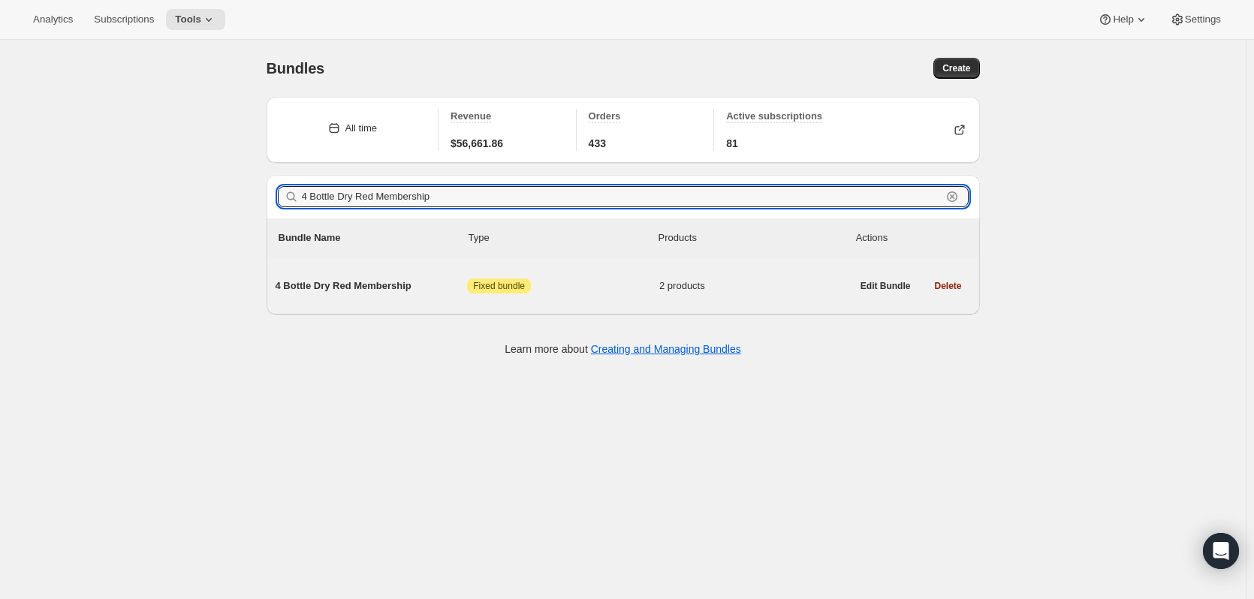
type input "4 Bottle Dry Red Membership"
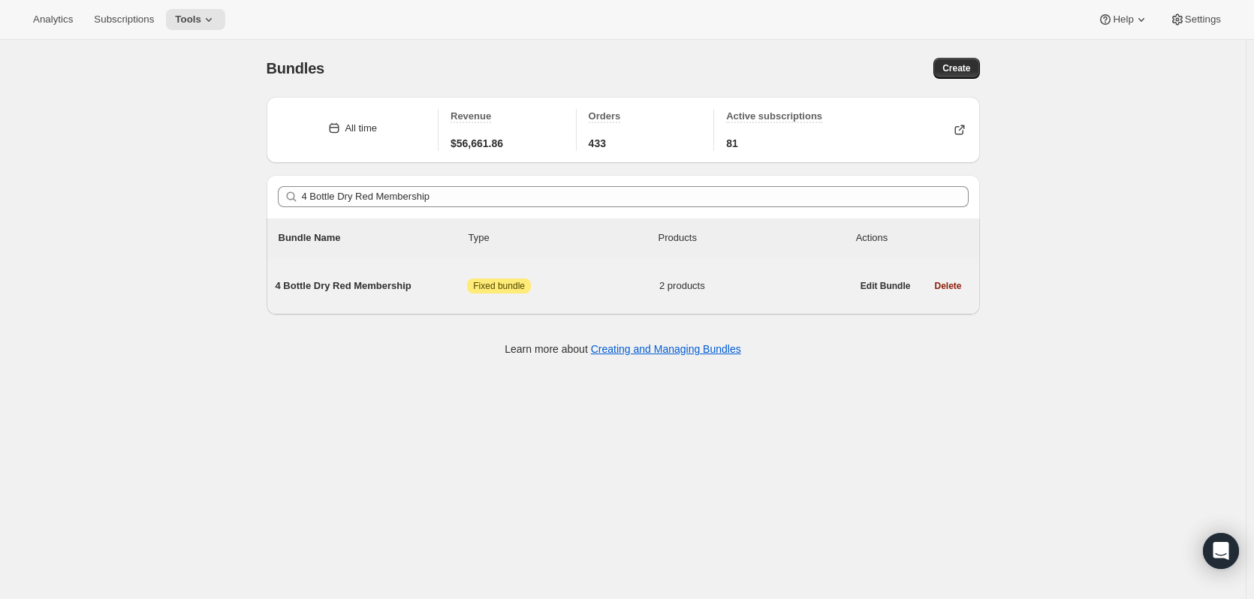
click at [375, 285] on span "4 Bottle Dry Red Membership" at bounding box center [372, 286] width 192 height 15
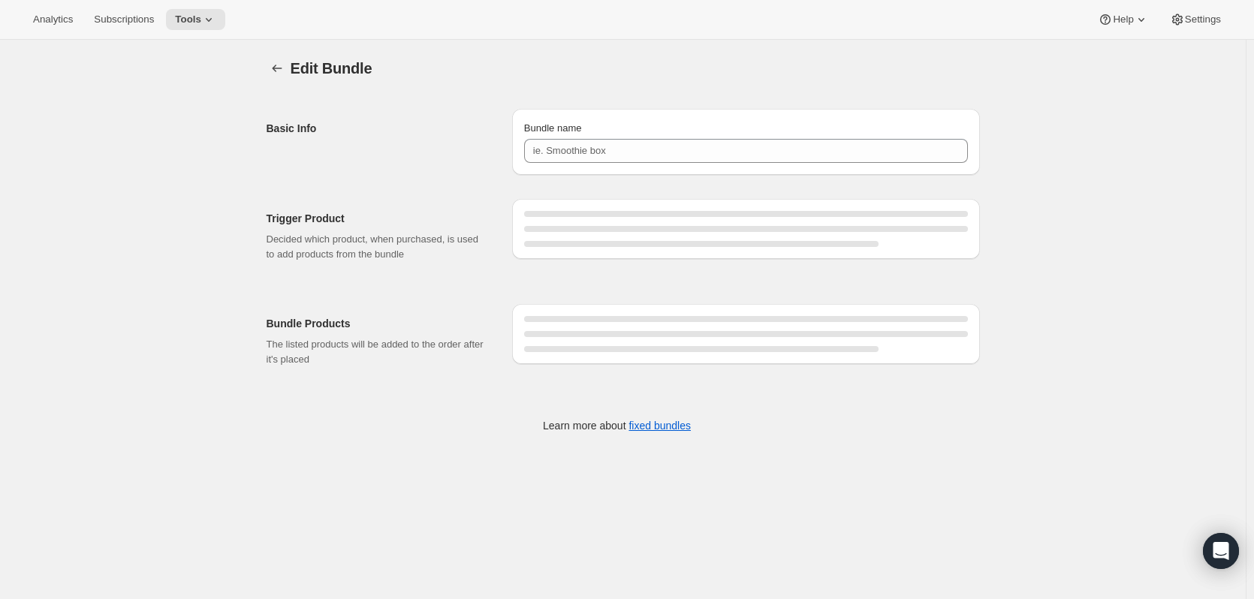
type input "4 Bottle Dry Red Membership"
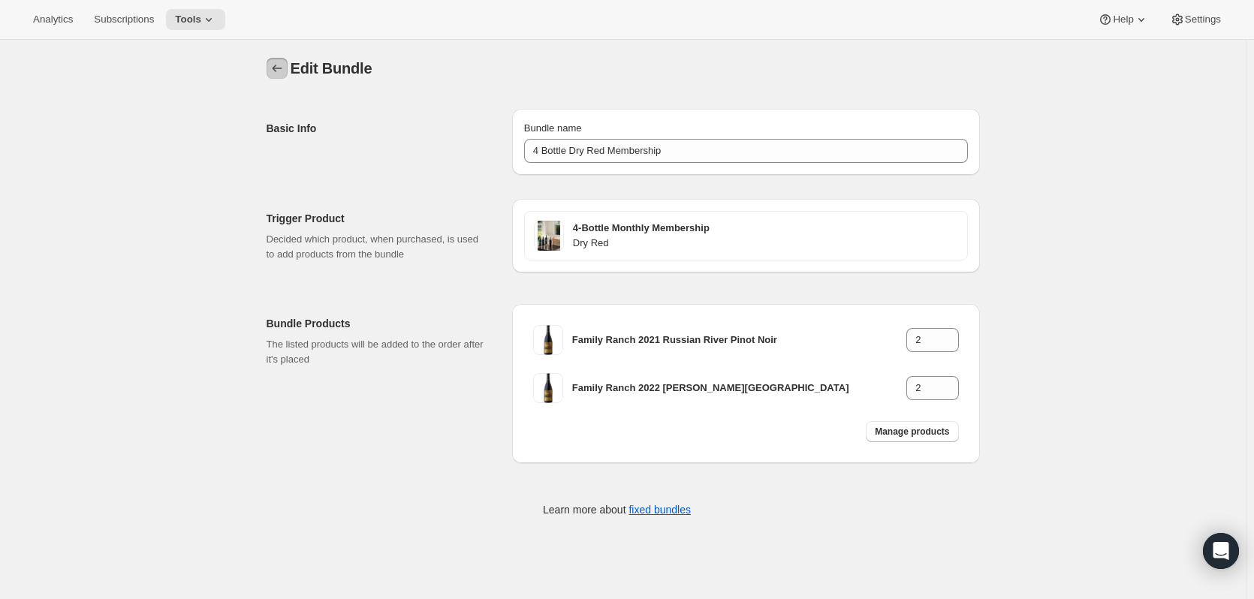
click at [272, 62] on button "Bundles" at bounding box center [277, 68] width 21 height 21
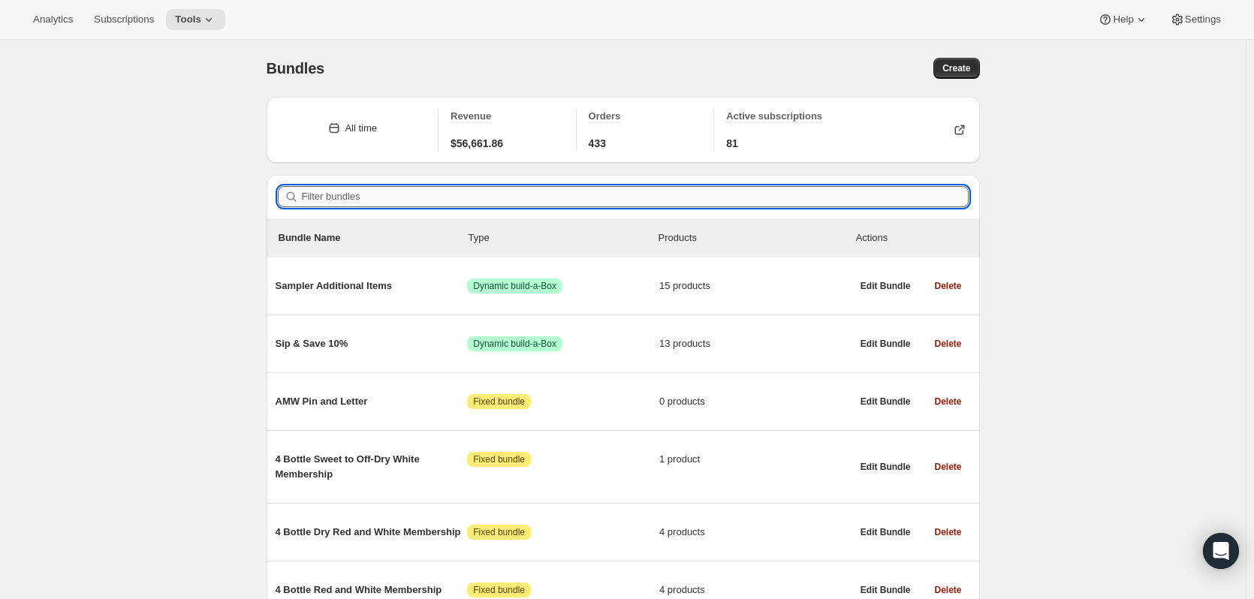
click at [385, 189] on input "Filter bundles" at bounding box center [635, 196] width 667 height 21
paste input "4 Bottle White Membership"
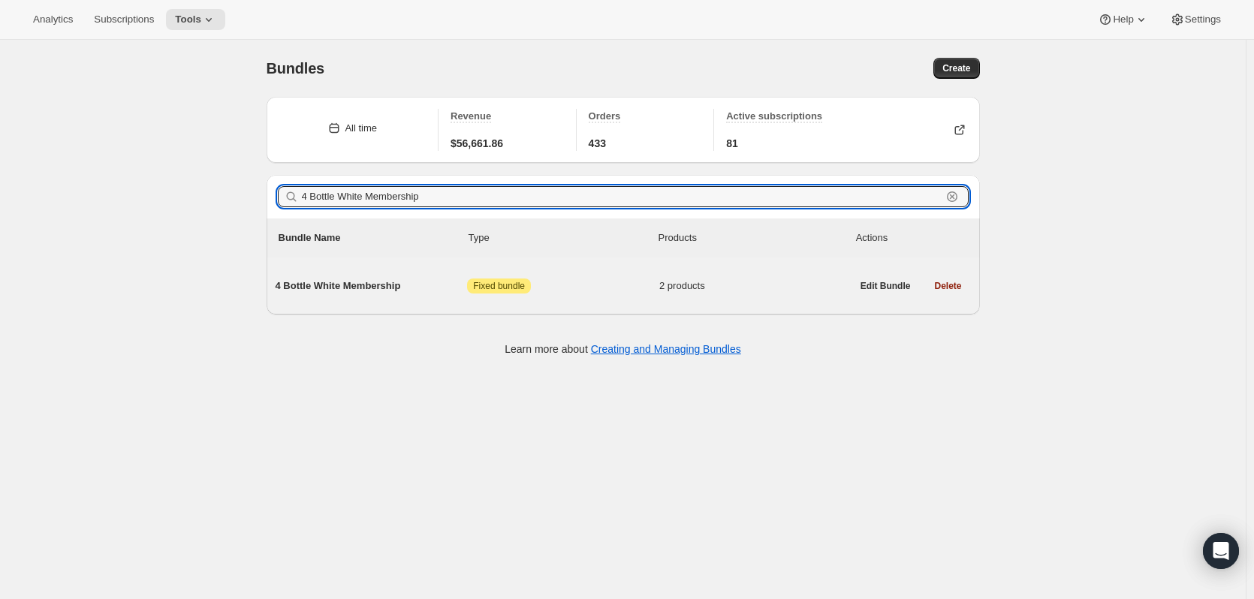
type input "4 Bottle White Membership"
click at [384, 286] on span "4 Bottle White Membership" at bounding box center [372, 286] width 192 height 15
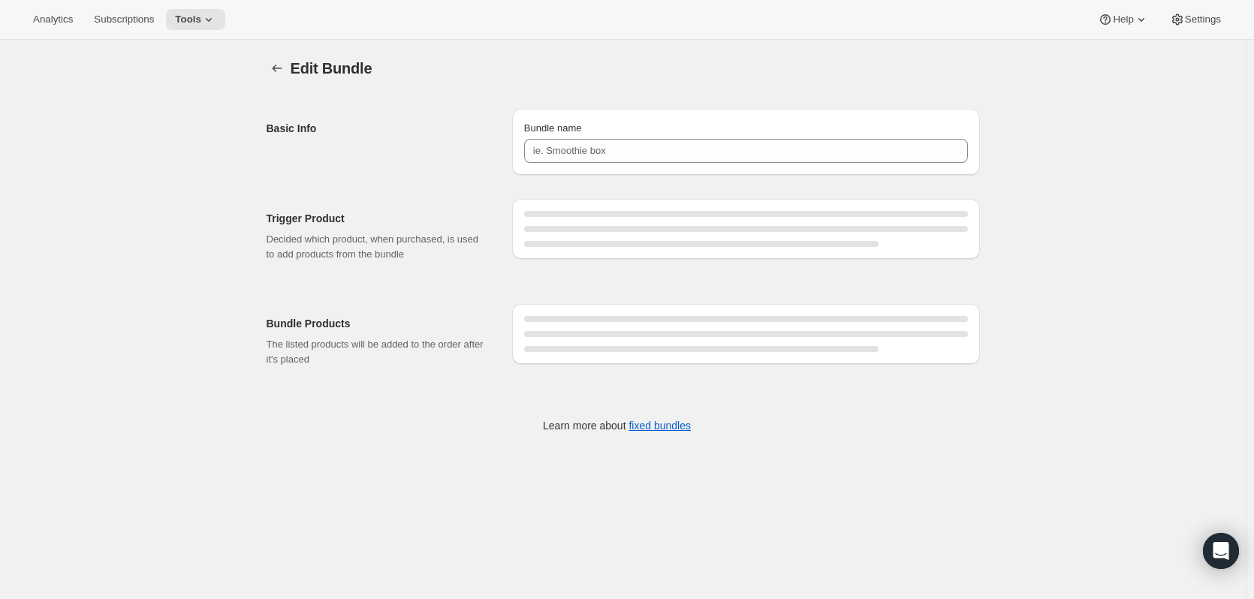
type input "4 Bottle White Membership"
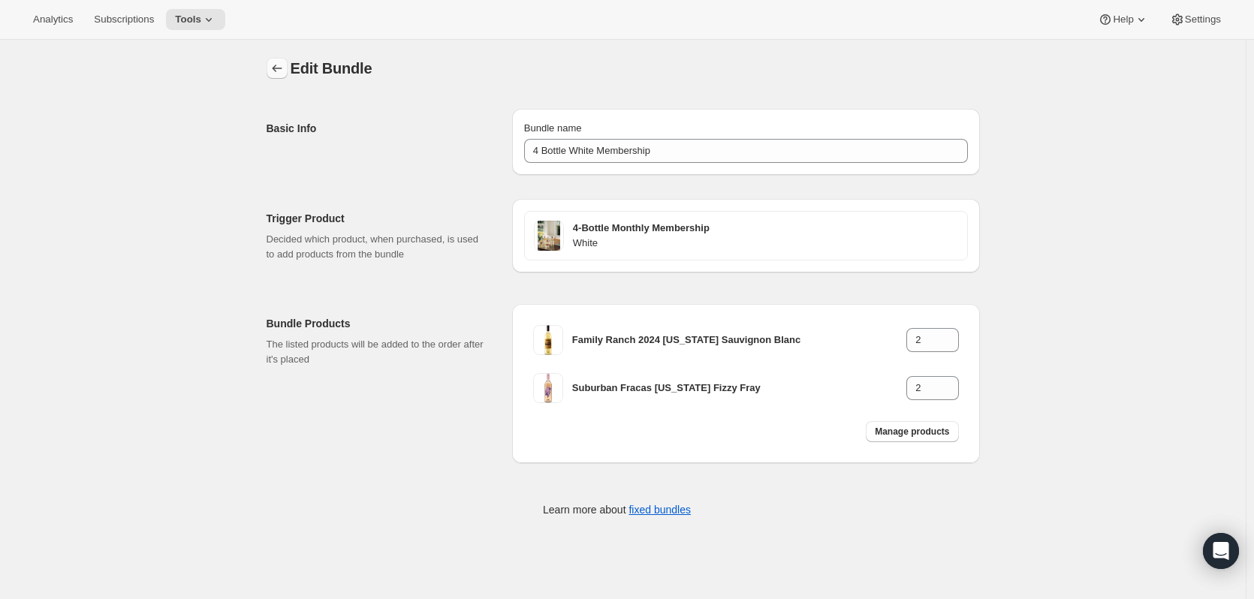
click at [276, 69] on icon "Bundles" at bounding box center [277, 69] width 10 height 8
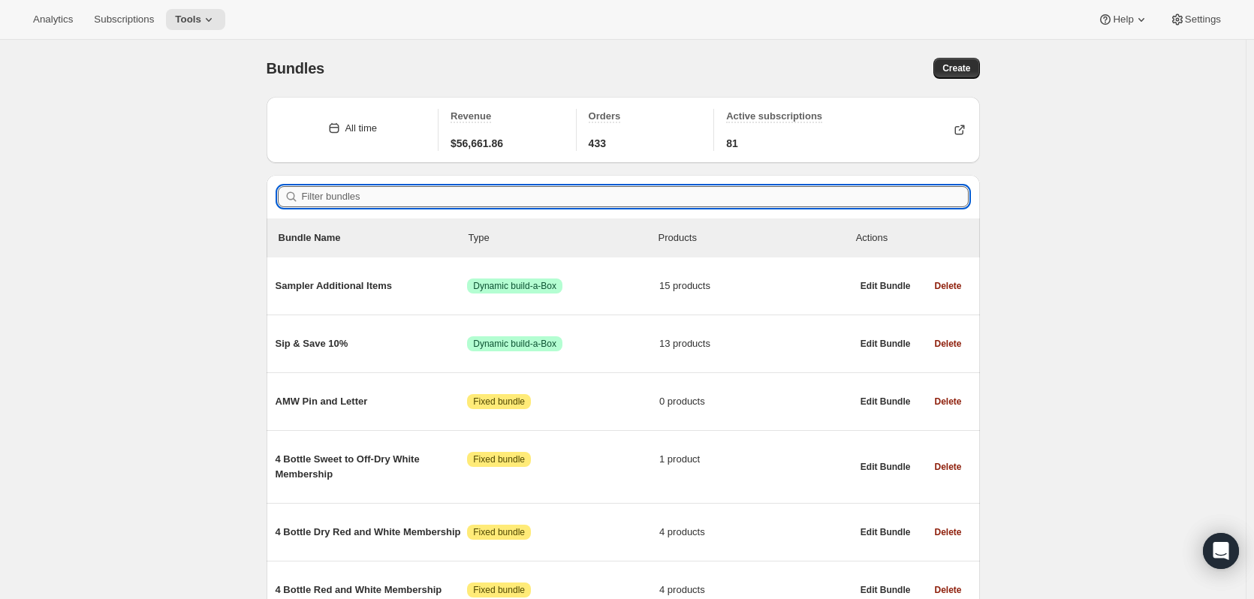
click at [385, 197] on input "Filter bundles" at bounding box center [635, 196] width 667 height 21
paste input "4 Bottle Dry White Membership"
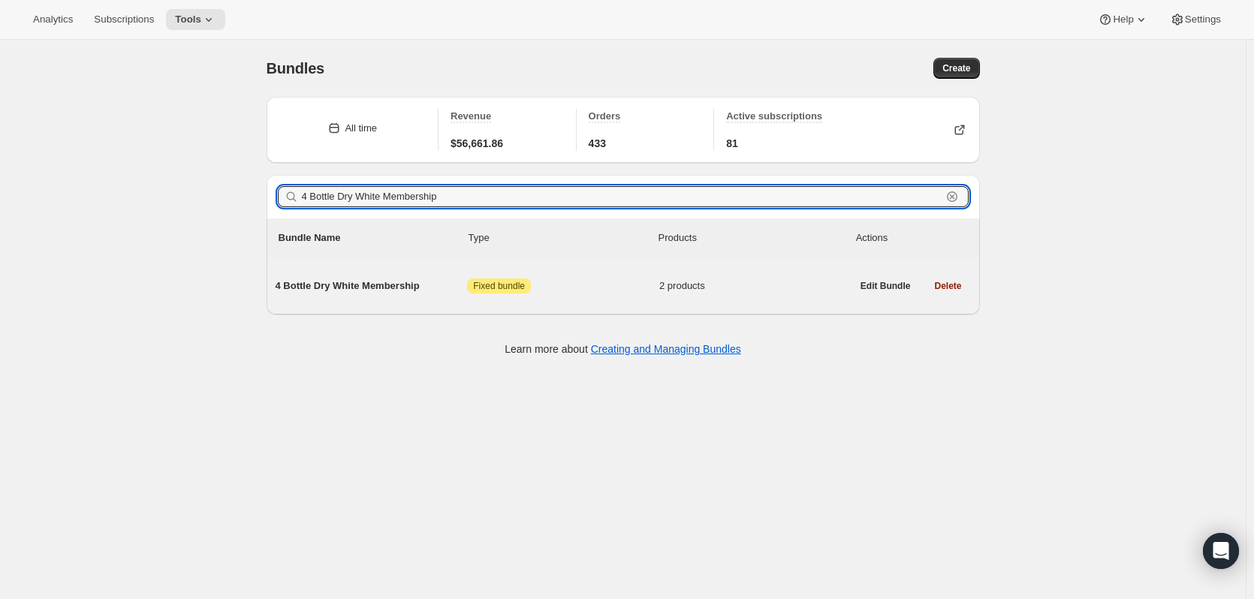
type input "4 Bottle Dry White Membership"
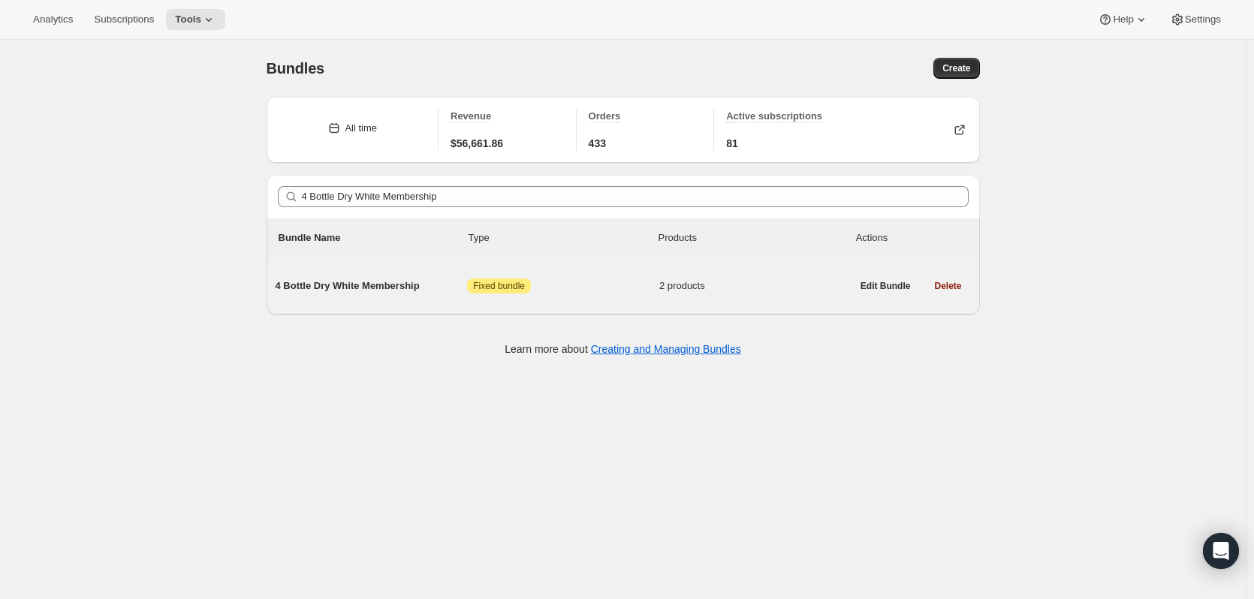
click at [378, 284] on span "4 Bottle Dry White Membership" at bounding box center [372, 286] width 192 height 15
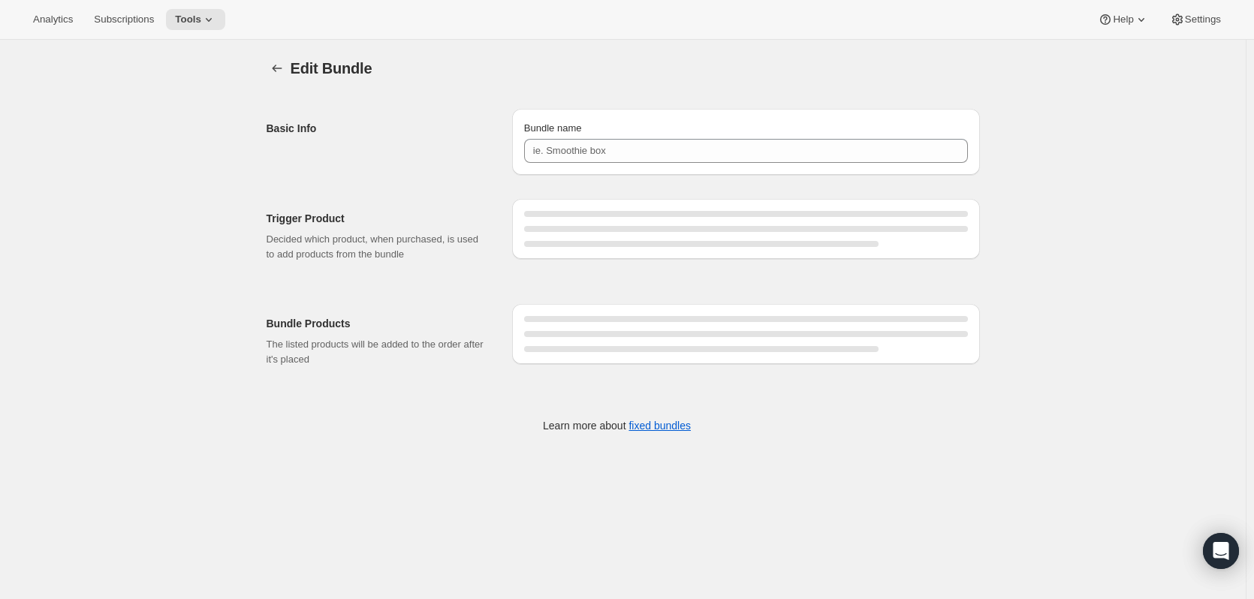
type input "4 Bottle Dry White Membership"
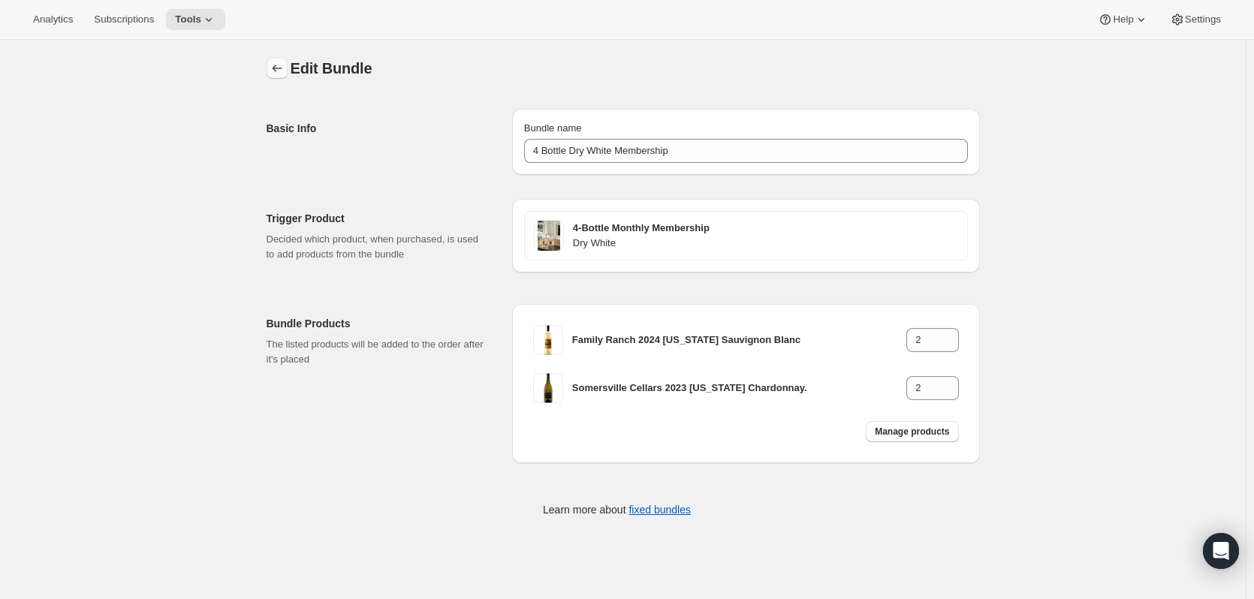
click at [273, 63] on icon "Bundles" at bounding box center [277, 68] width 15 height 15
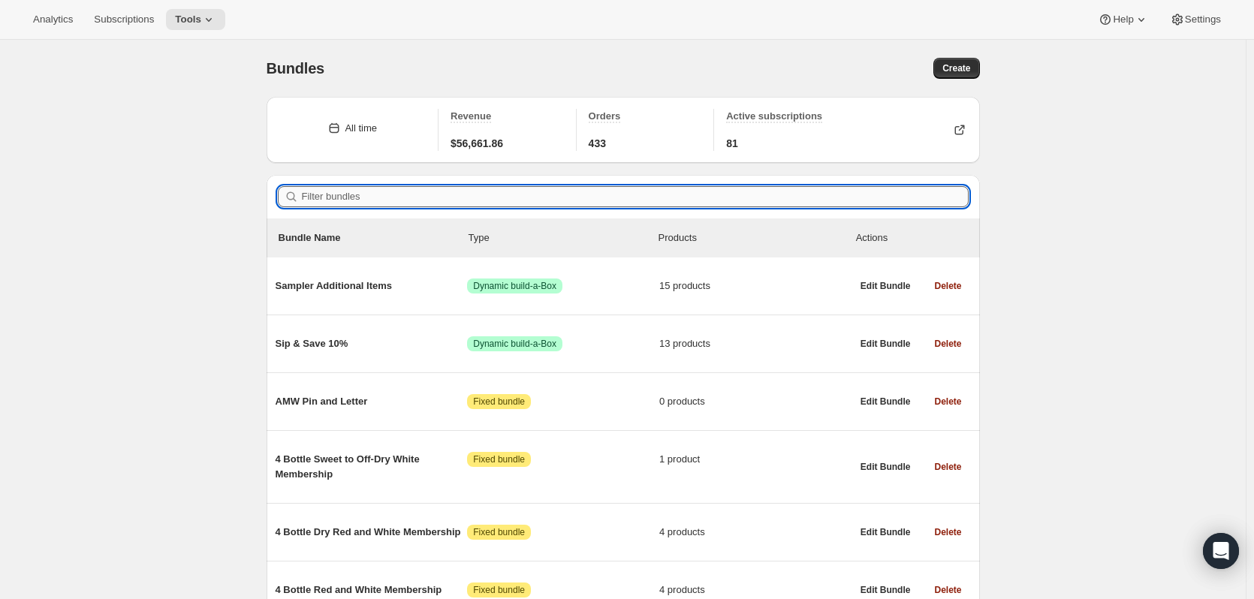
click at [410, 191] on input "Filter bundles" at bounding box center [635, 196] width 667 height 21
paste input "4 Bottle Sweet to Off-Dry White Membership"
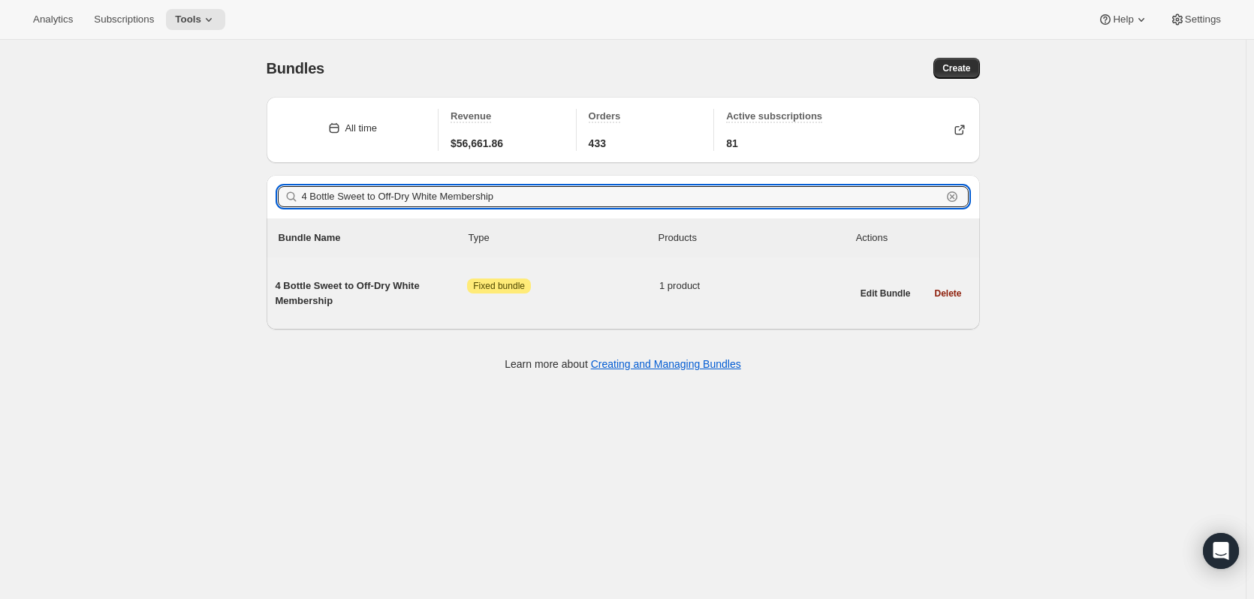
type input "4 Bottle Sweet to Off-Dry White Membership"
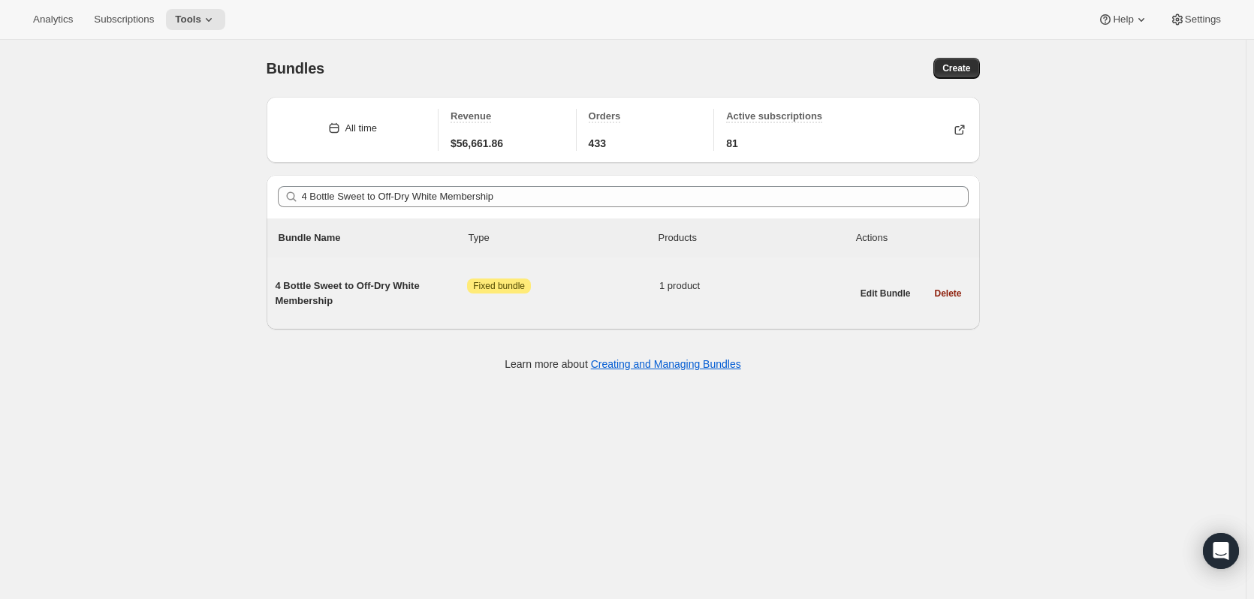
click at [363, 284] on span "4 Bottle Sweet to Off-Dry White Membership" at bounding box center [372, 294] width 192 height 30
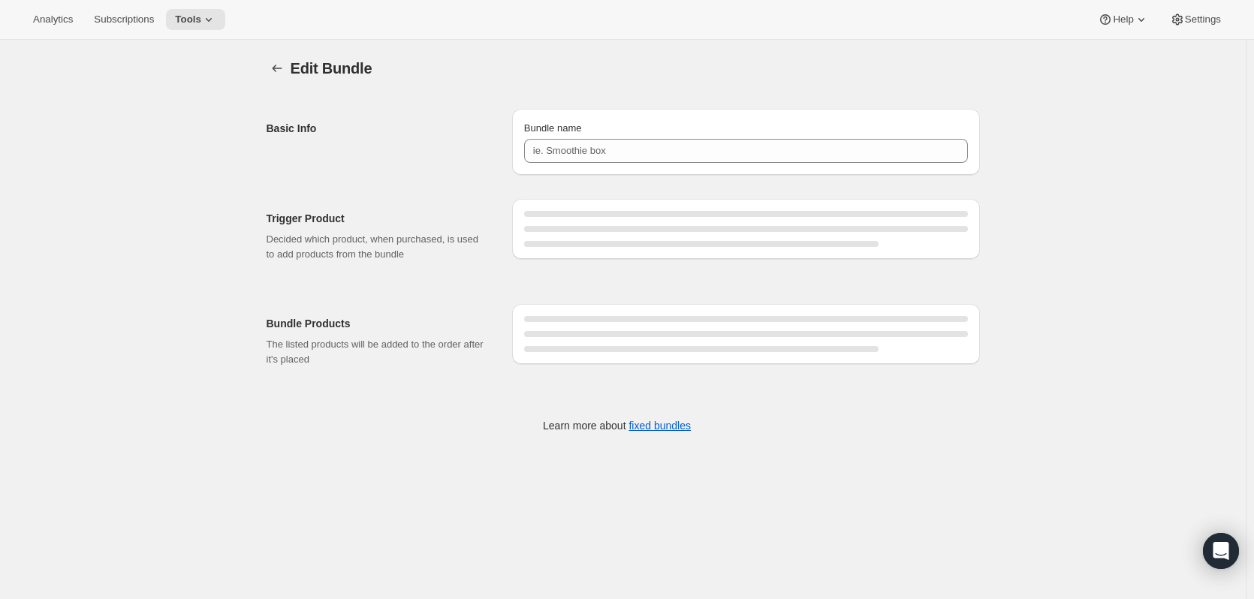
type input "4 Bottle Sweet to Off-Dry White Membership"
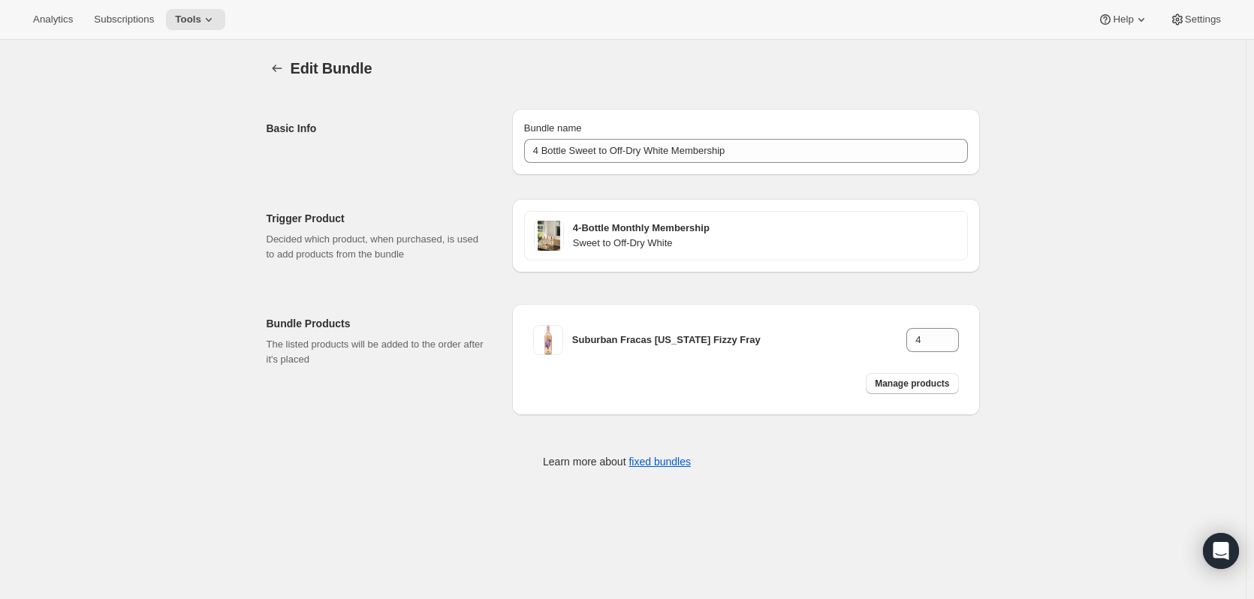
click at [369, 101] on div "Basic Info Bundle name 4 Bottle Sweet to Off-Dry White Membership" at bounding box center [623, 136] width 713 height 78
click at [282, 64] on icon "Bundles" at bounding box center [277, 68] width 15 height 15
